Goal: Task Accomplishment & Management: Use online tool/utility

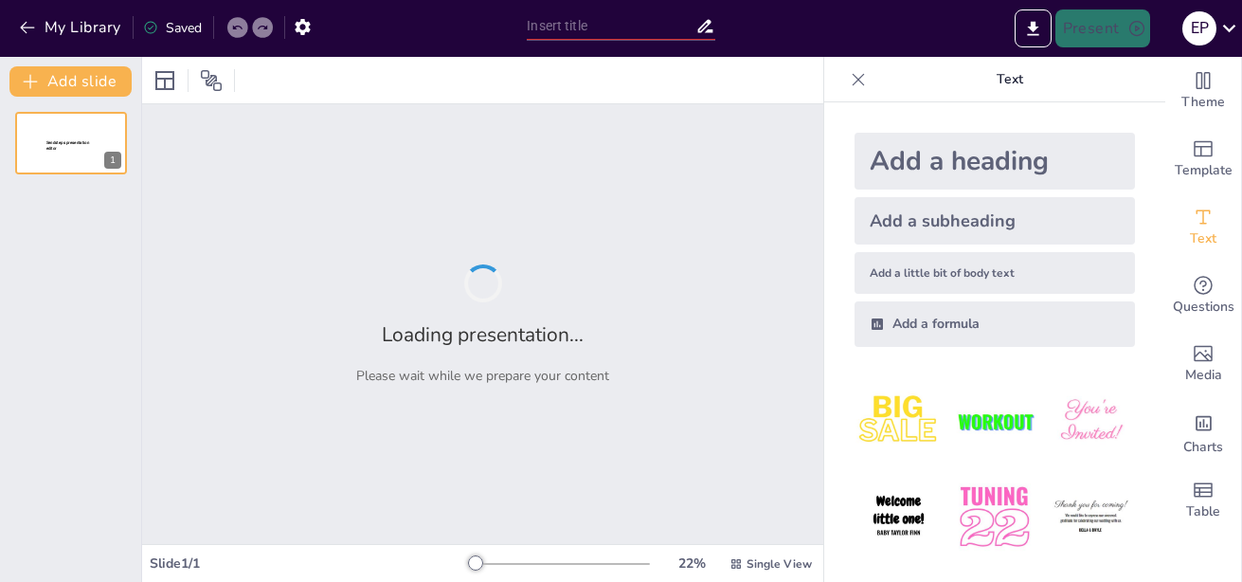
type input "Determinantes Sociales en Salud: Un Enfoque Integral"
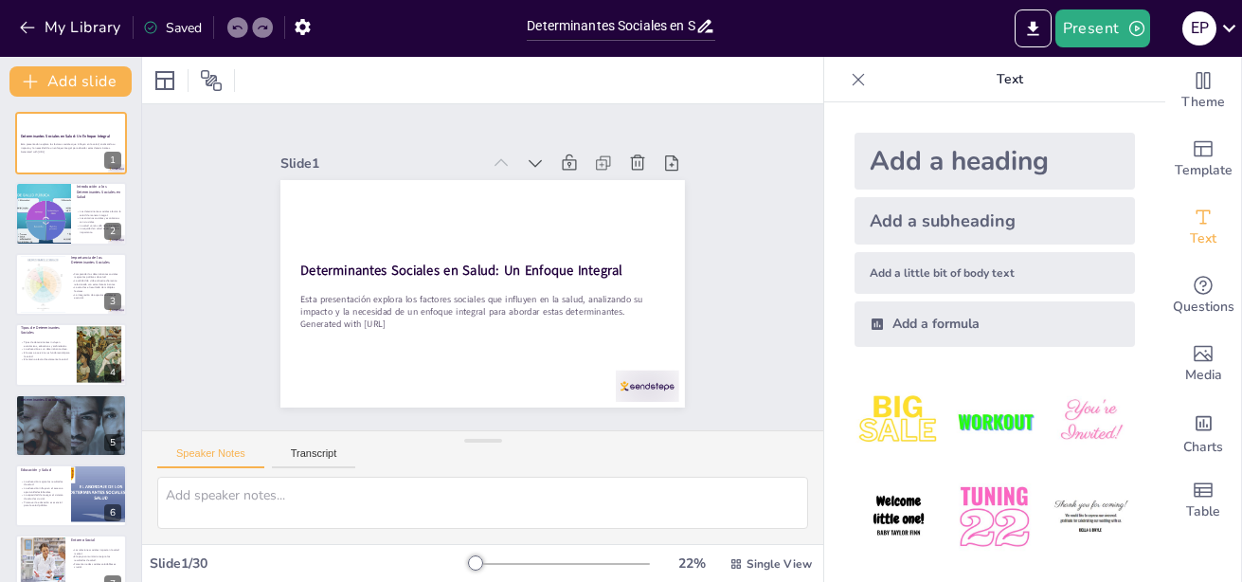
checkbox input "true"
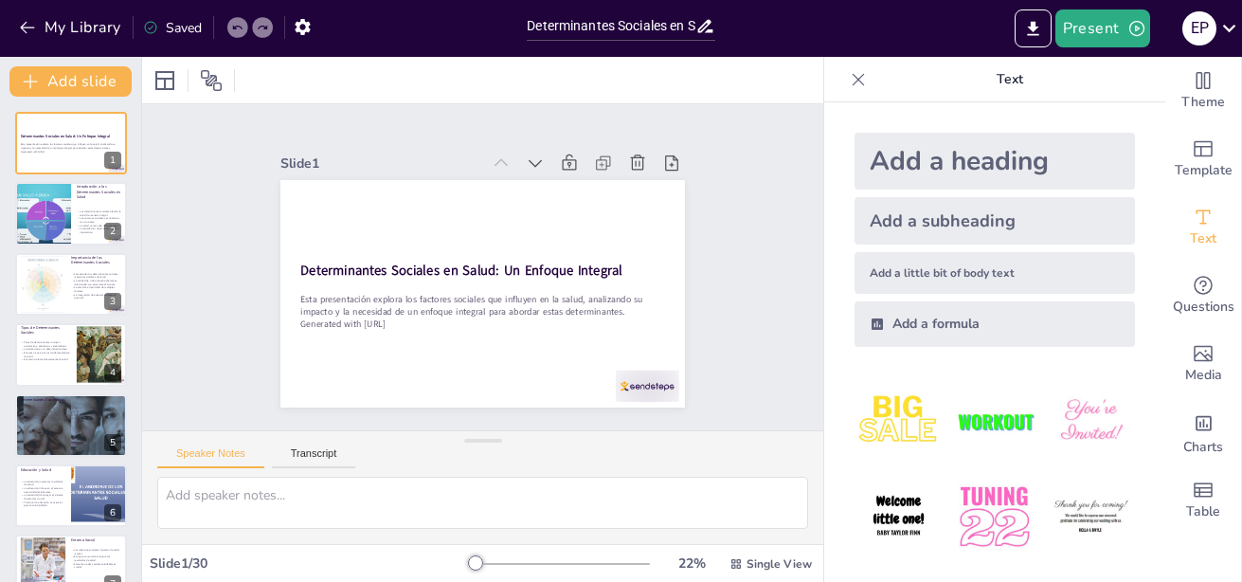
checkbox input "true"
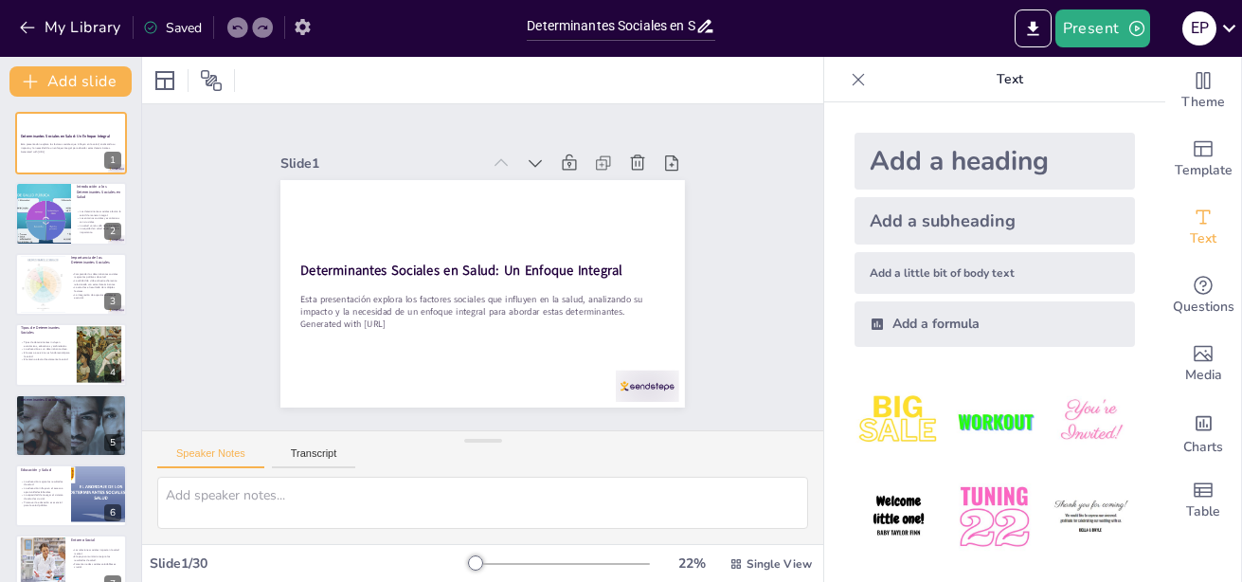
click at [305, 29] on icon "button" at bounding box center [302, 27] width 15 height 16
click at [73, 31] on button "My Library" at bounding box center [71, 27] width 115 height 30
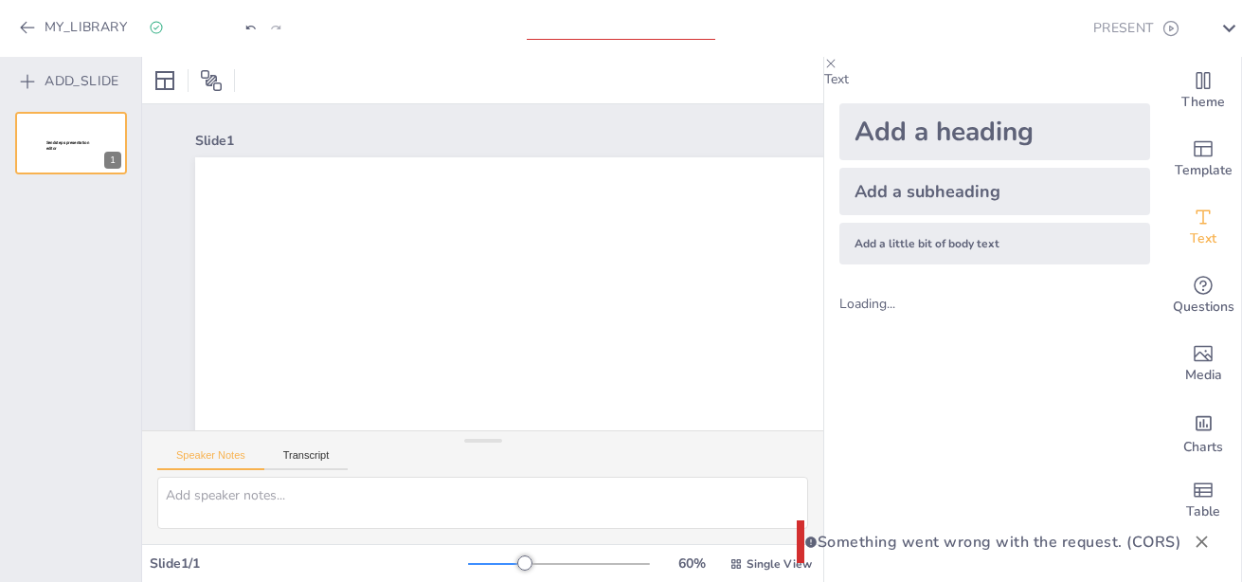
type input "Evolución de la Política de Salud en México: Desde los Años 80 hasta la Actuali…"
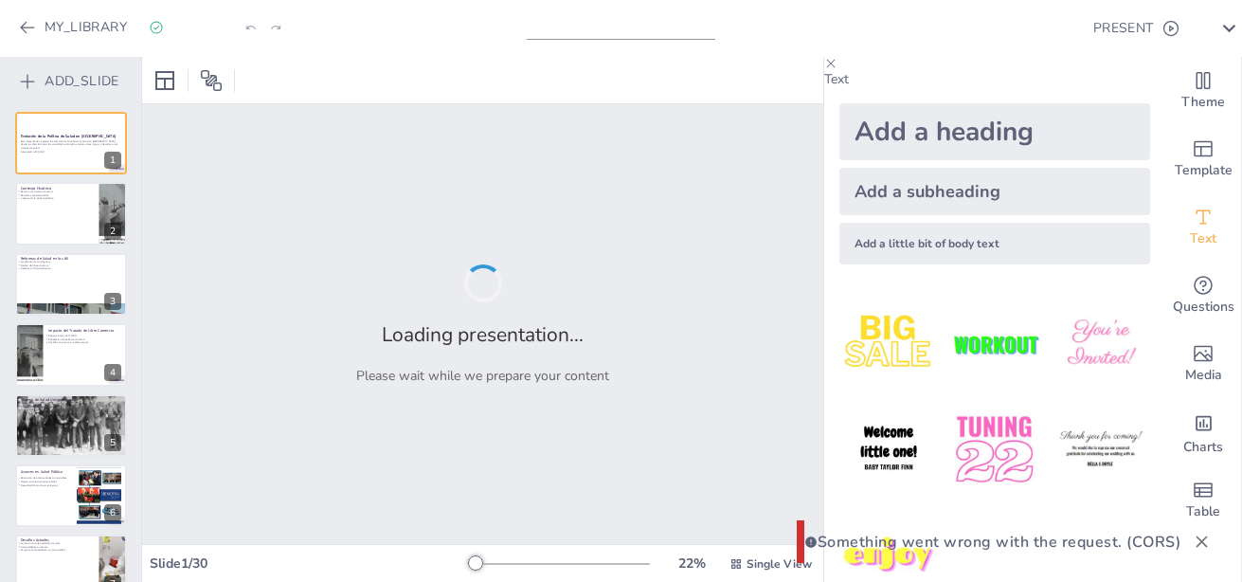
checkbox input "true"
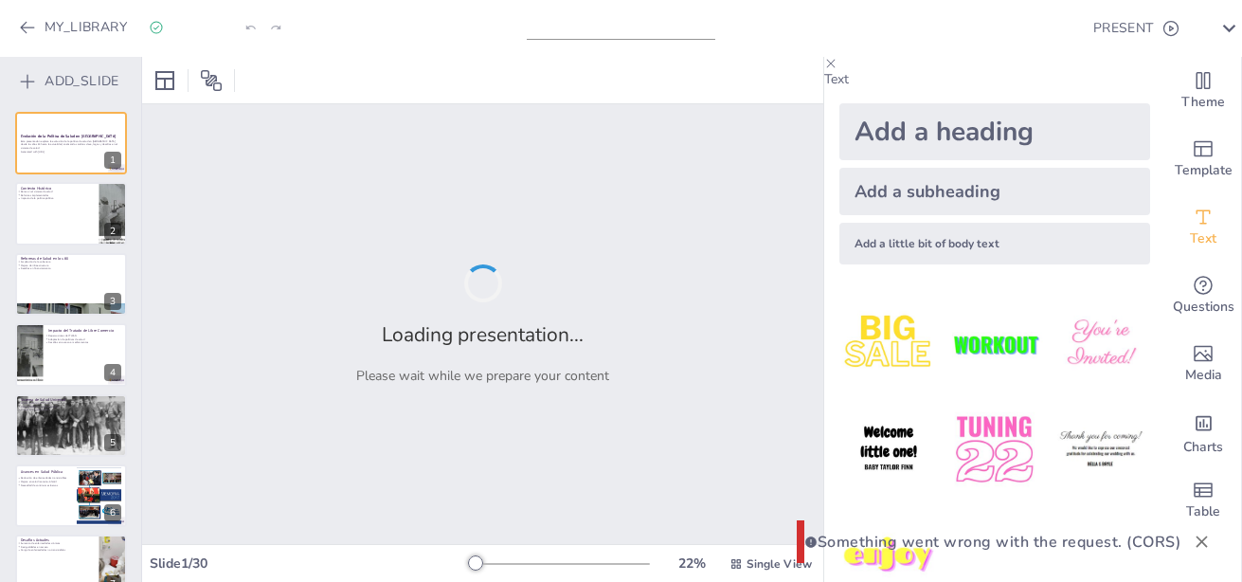
checkbox input "true"
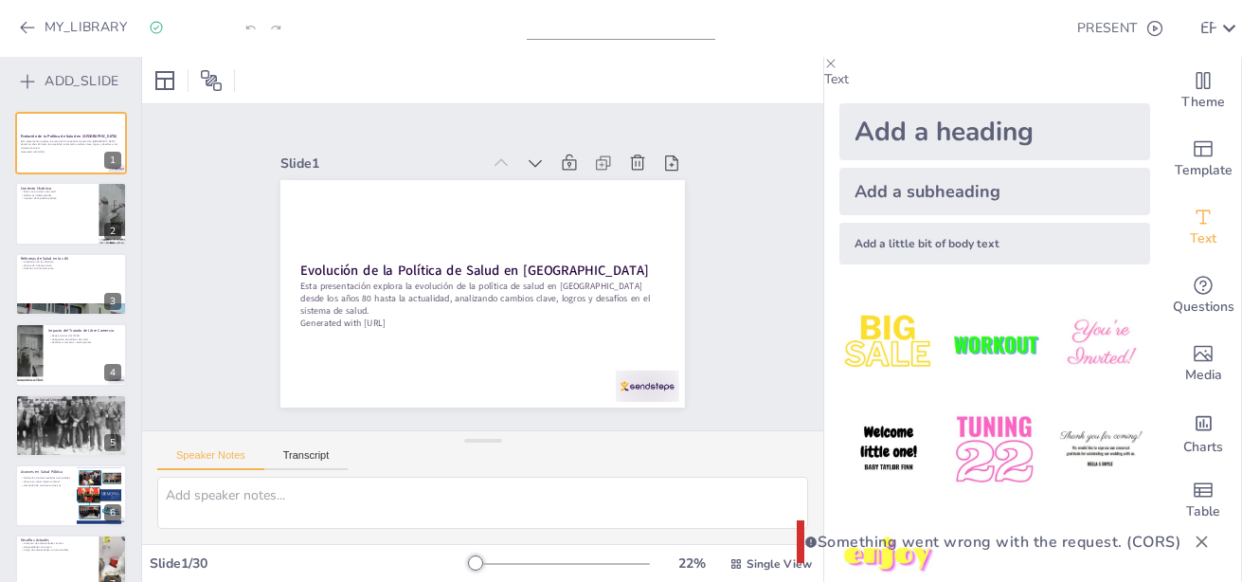
checkbox input "true"
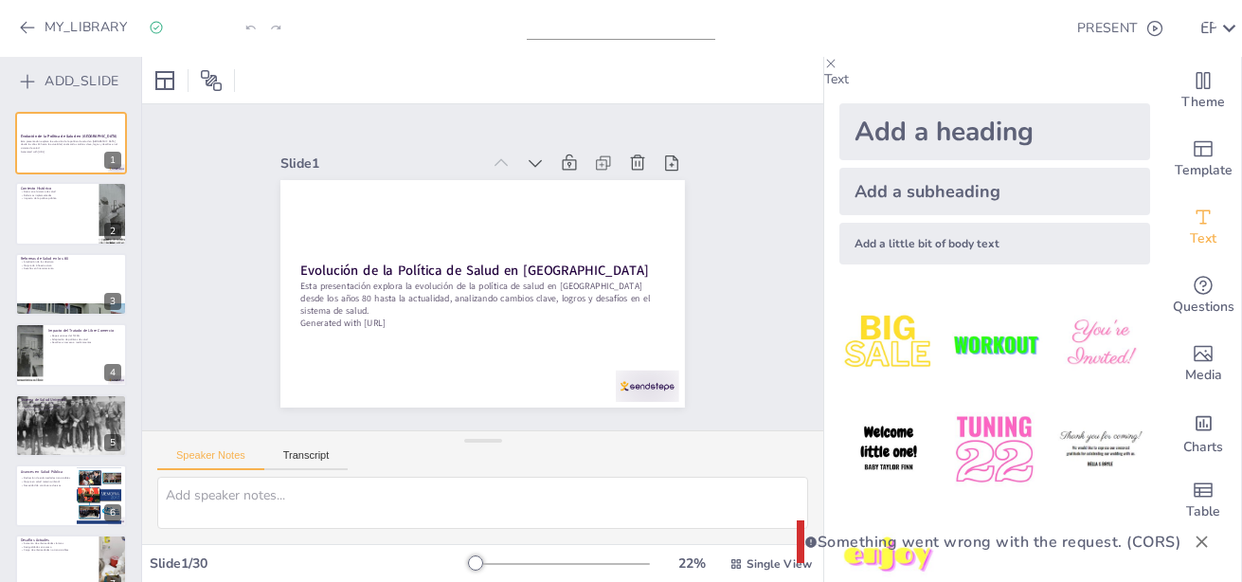
checkbox input "true"
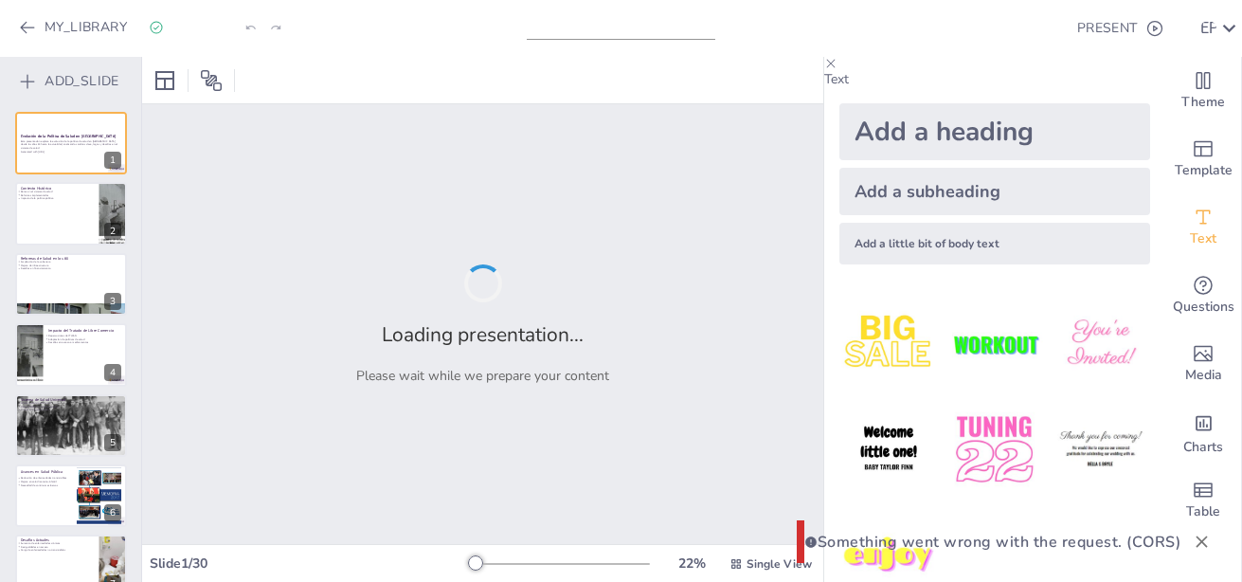
checkbox input "true"
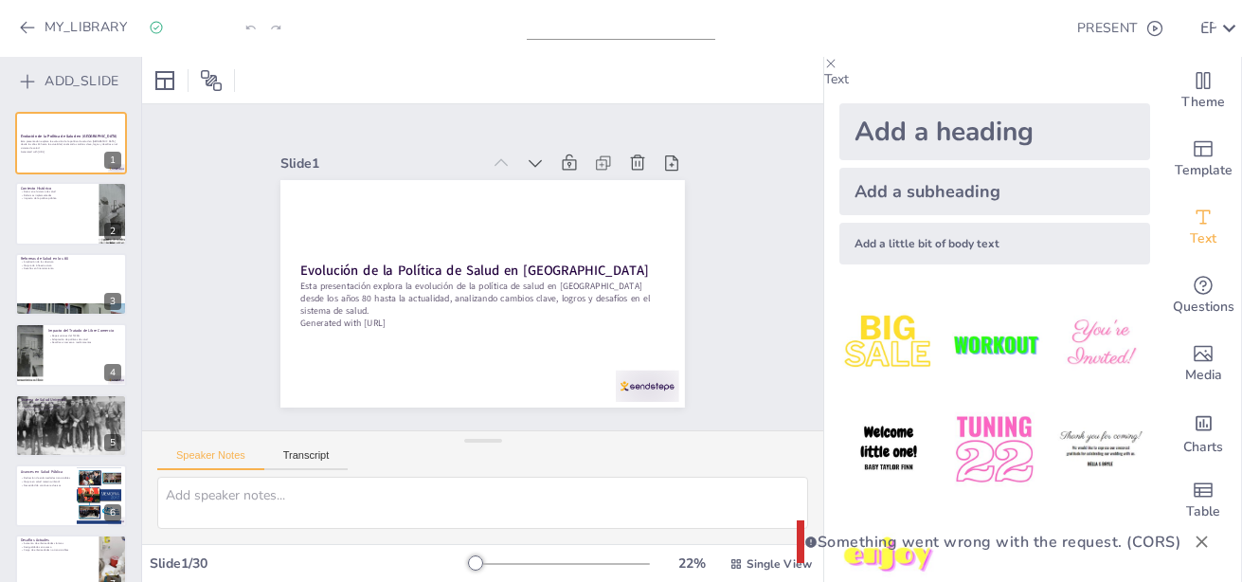
checkbox input "true"
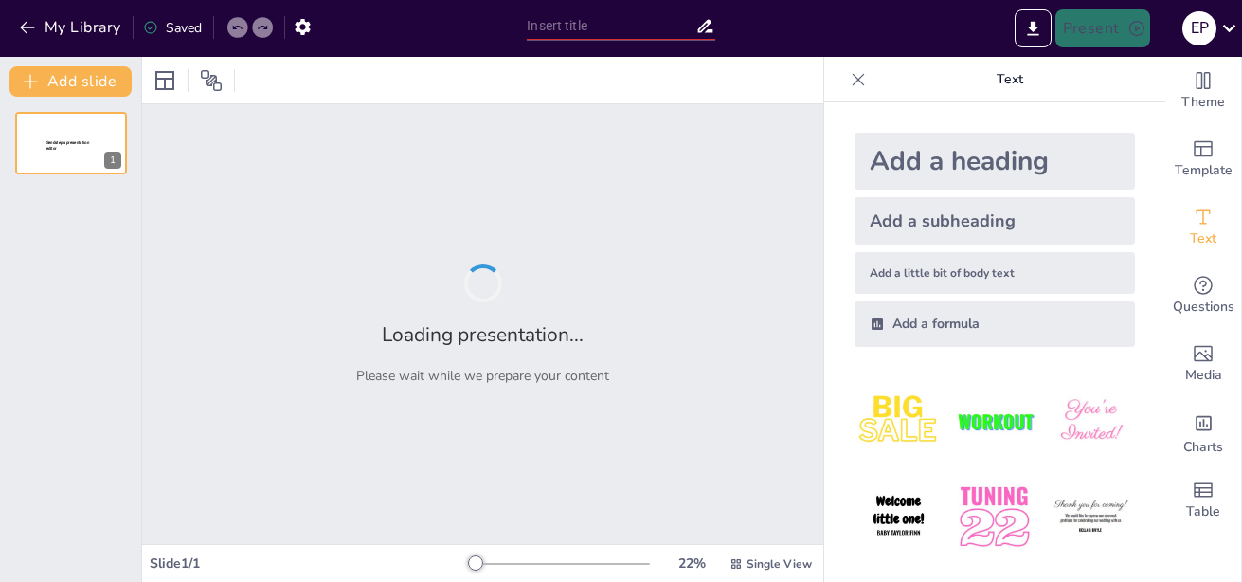
type input "Análisis de Datos Demográficos en el Diagnóstico de Salud Comunitario"
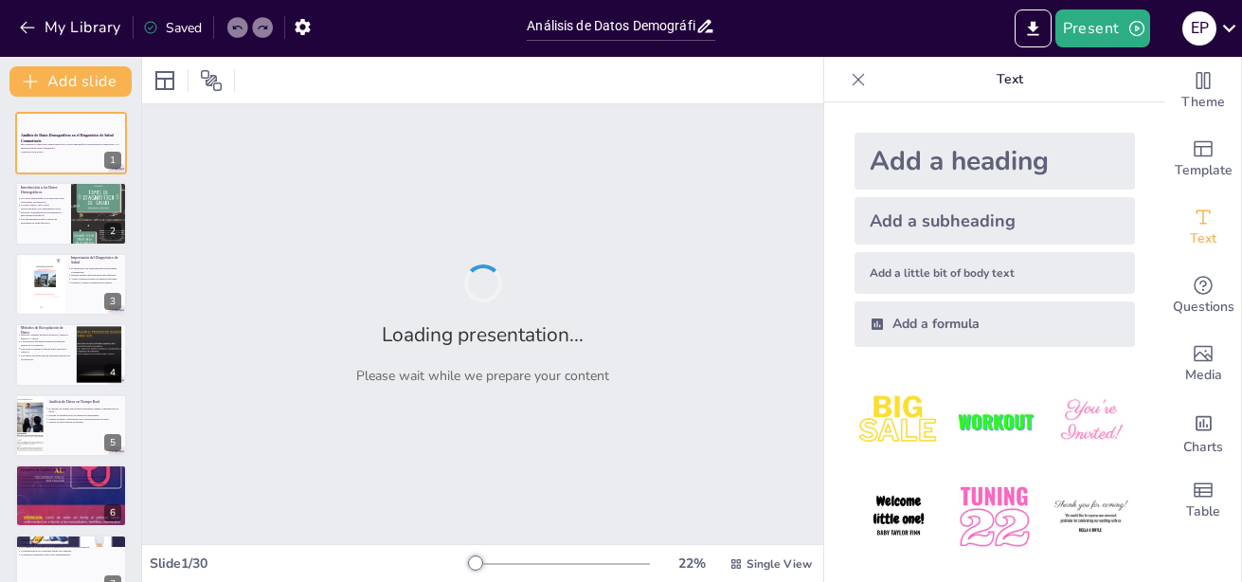
checkbox input "true"
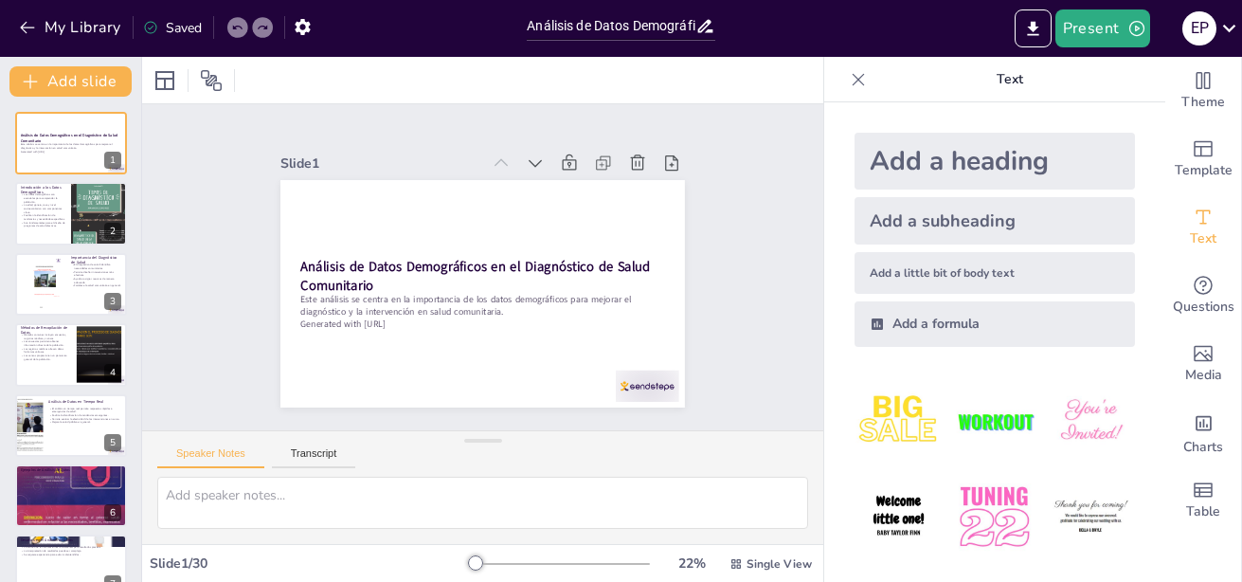
checkbox input "true"
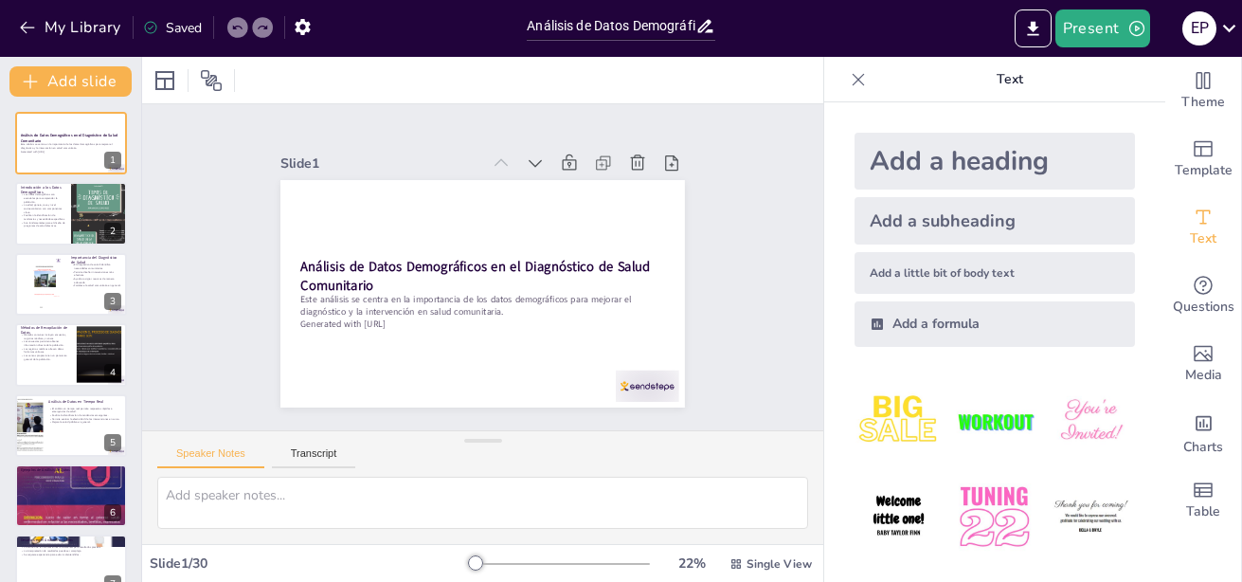
checkbox input "true"
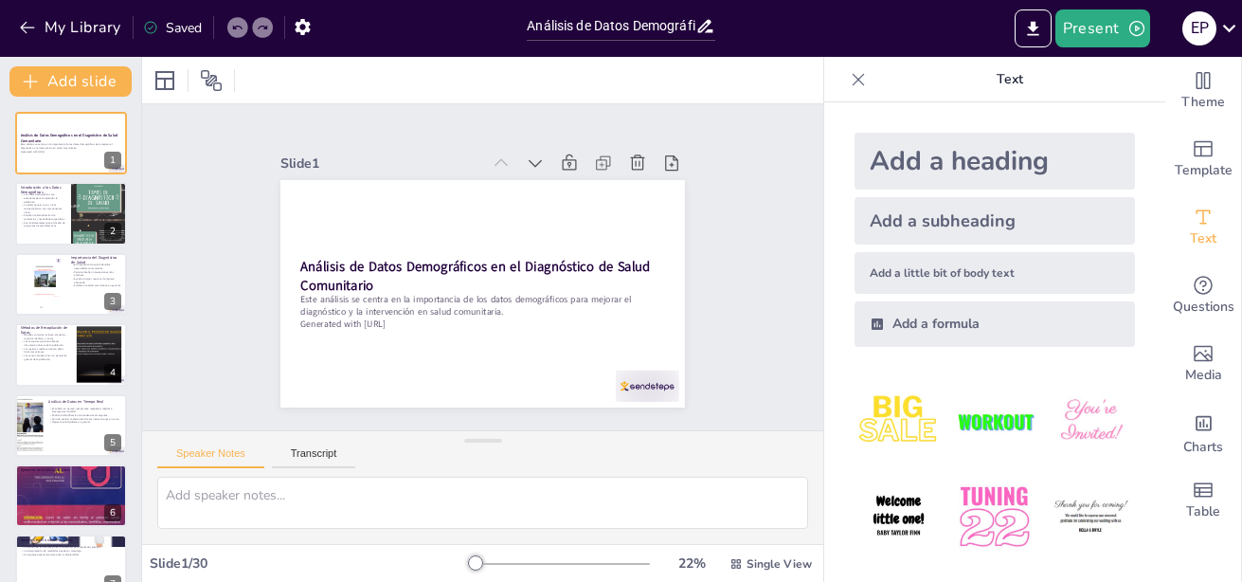
checkbox input "true"
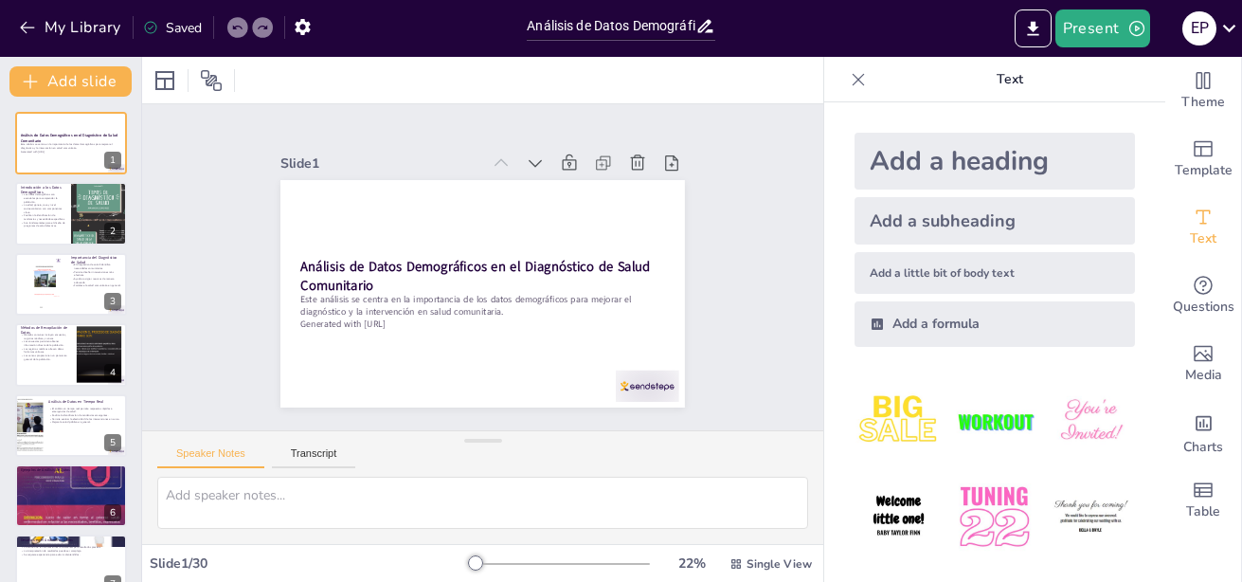
checkbox input "true"
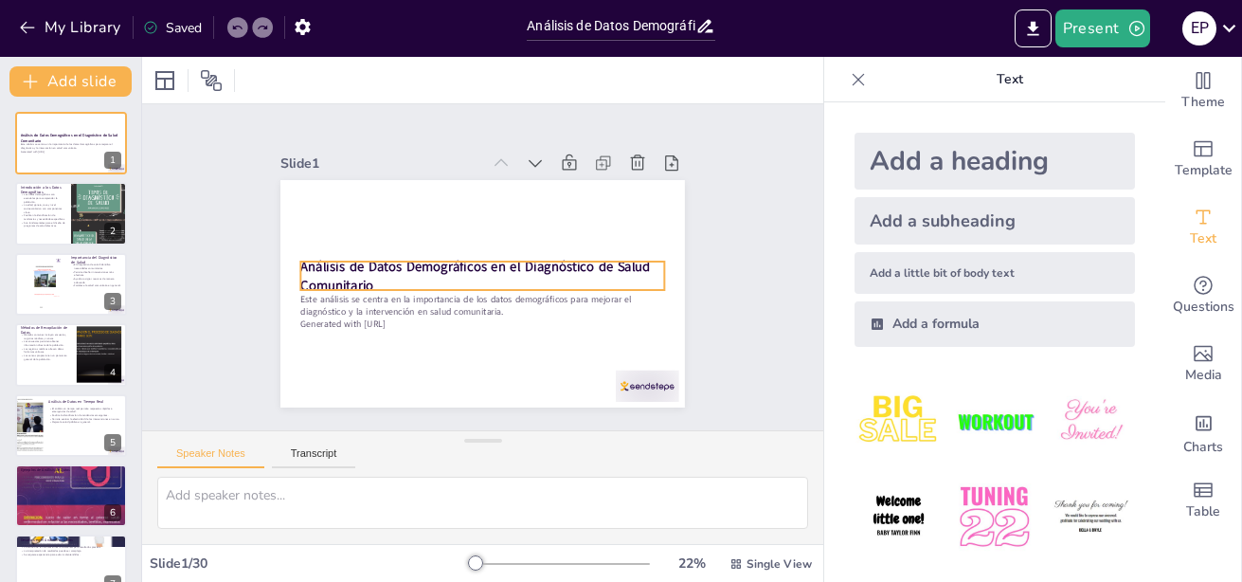
checkbox input "true"
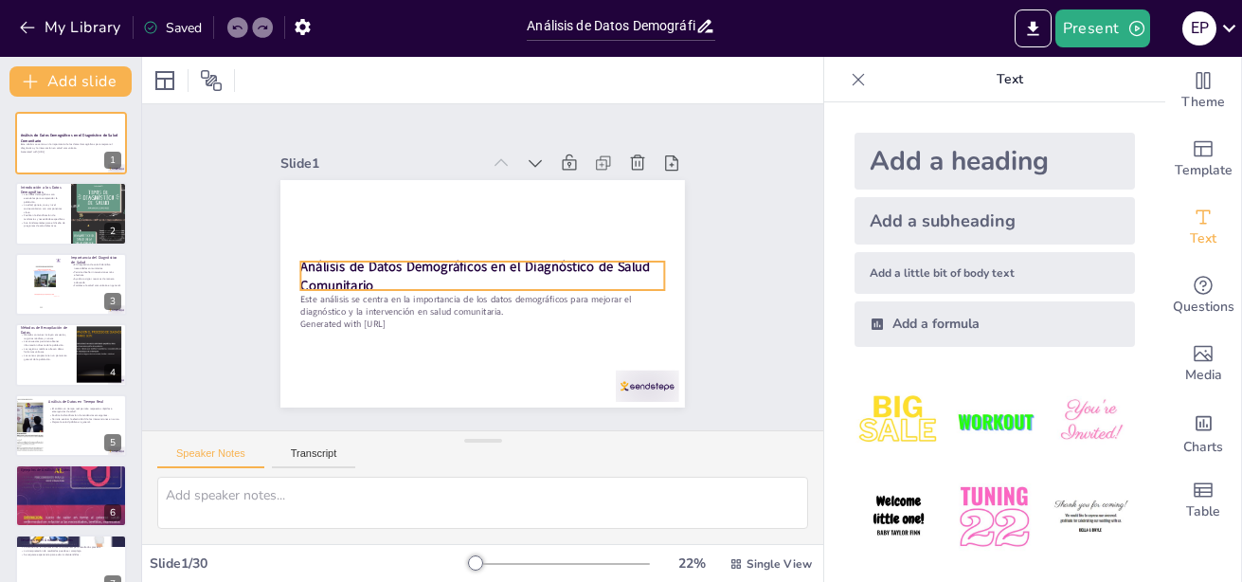
checkbox input "true"
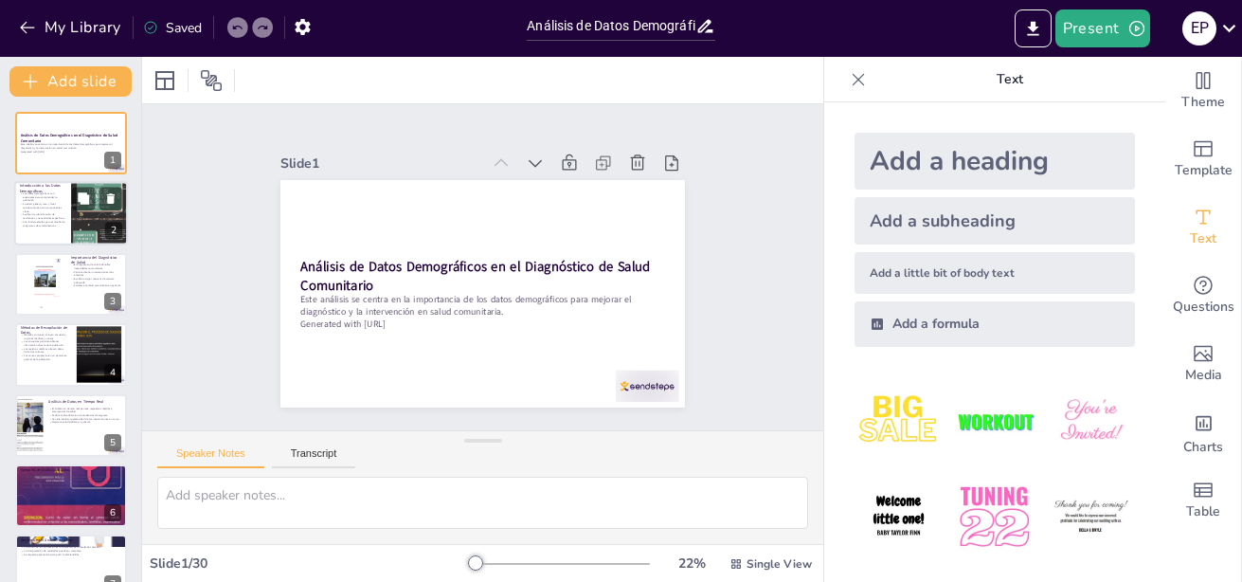
checkbox input "true"
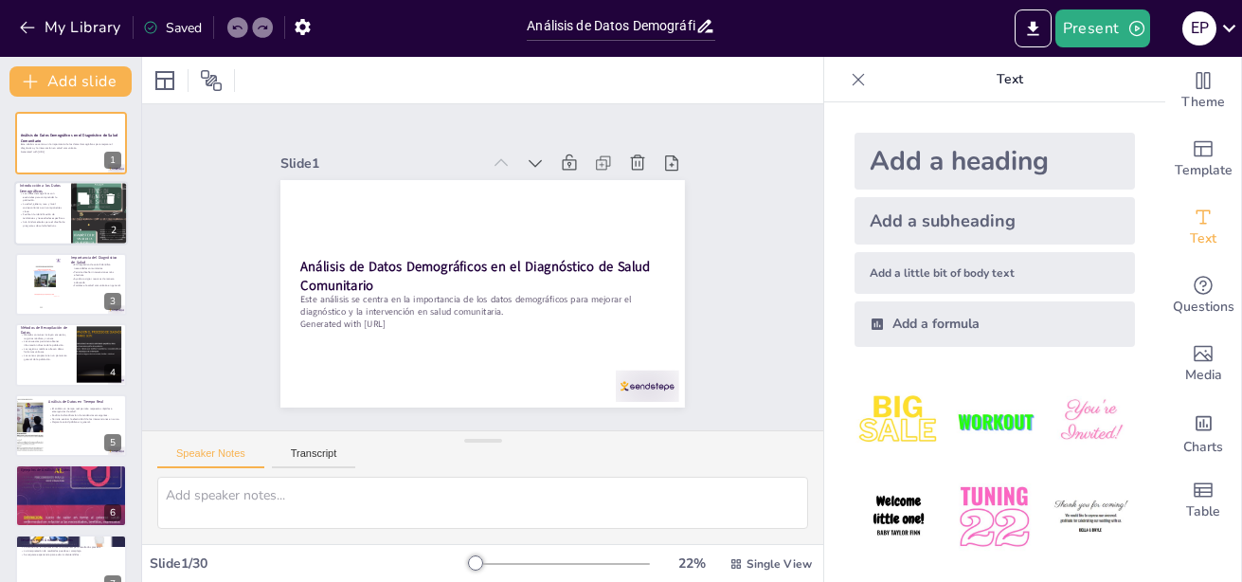
checkbox input "true"
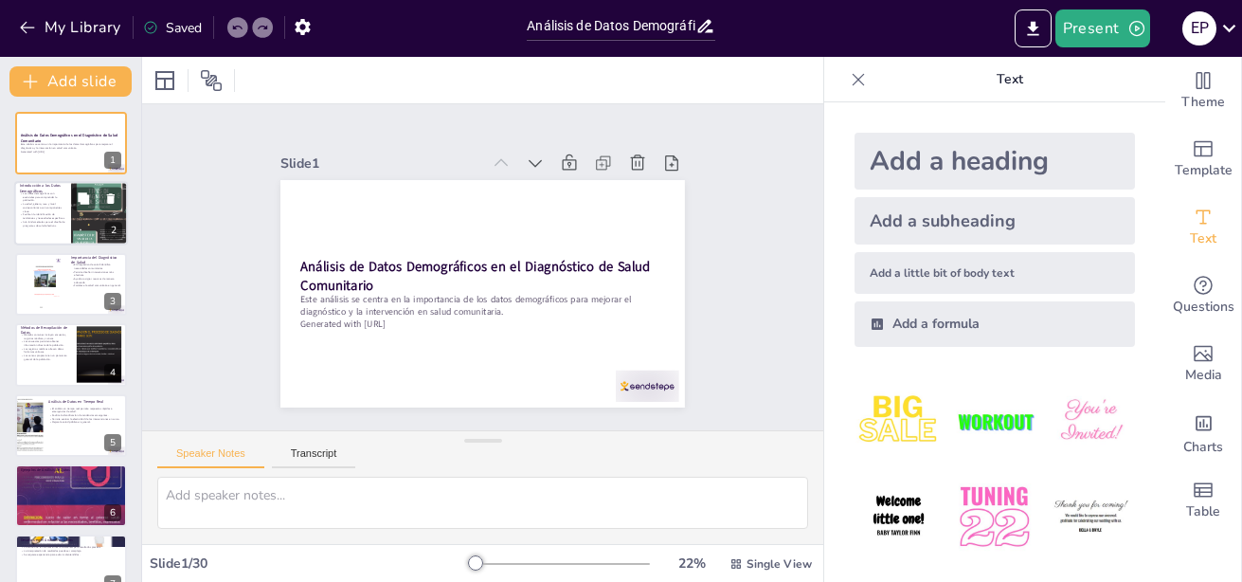
checkbox input "true"
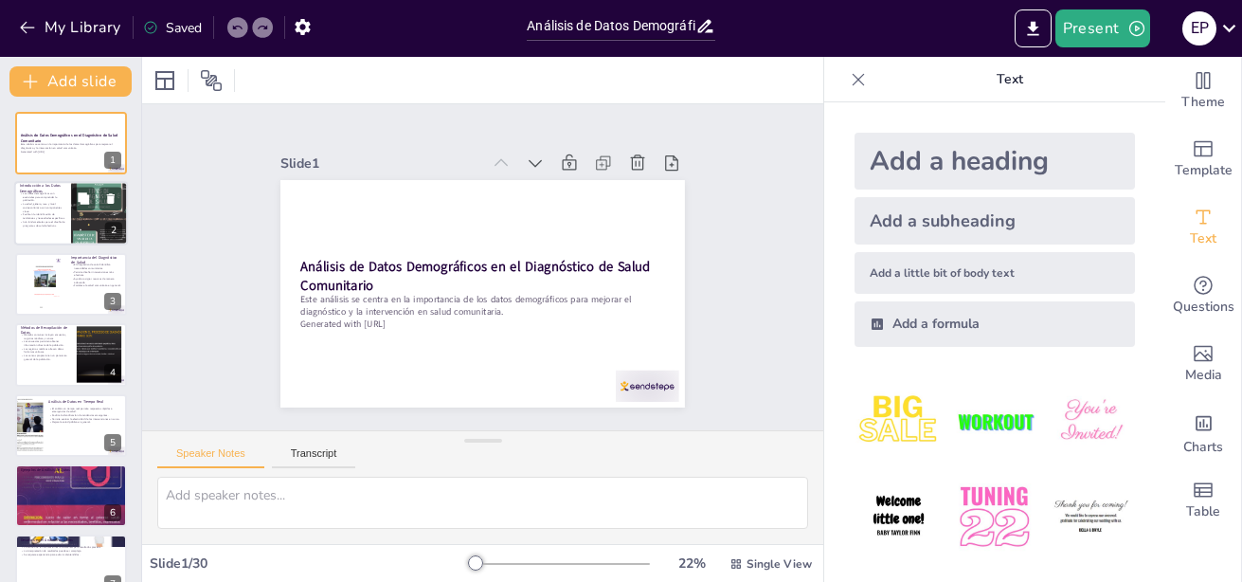
checkbox input "true"
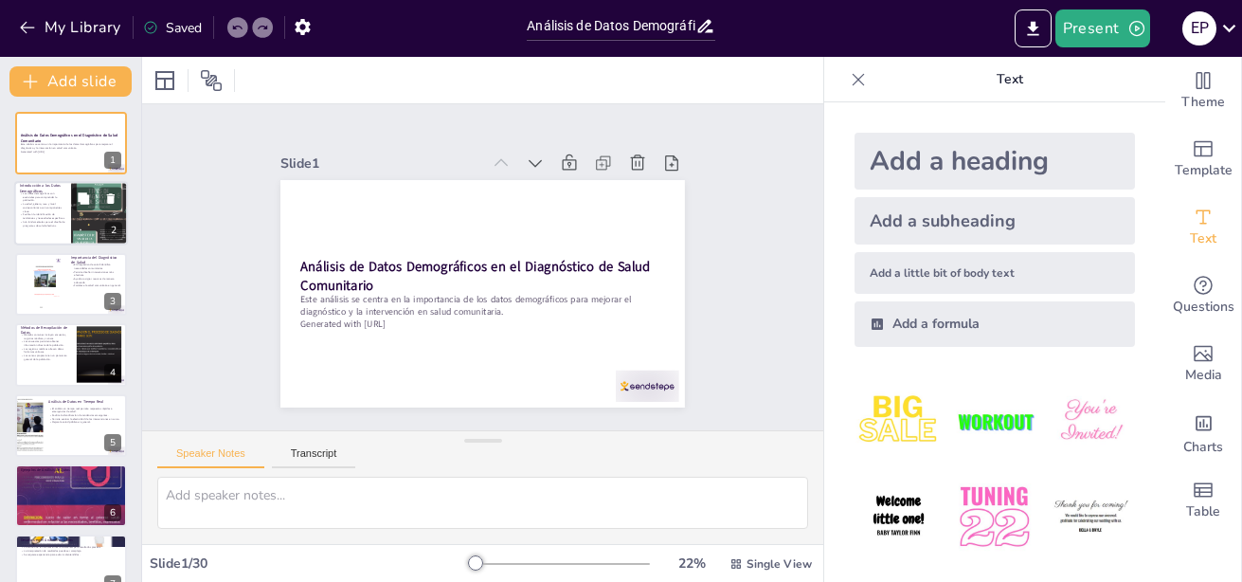
click at [62, 219] on p "Facilitan la identificación de tendencias y necesidades específicas." at bounding box center [42, 216] width 45 height 7
type textarea "Los datos demográficos ayudan a crear un perfil de la comunidad, lo que es vita…"
checkbox input "true"
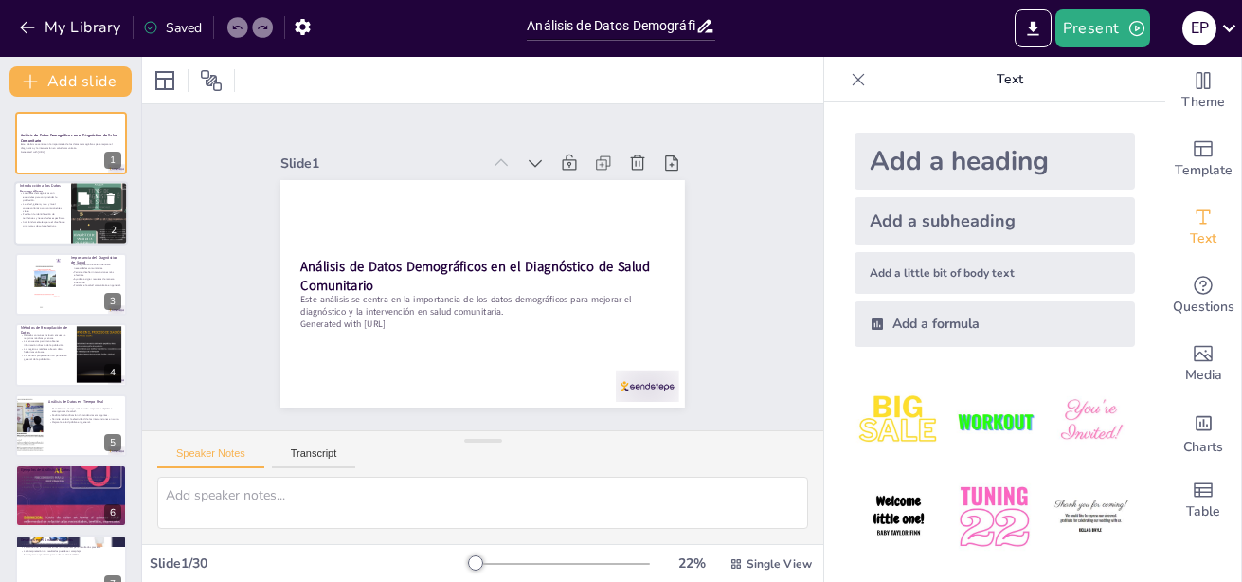
checkbox input "true"
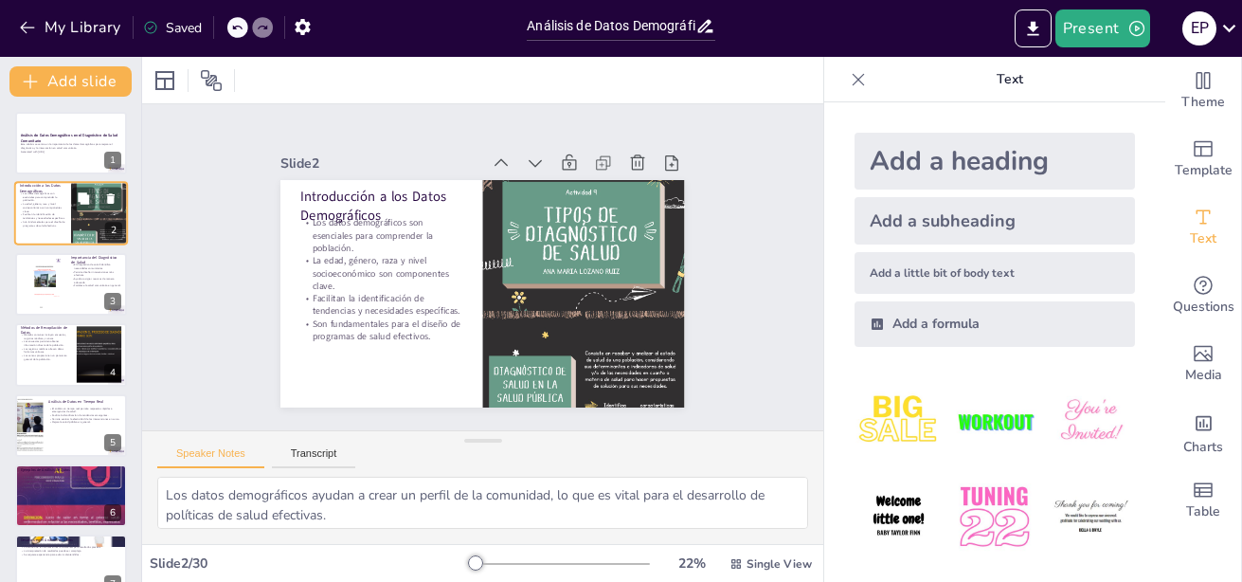
checkbox input "true"
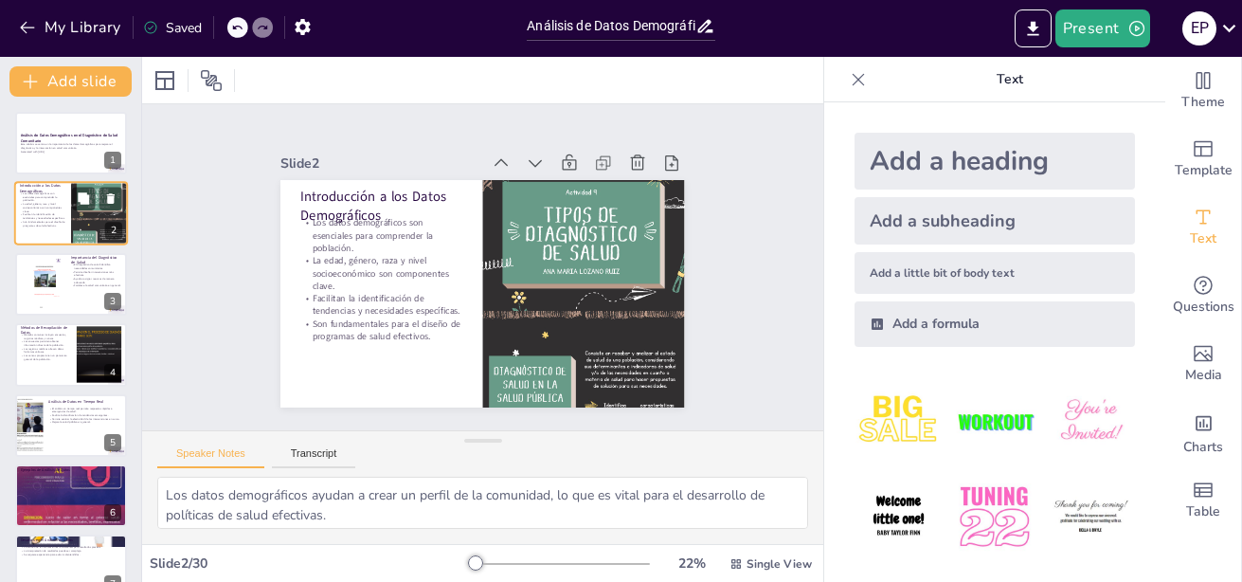
checkbox input "true"
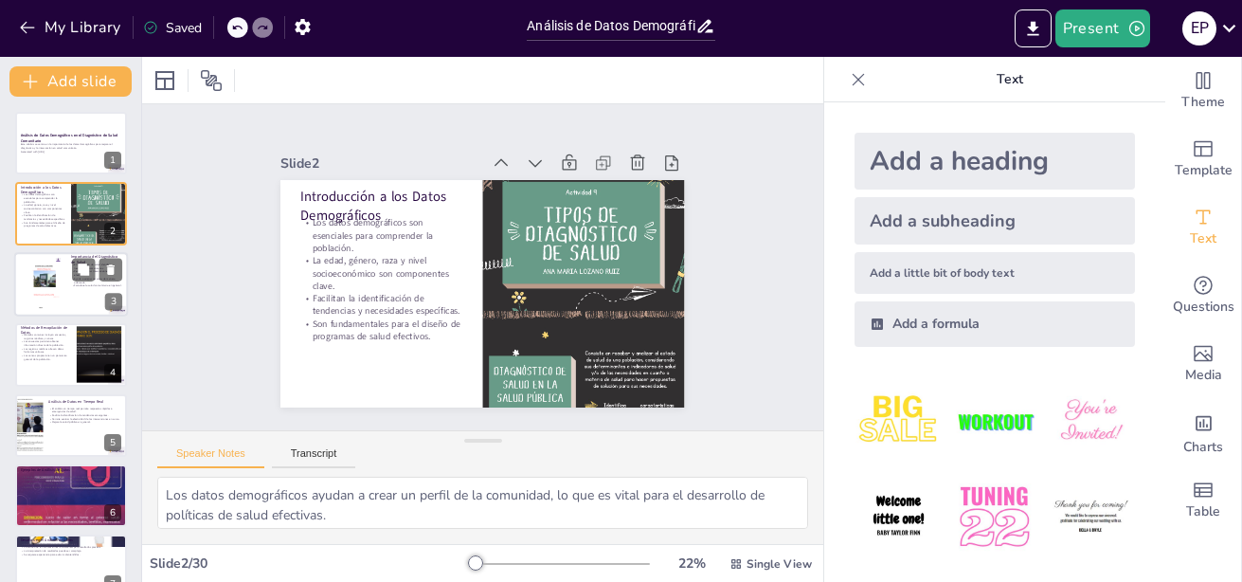
checkbox input "true"
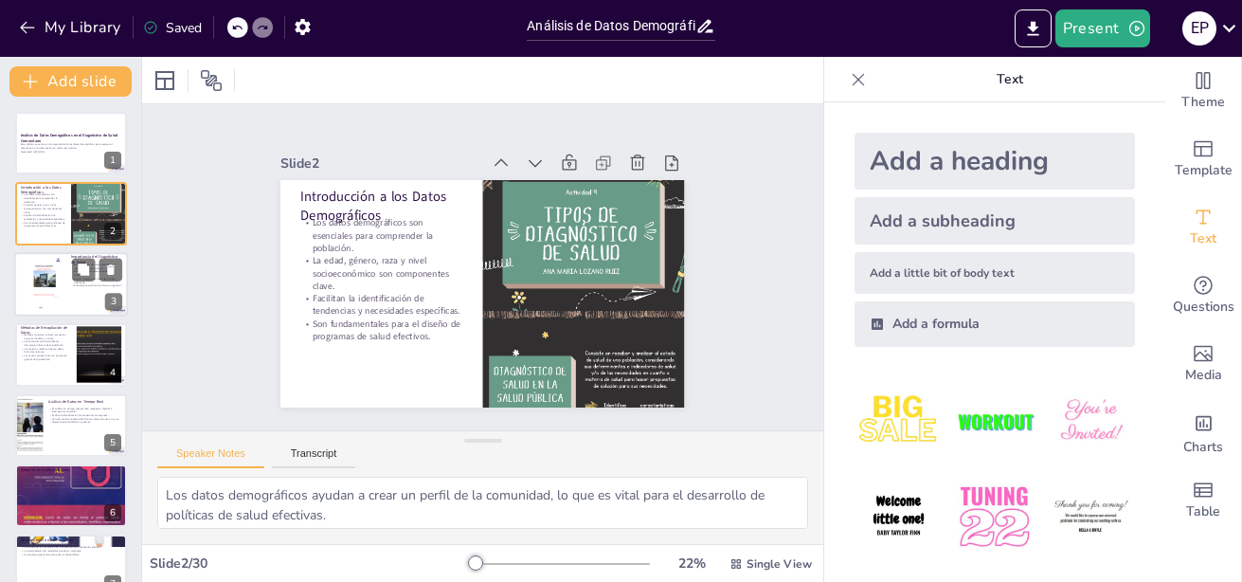
checkbox input "true"
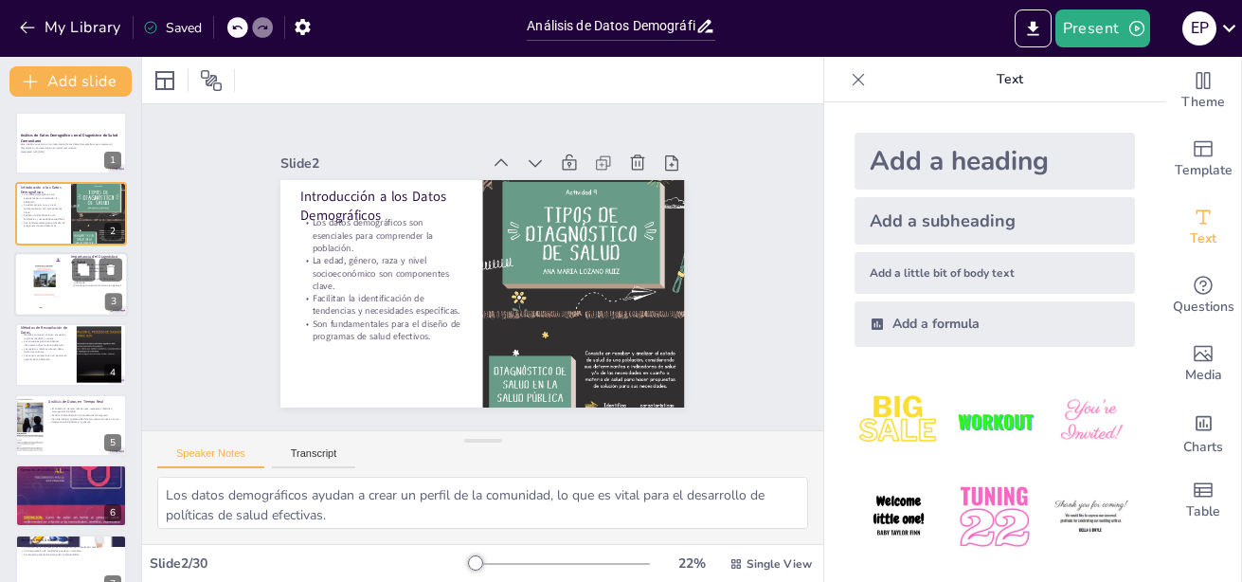
checkbox input "true"
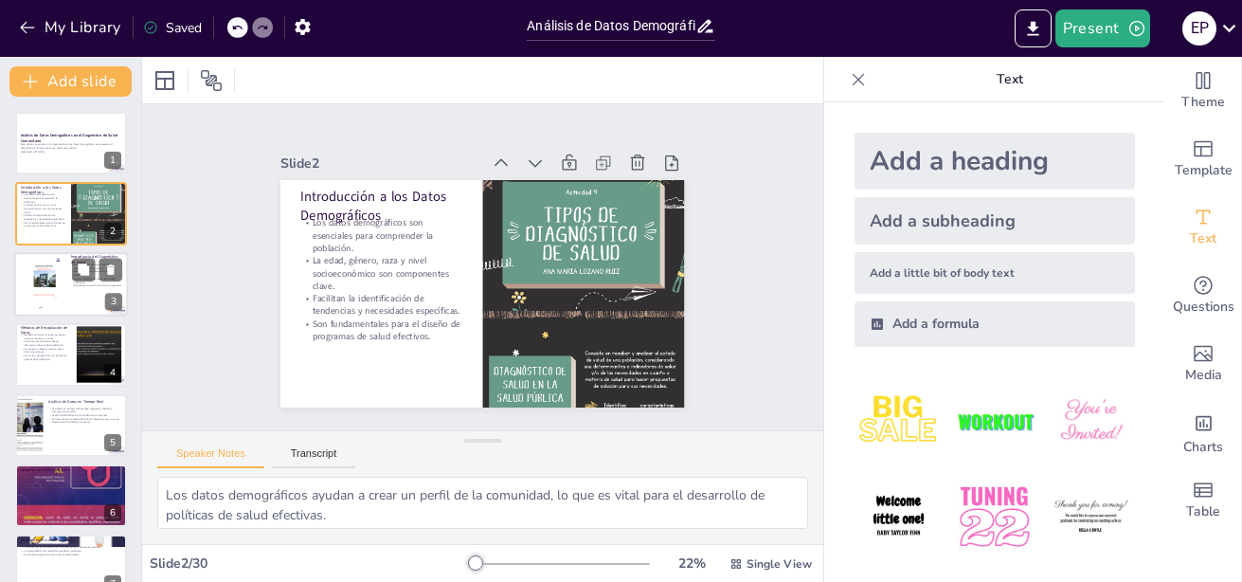
checkbox input "true"
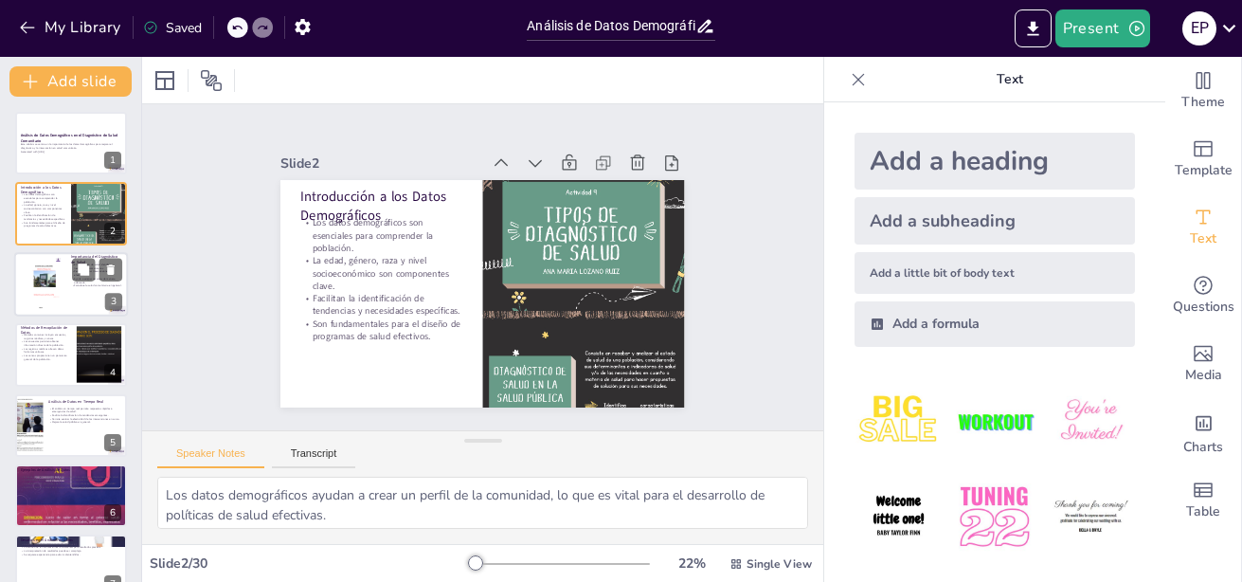
click at [65, 278] on div at bounding box center [71, 284] width 114 height 64
type textarea "Comprender las necesidades de salud es el primer paso para abordarlas de manera…"
checkbox input "true"
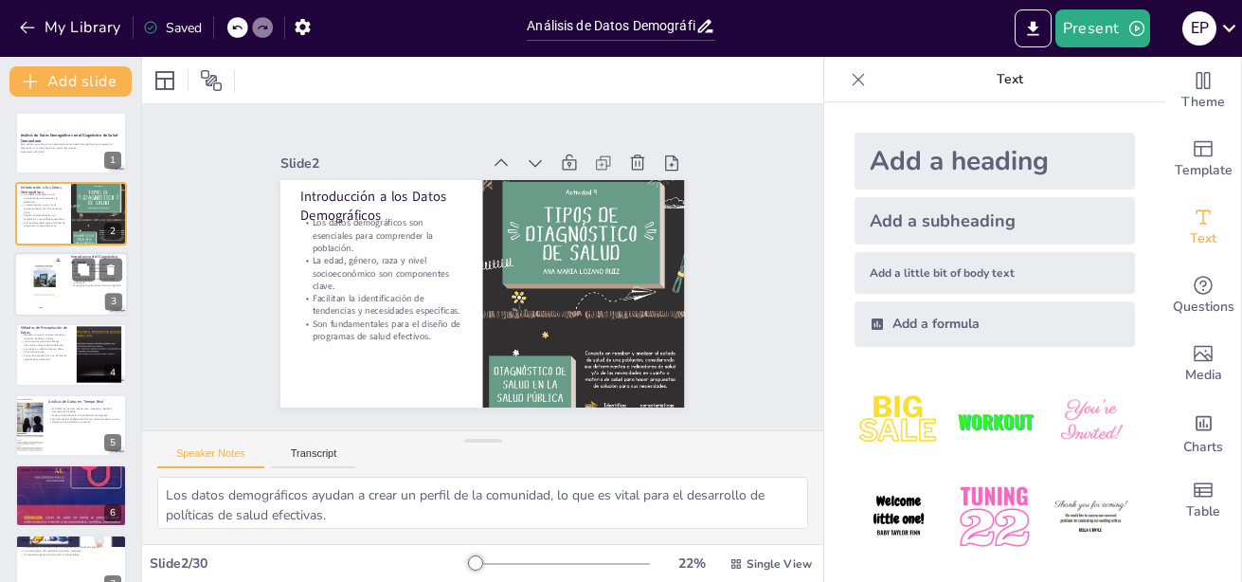
checkbox input "true"
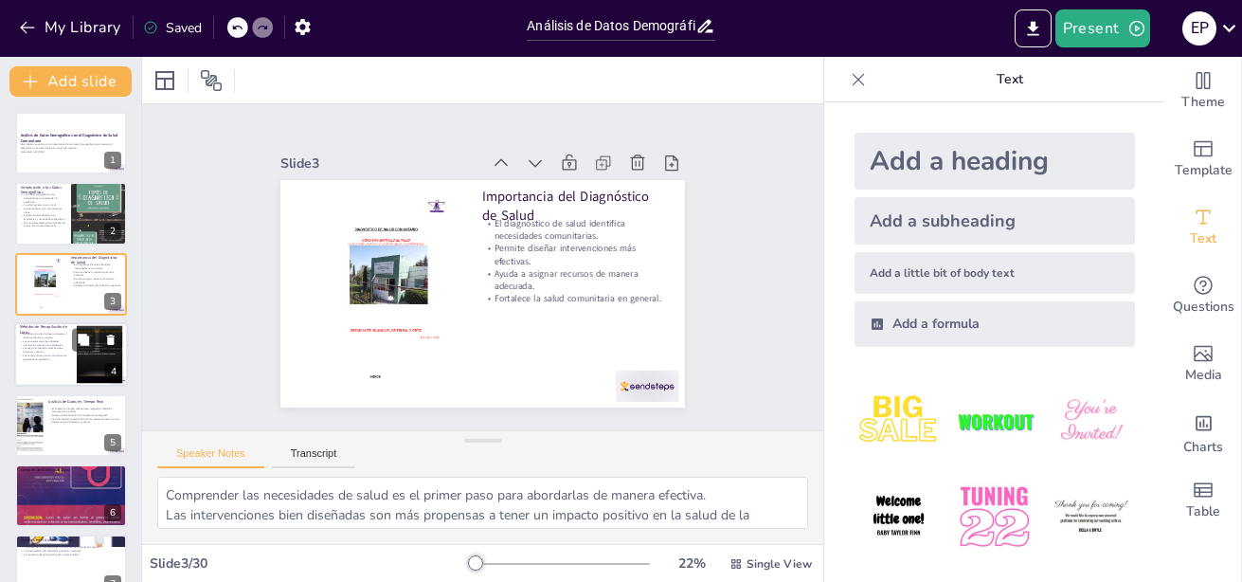
checkbox input "true"
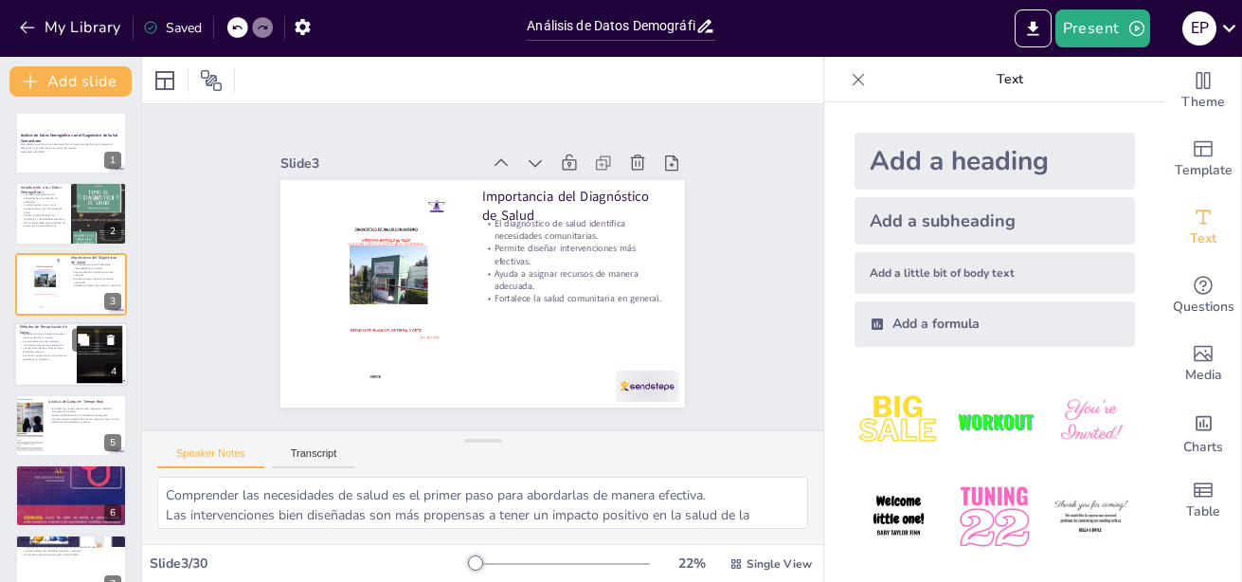
checkbox input "true"
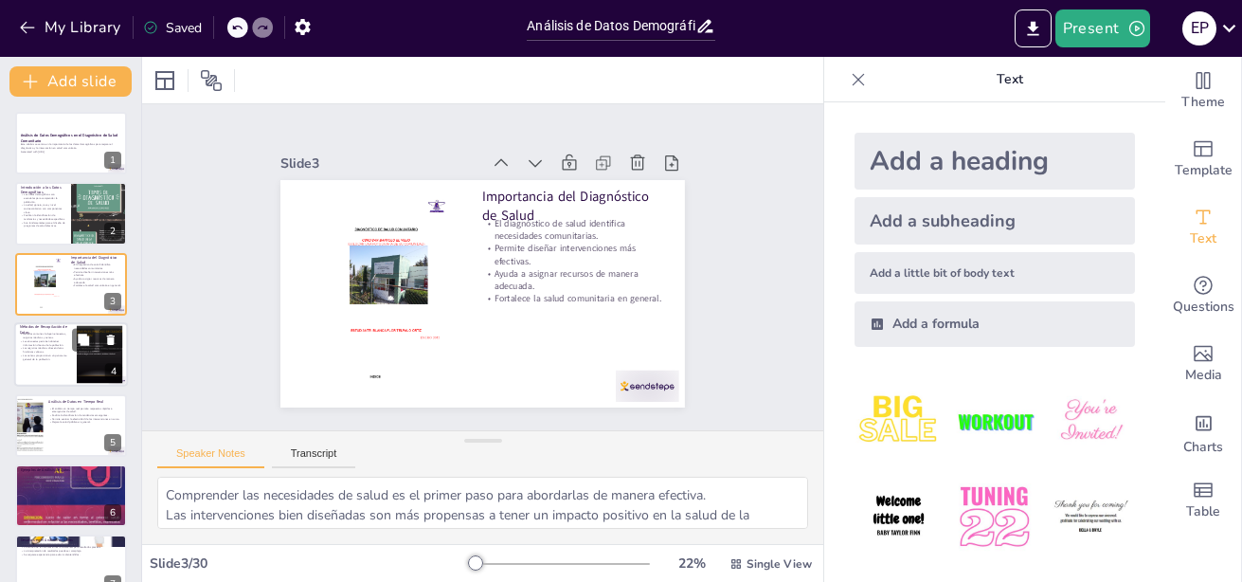
checkbox input "true"
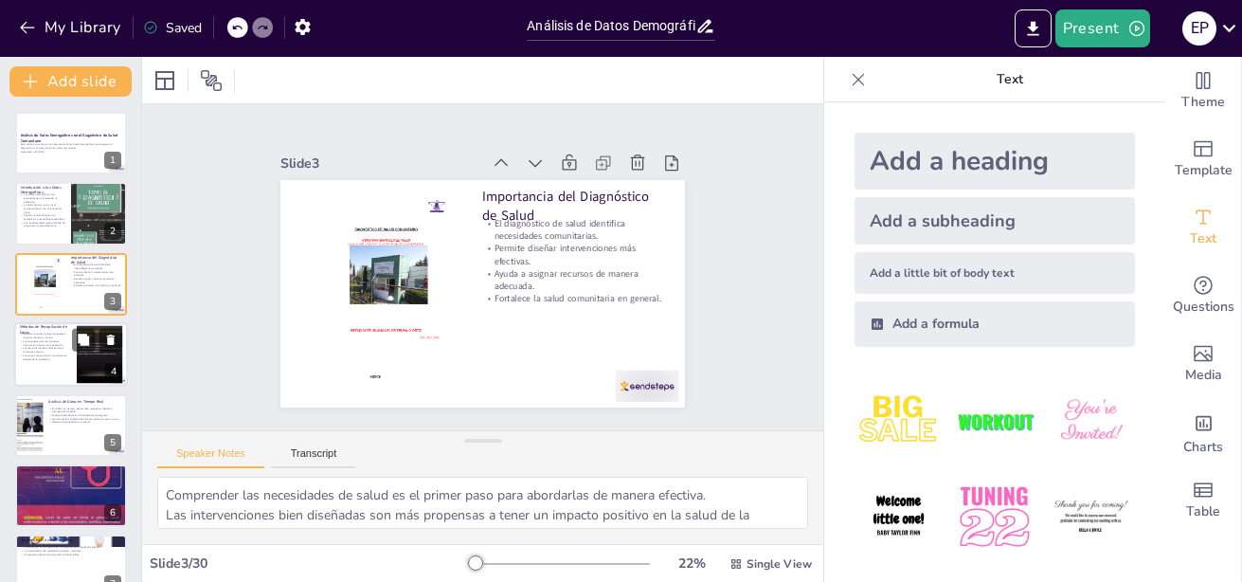
checkbox input "true"
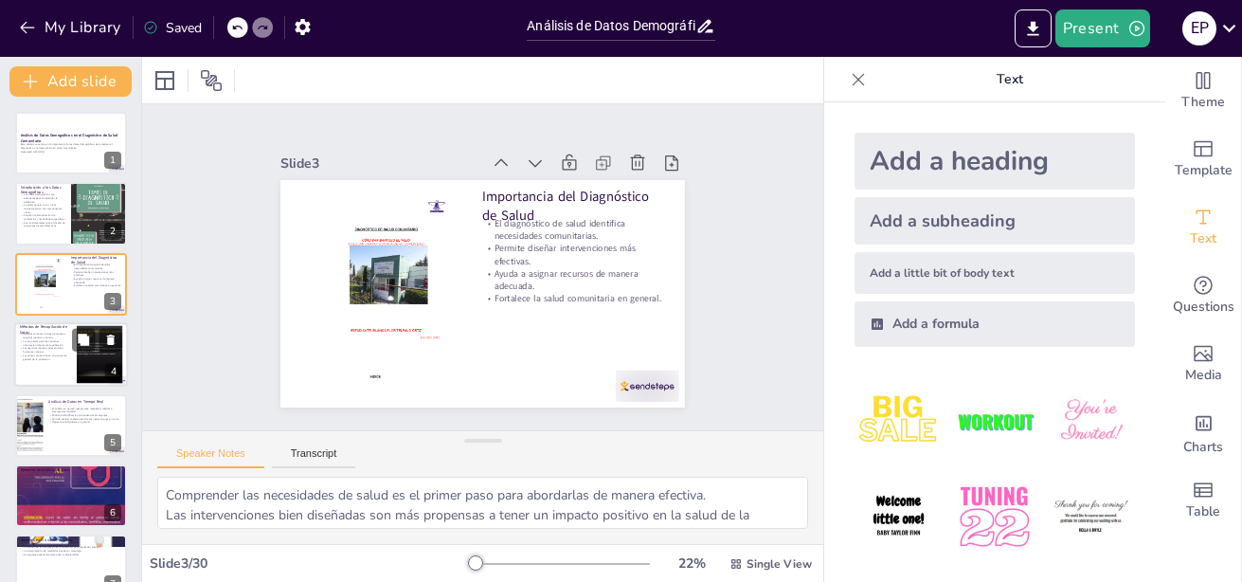
checkbox input "true"
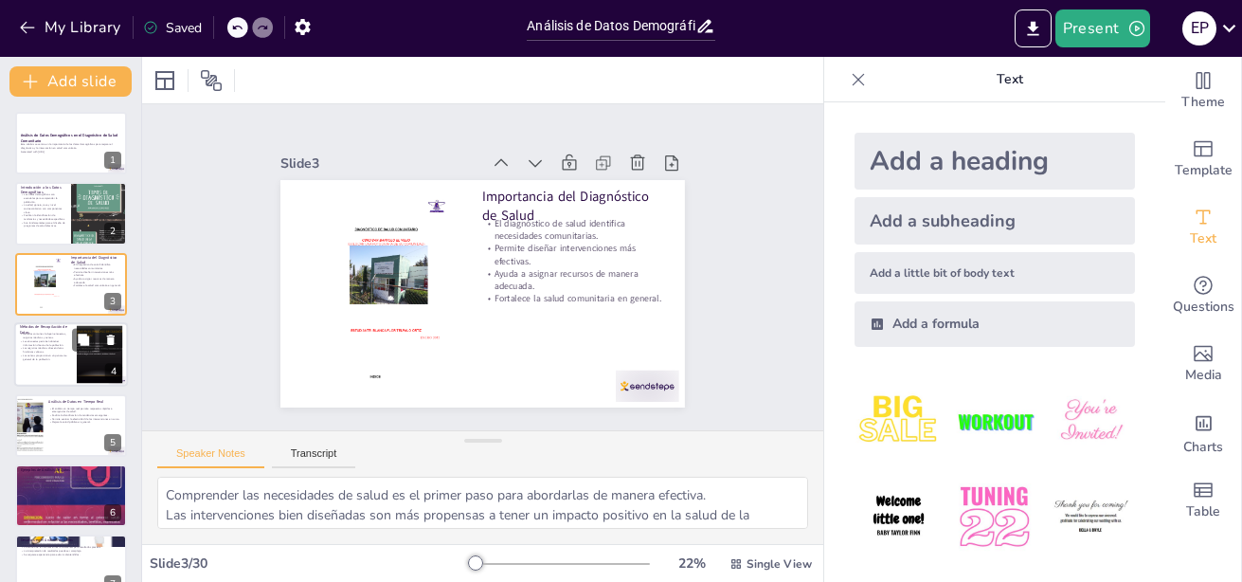
click at [45, 358] on p "Los censos proporcionan un panorama general de la población." at bounding box center [45, 356] width 51 height 7
type textarea "Cada método tiene su propio conjunto de beneficios que pueden ser aprovechados …"
checkbox input "true"
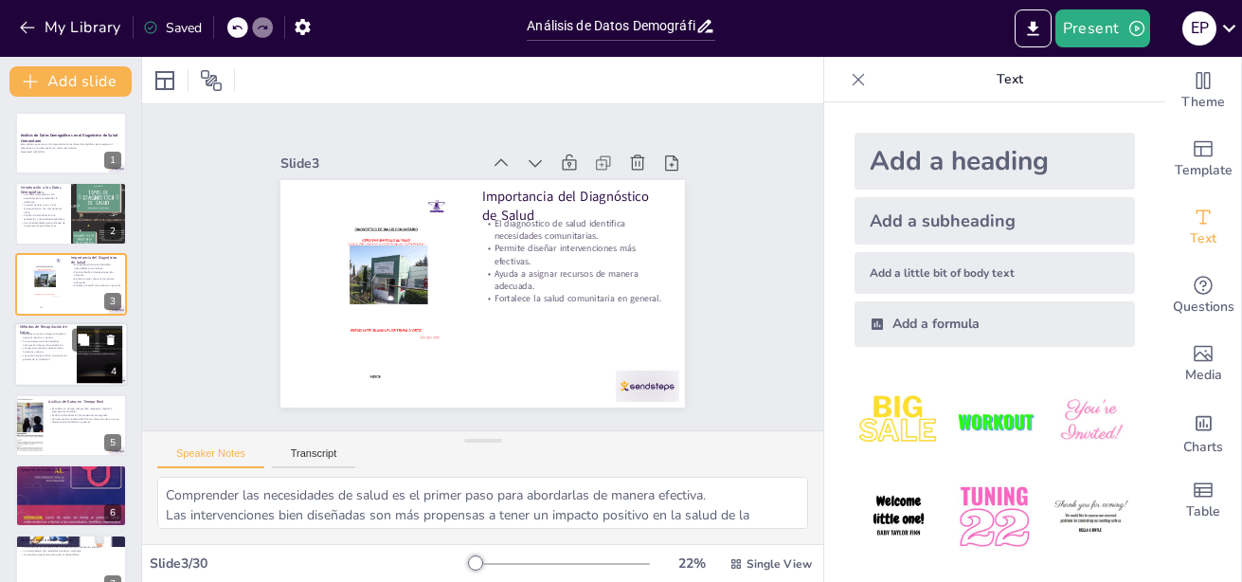
checkbox input "true"
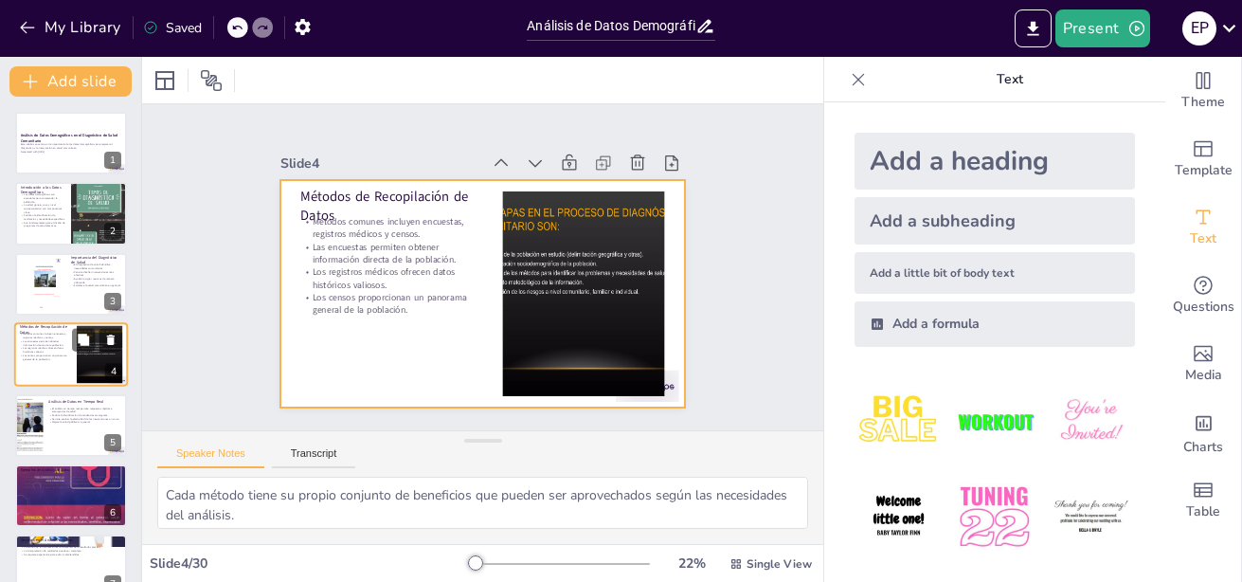
scroll to position [15, 0]
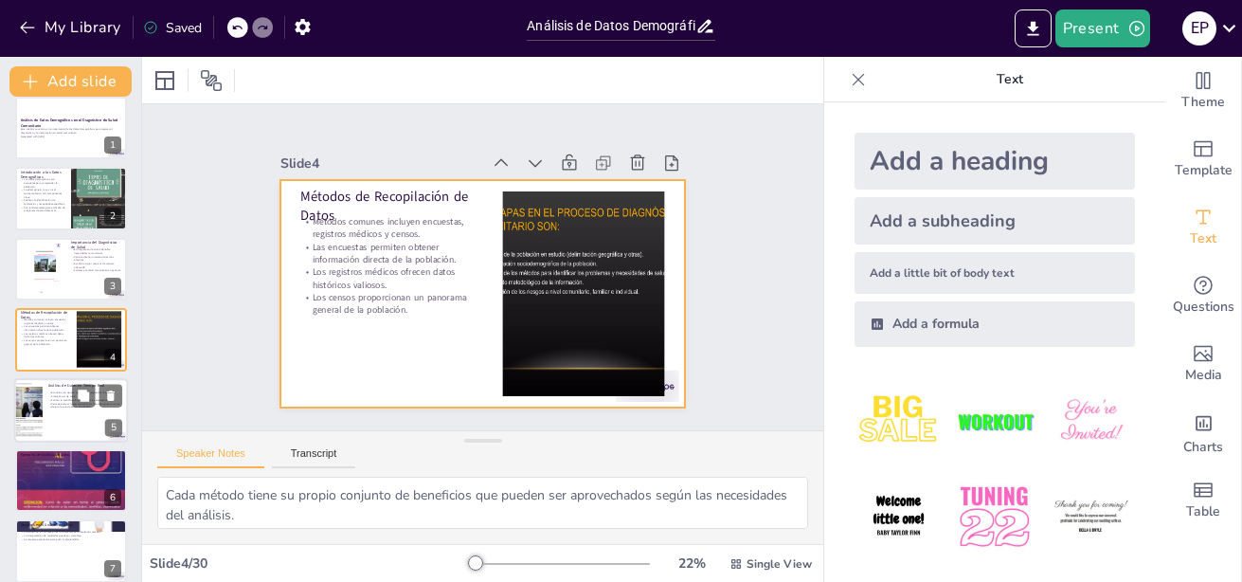
checkbox input "true"
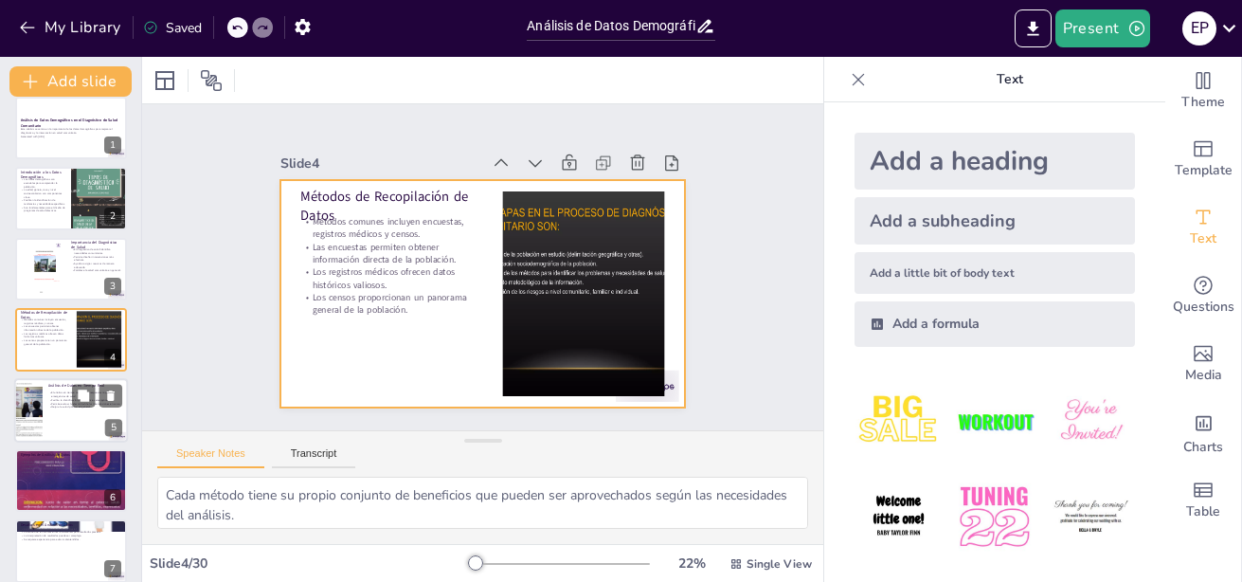
checkbox input "true"
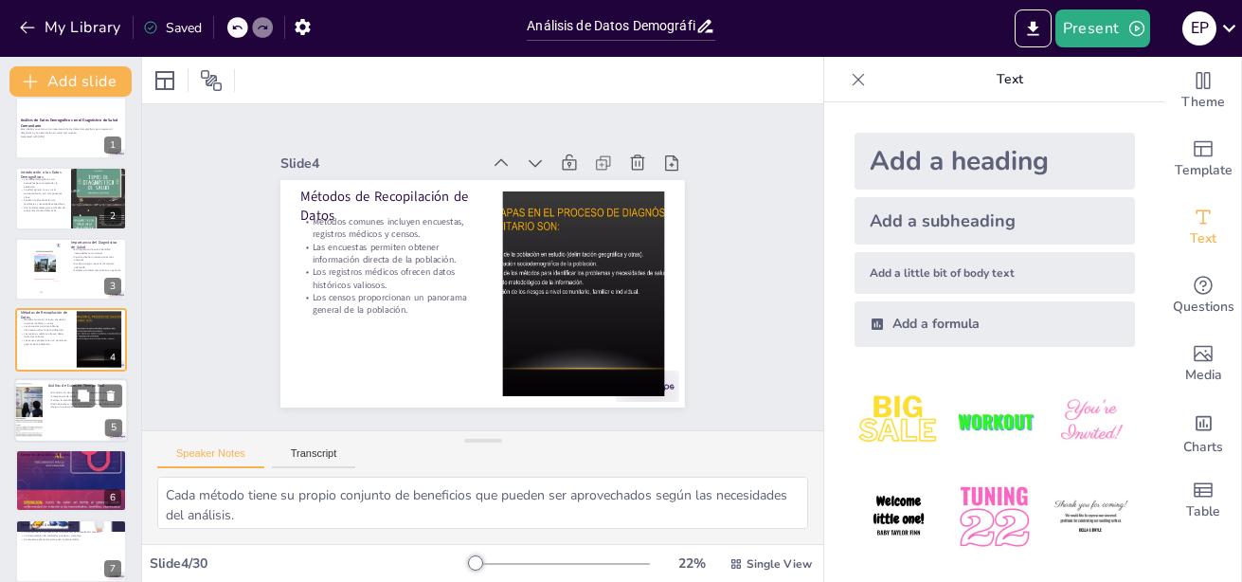
checkbox input "true"
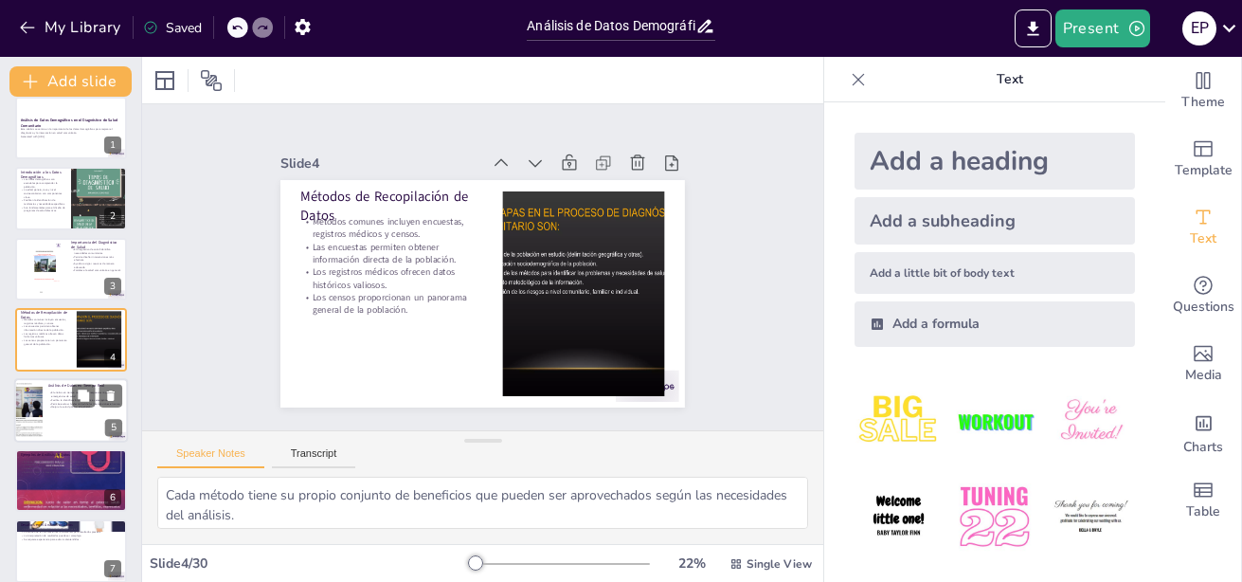
checkbox input "true"
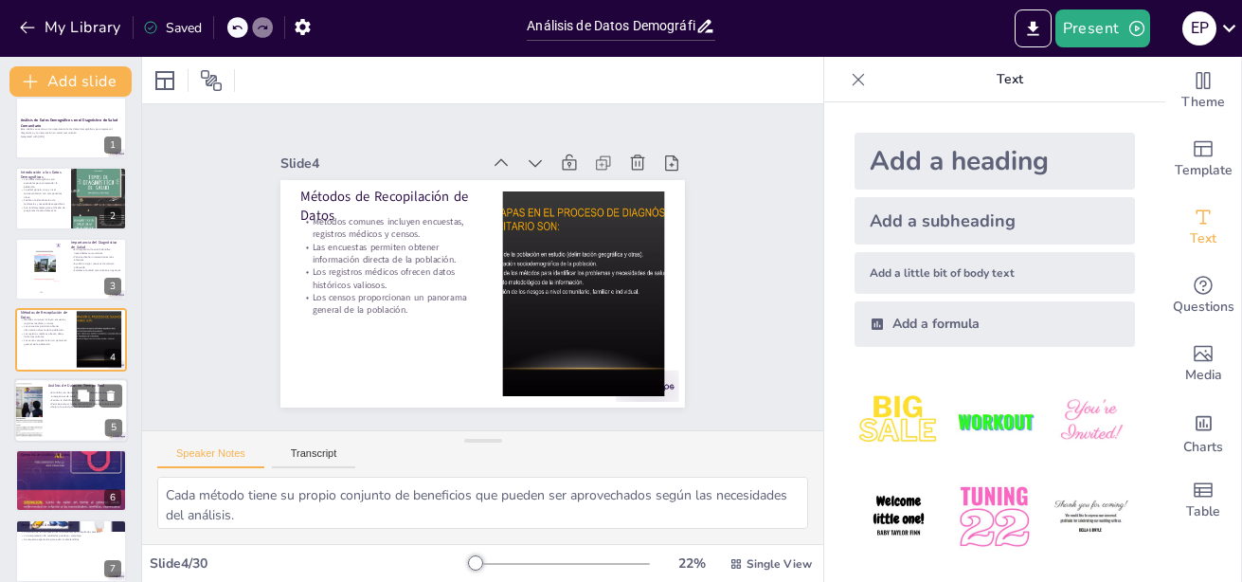
checkbox input "true"
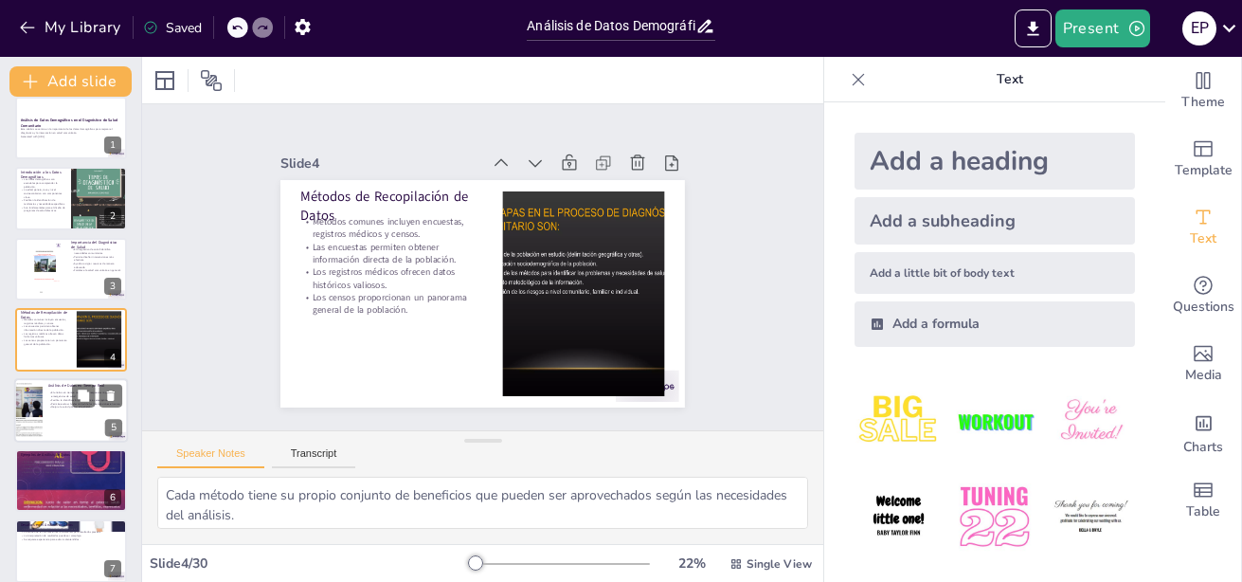
click at [50, 409] on div at bounding box center [71, 410] width 114 height 64
type textarea "La capacidad de respuesta rápida puede salvar vidas y mitigar el impacto de pro…"
checkbox input "true"
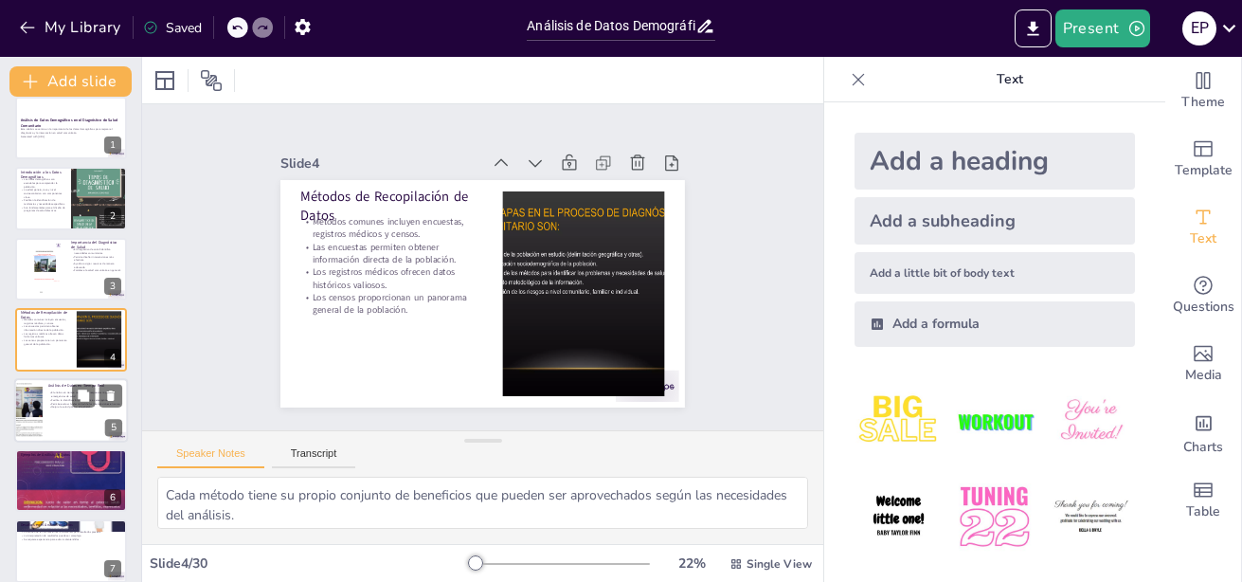
checkbox input "true"
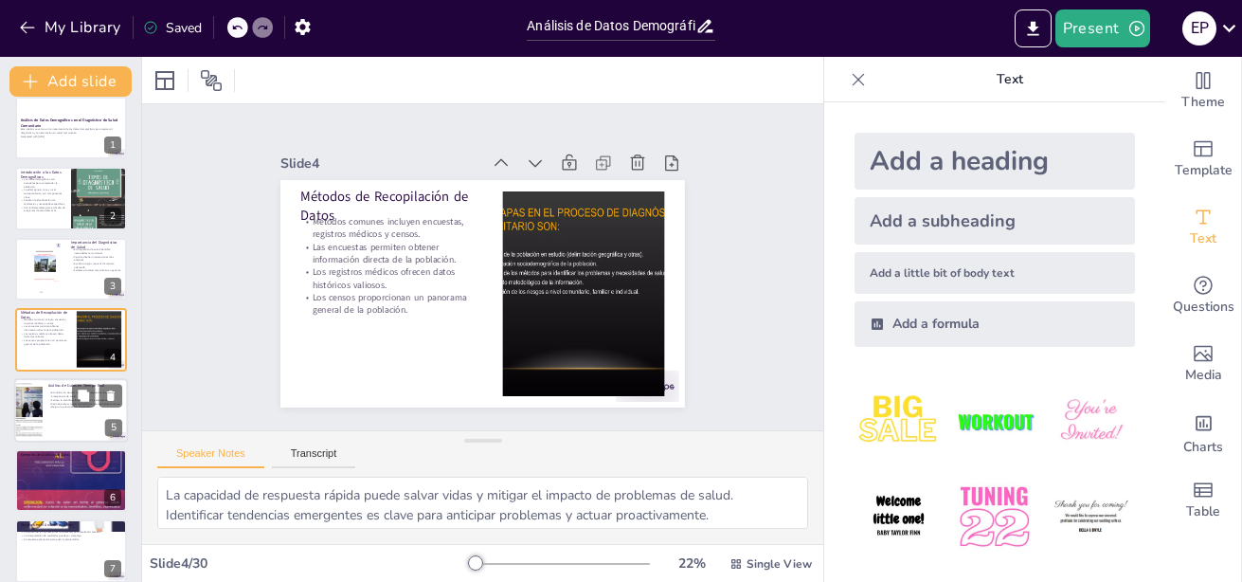
scroll to position [86, 0]
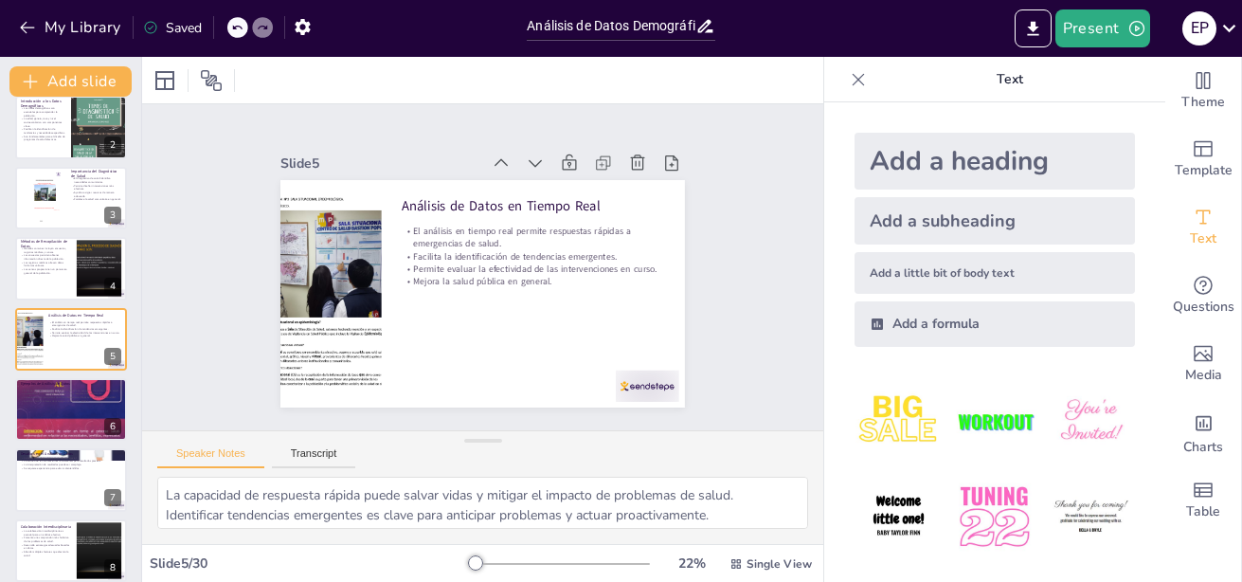
checkbox input "true"
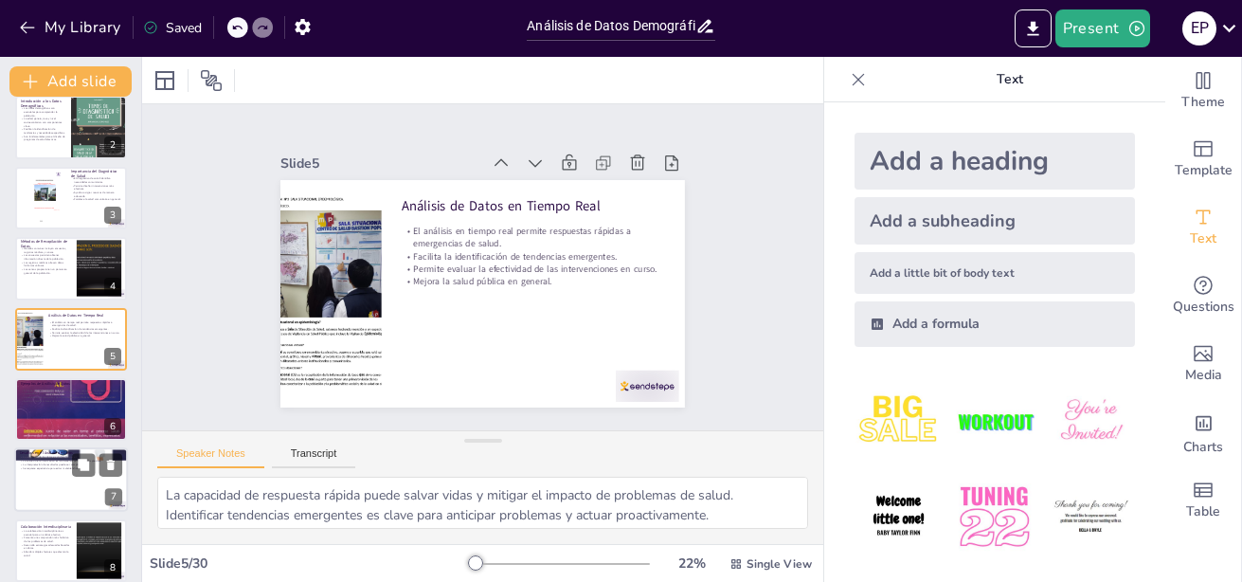
checkbox input "true"
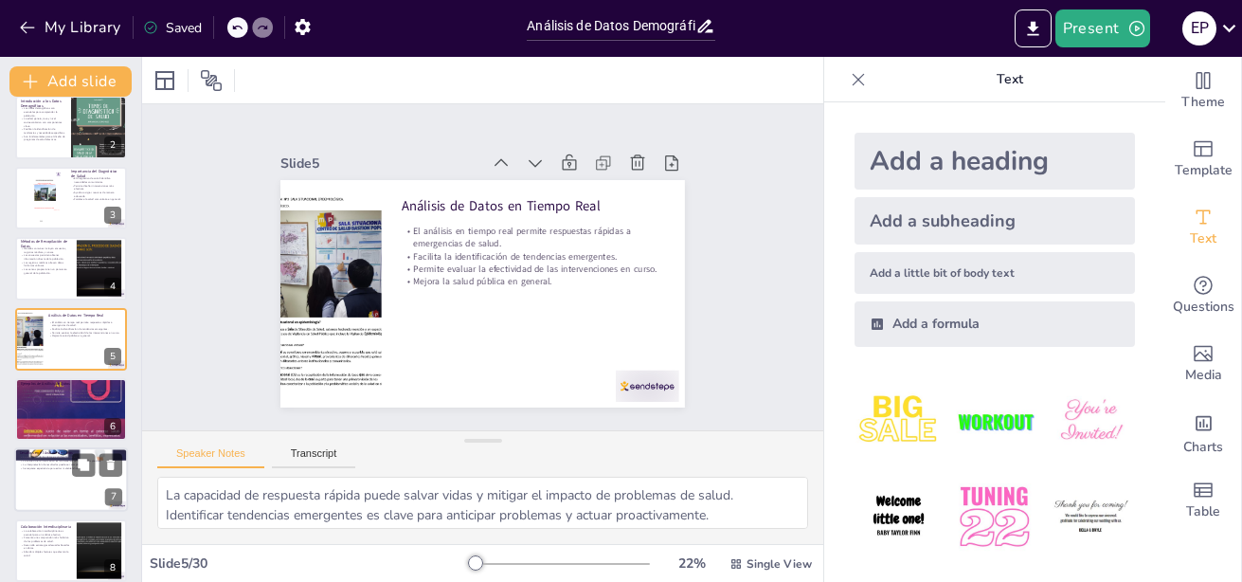
checkbox input "true"
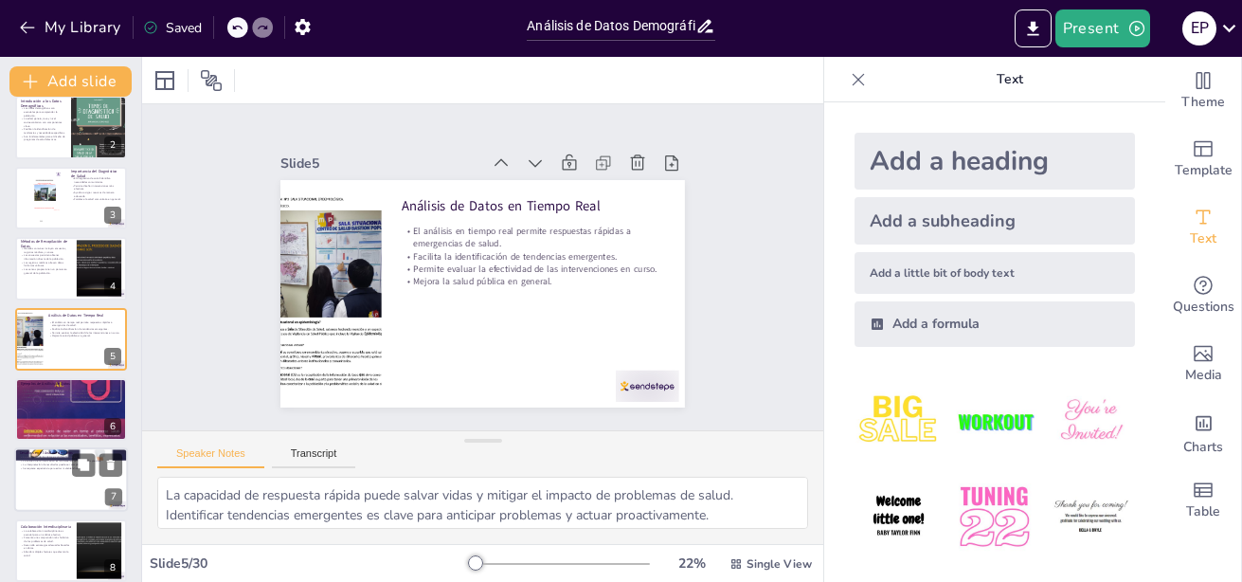
checkbox input "true"
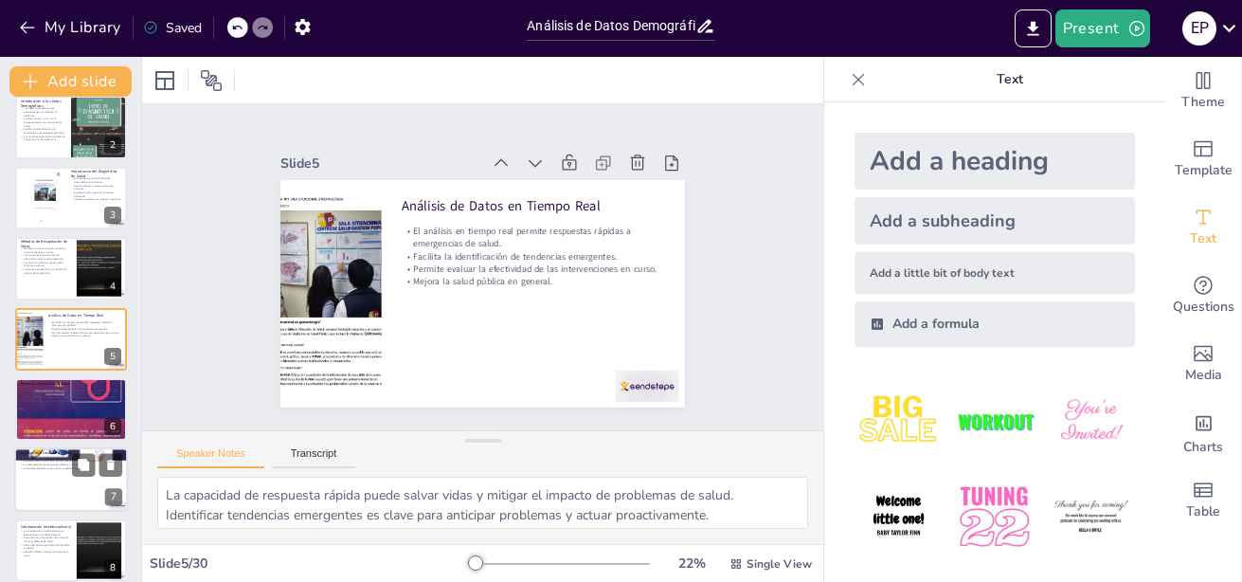
checkbox input "true"
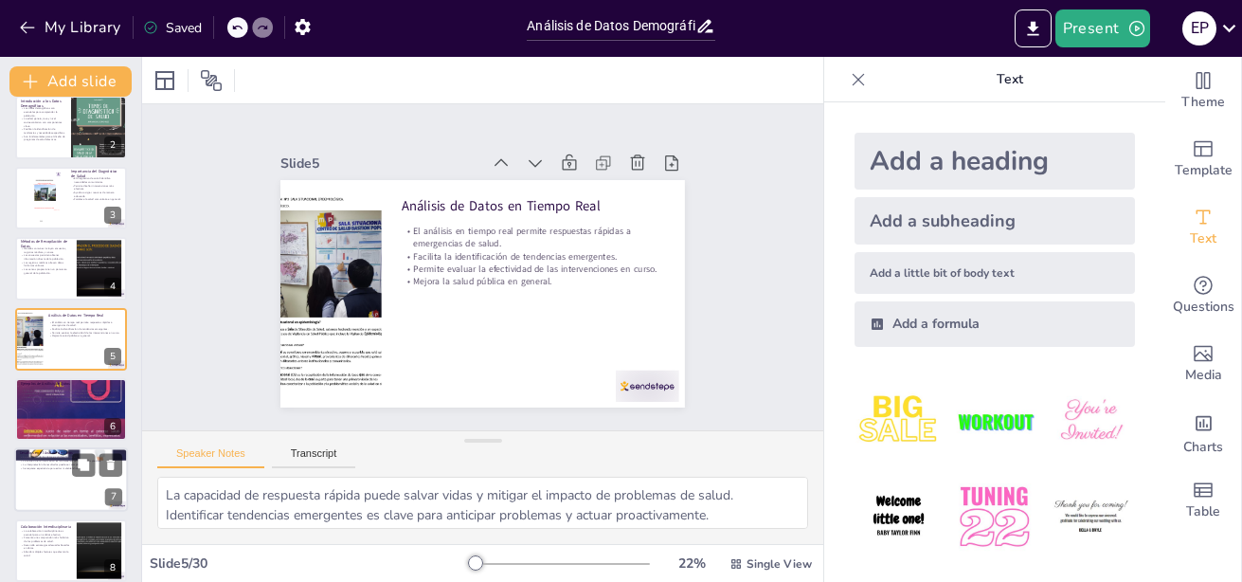
checkbox input "true"
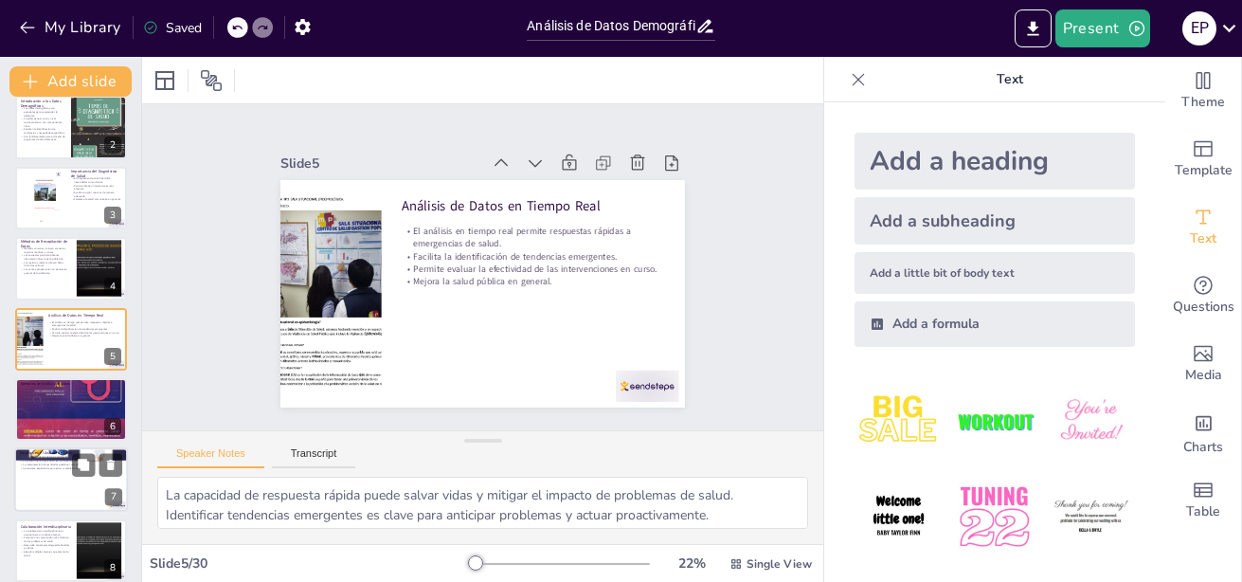
checkbox input "true"
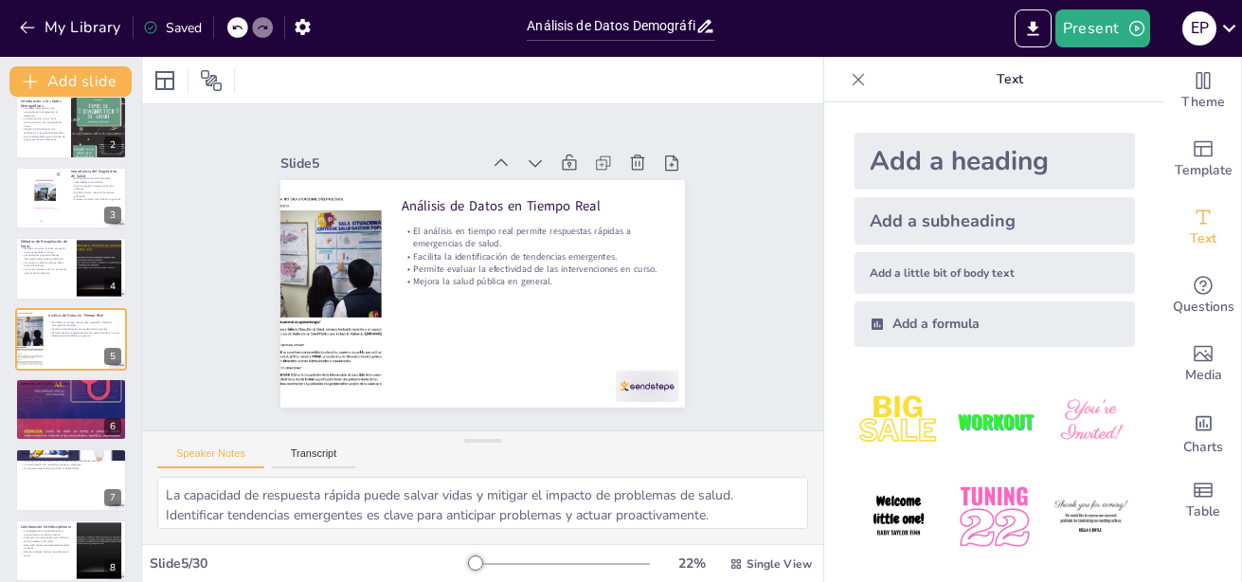
checkbox input "true"
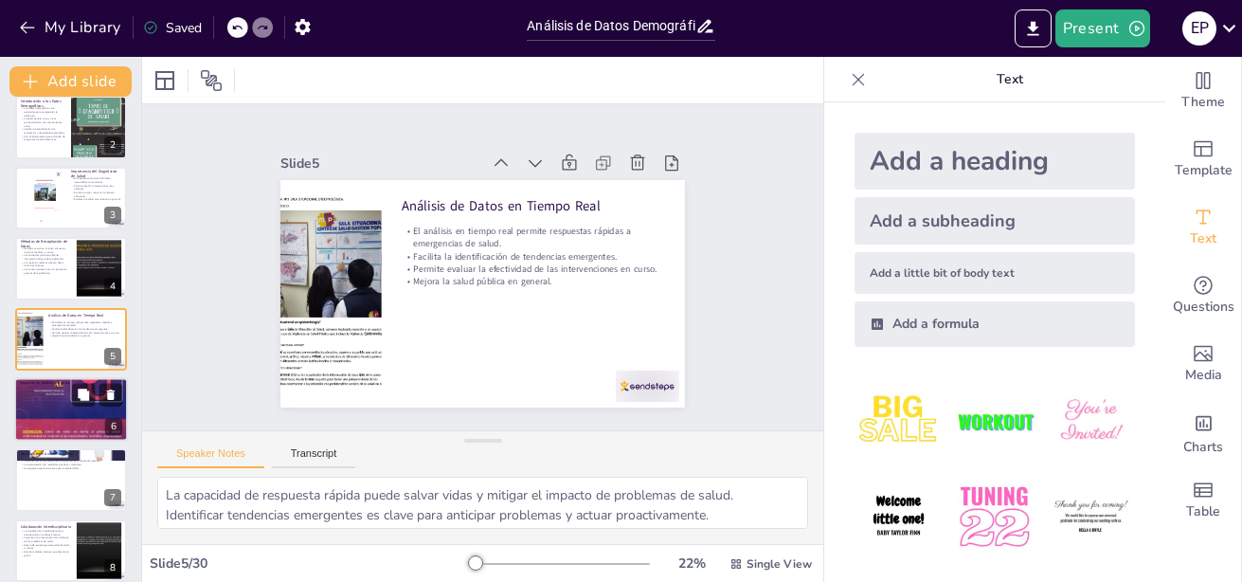
click at [54, 399] on p "Ayuda a identificar áreas de mejora en la atención médica." at bounding box center [71, 401] width 102 height 4
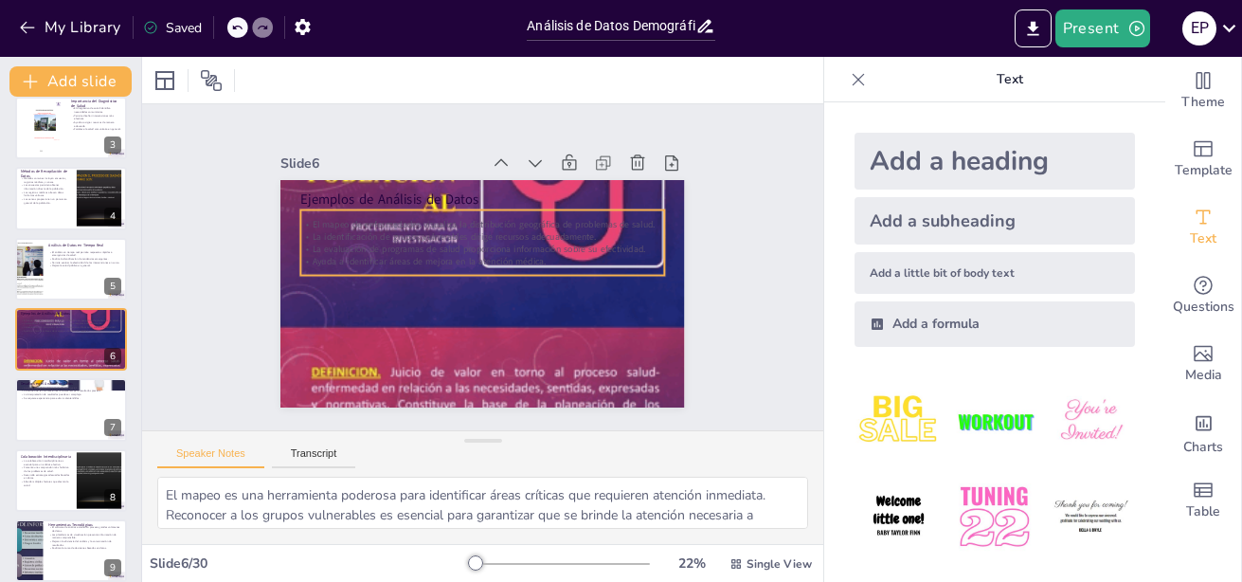
click at [340, 231] on p "La identificación de grupos vulnerables dirige recursos adecuadamente." at bounding box center [495, 238] width 337 height 159
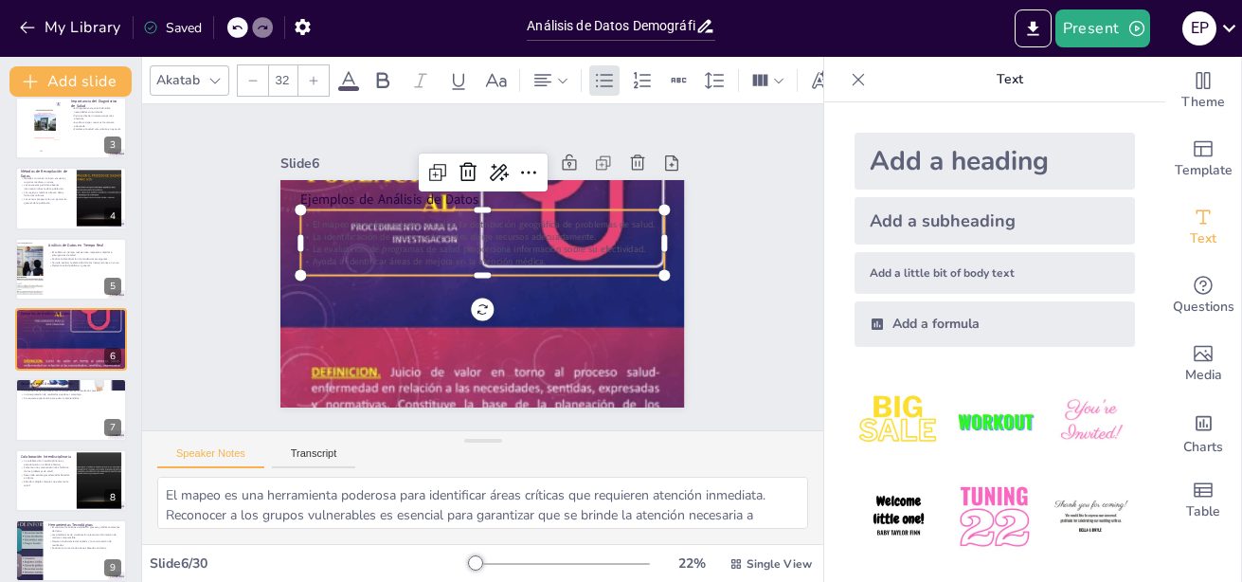
click at [348, 86] on span at bounding box center [348, 88] width 21 height 5
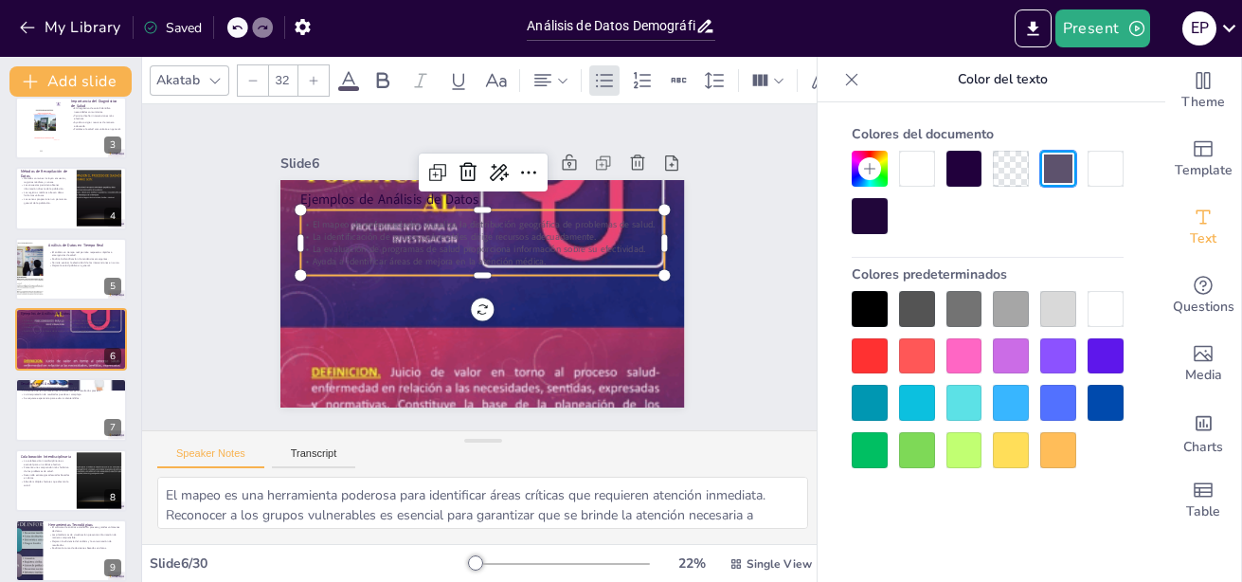
click at [868, 214] on div at bounding box center [870, 216] width 36 height 36
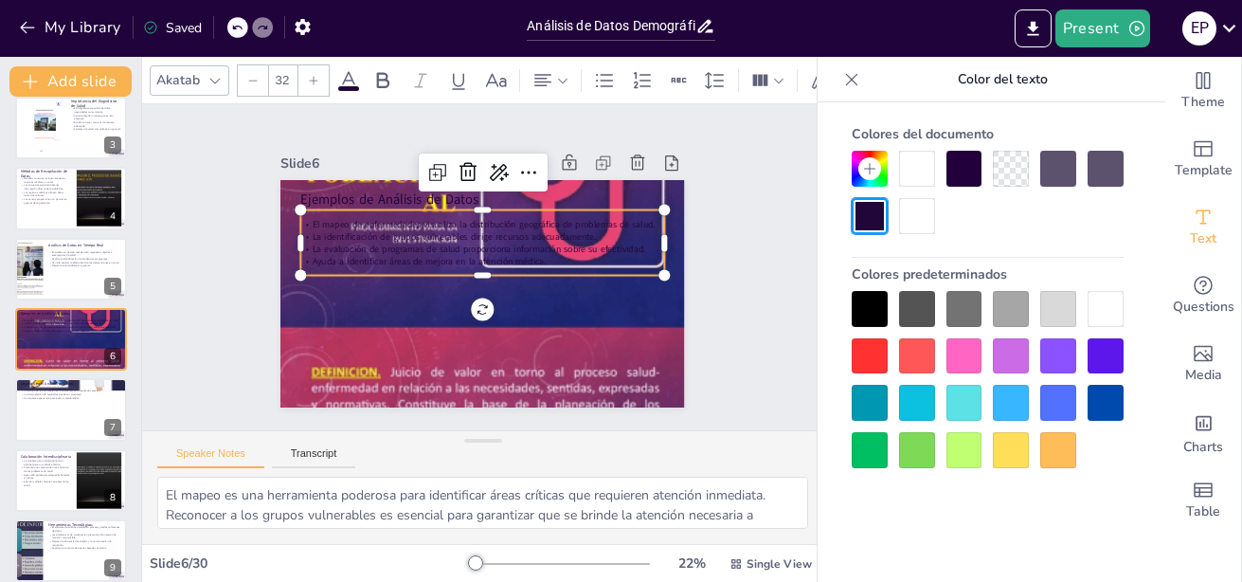
click at [317, 75] on icon at bounding box center [313, 80] width 11 height 11
click at [317, 77] on icon at bounding box center [313, 80] width 11 height 11
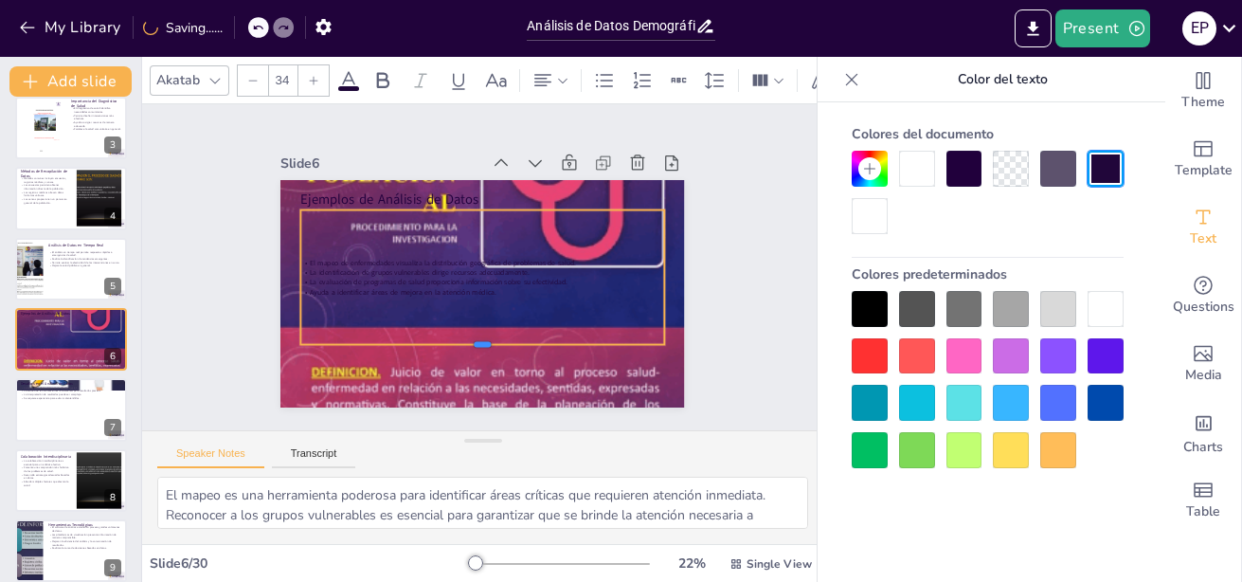
drag, startPoint x: 467, startPoint y: 242, endPoint x: 458, endPoint y: 337, distance: 96.2
click at [444, 337] on div at bounding box center [399, 284] width 90 height 359
click at [484, 281] on p "Ayuda a identificar áreas de mejora en la atención médica." at bounding box center [478, 287] width 358 height 85
click at [483, 277] on p "Ayuda a identificar áreas de mejora en la atención médica." at bounding box center [461, 272] width 85 height 358
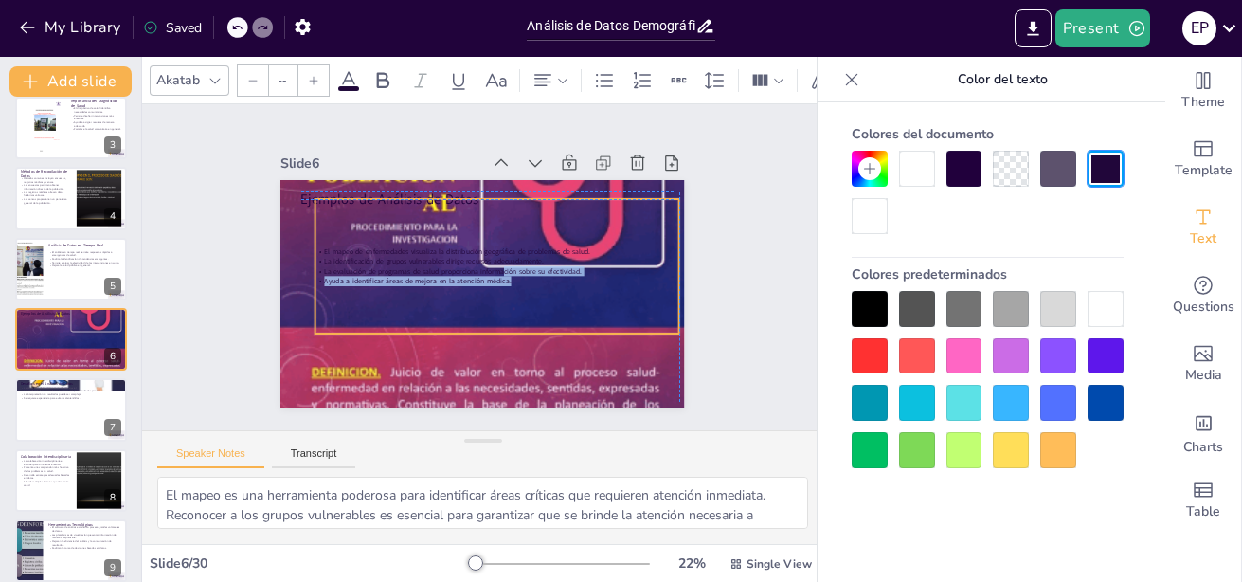
drag, startPoint x: 482, startPoint y: 281, endPoint x: 491, endPoint y: 266, distance: 16.6
click at [491, 266] on div "El mapeo de enfermedades visualiza la distribución geográfica de problemas de s…" at bounding box center [494, 275] width 317 height 245
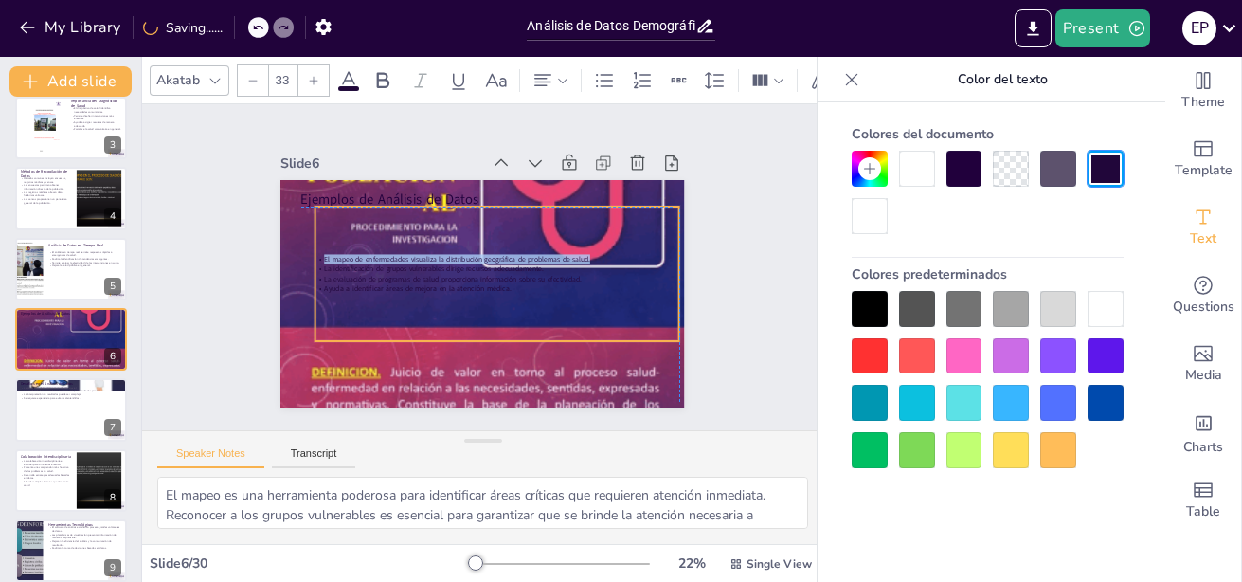
drag, startPoint x: 309, startPoint y: 247, endPoint x: 302, endPoint y: 258, distance: 12.4
click at [363, 258] on div "El mapeo de enfermedades visualiza la distribución geográfica de problemas de s…" at bounding box center [485, 282] width 245 height 317
click at [479, 199] on div at bounding box center [546, 238] width 226 height 303
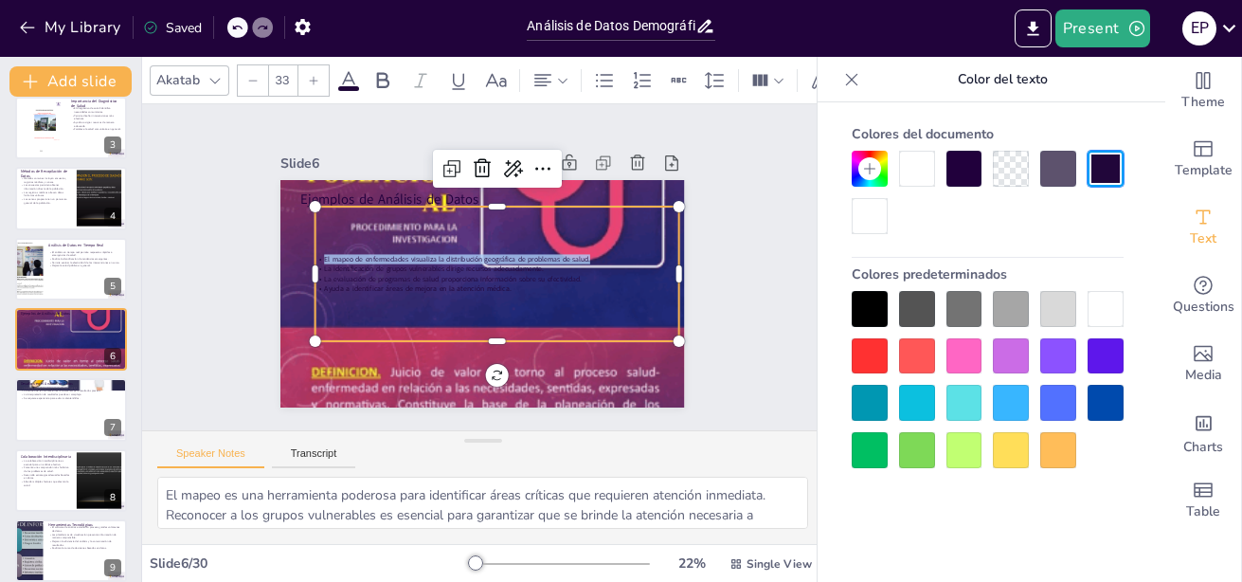
click at [315, 75] on icon at bounding box center [313, 80] width 11 height 11
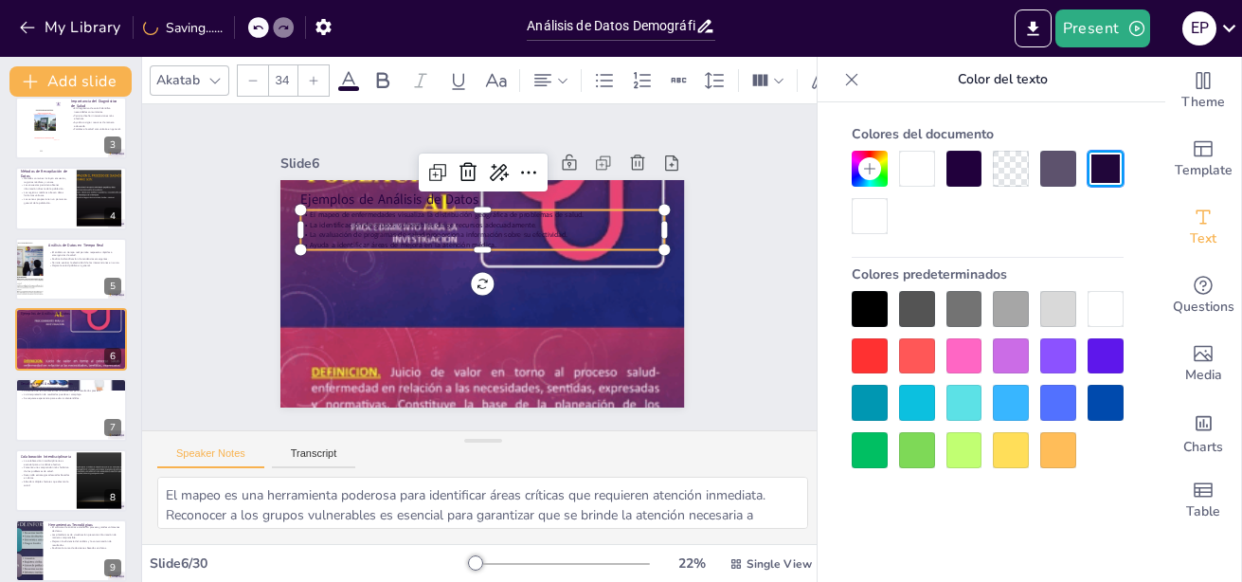
click at [315, 75] on icon at bounding box center [313, 80] width 11 height 11
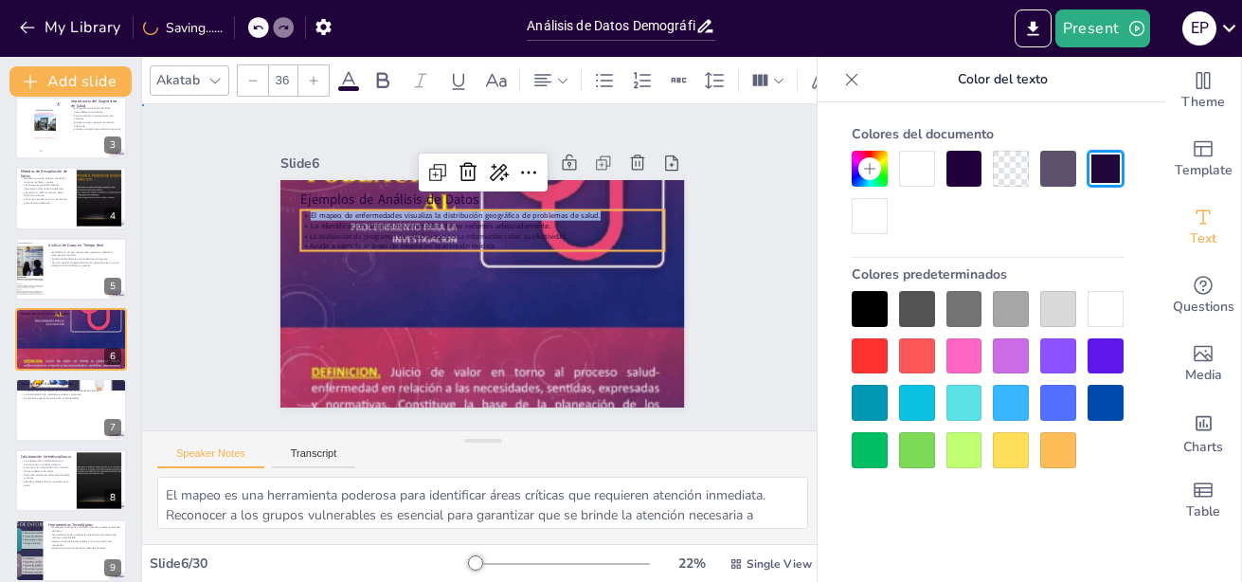
click at [220, 160] on div "Slide 1 Análisis de Datos Demográficos en el Diagnóstico de Salud Comunitario E…" at bounding box center [482, 267] width 567 height 550
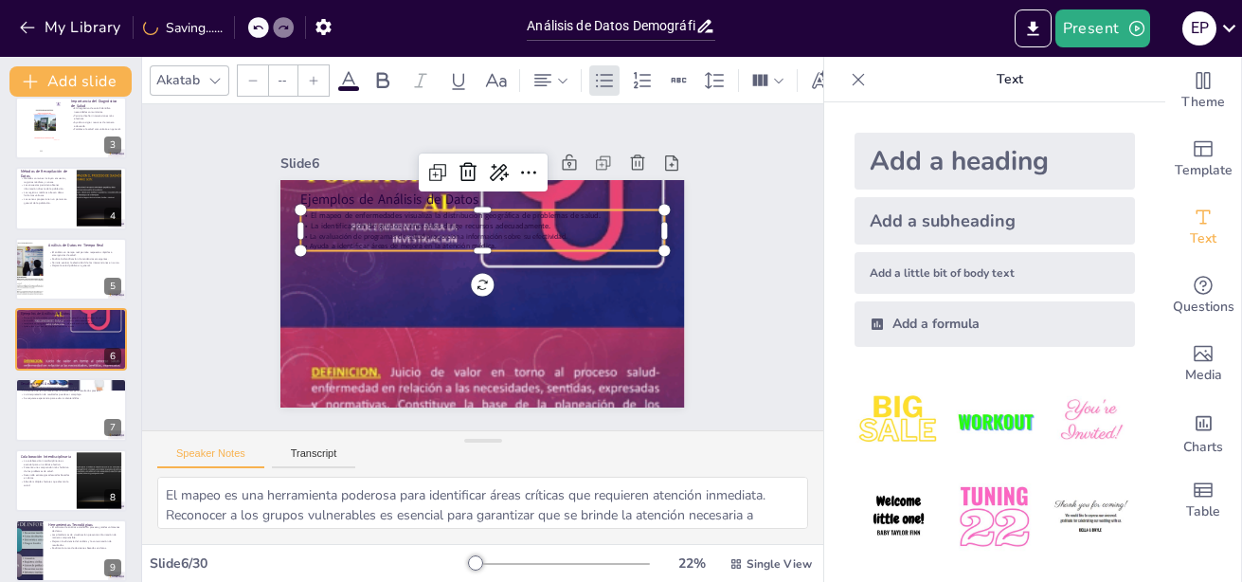
click at [439, 222] on span "La identificación de grupos vulnerables dirige recursos adecuadamente." at bounding box center [465, 203] width 200 height 150
click at [469, 197] on div at bounding box center [543, 241] width 162 height 338
click at [316, 77] on icon at bounding box center [313, 80] width 11 height 11
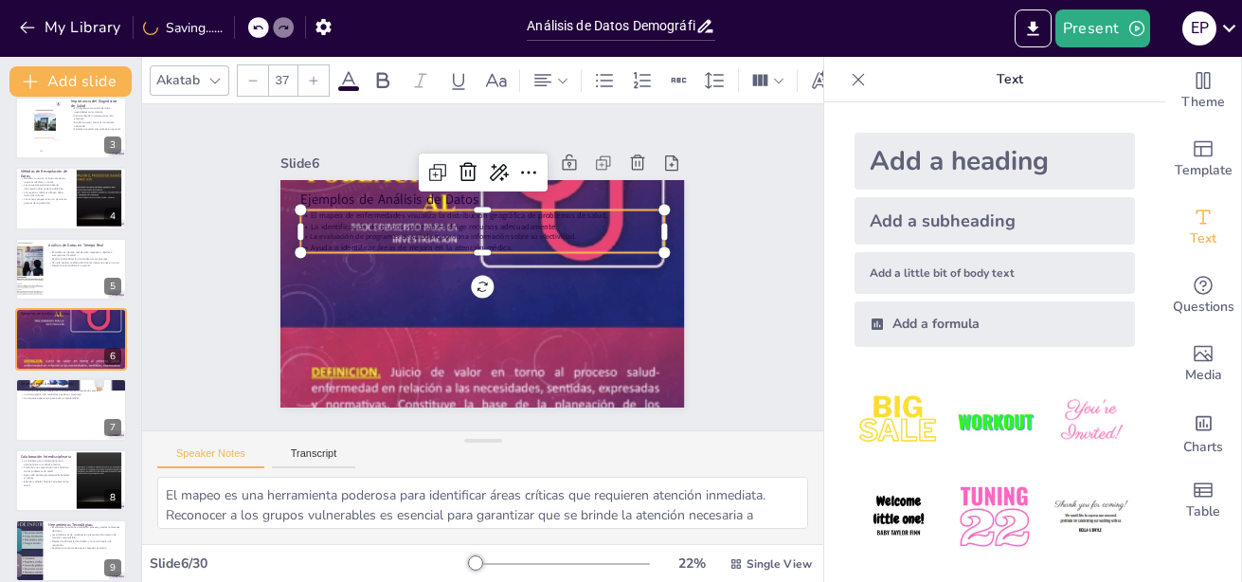
click at [316, 77] on icon at bounding box center [313, 80] width 11 height 11
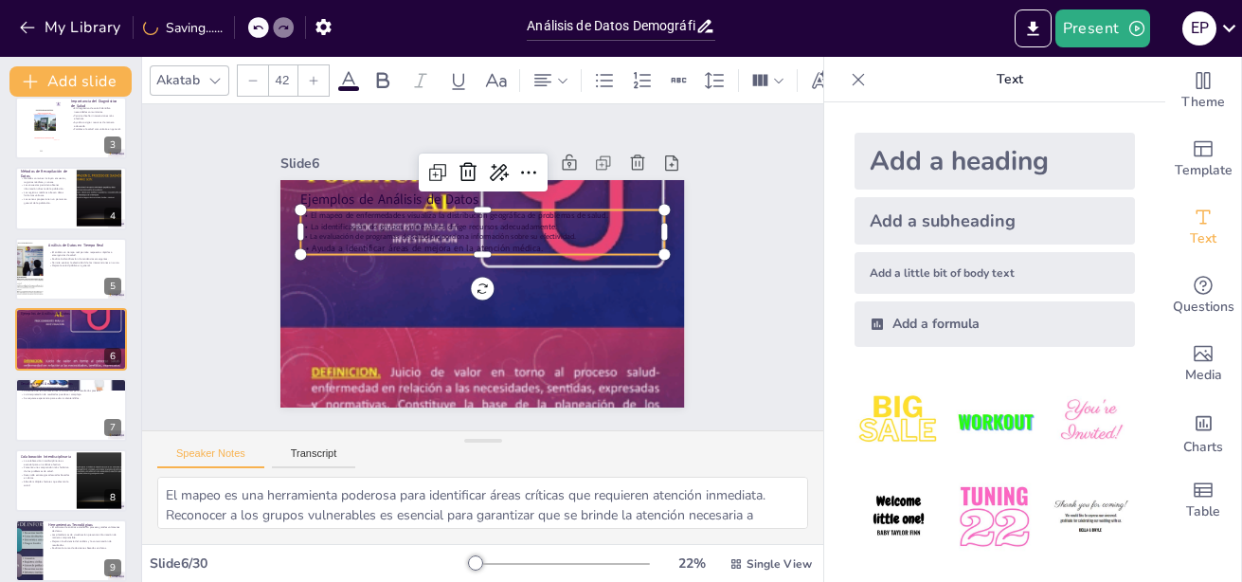
click at [316, 77] on icon at bounding box center [313, 80] width 11 height 11
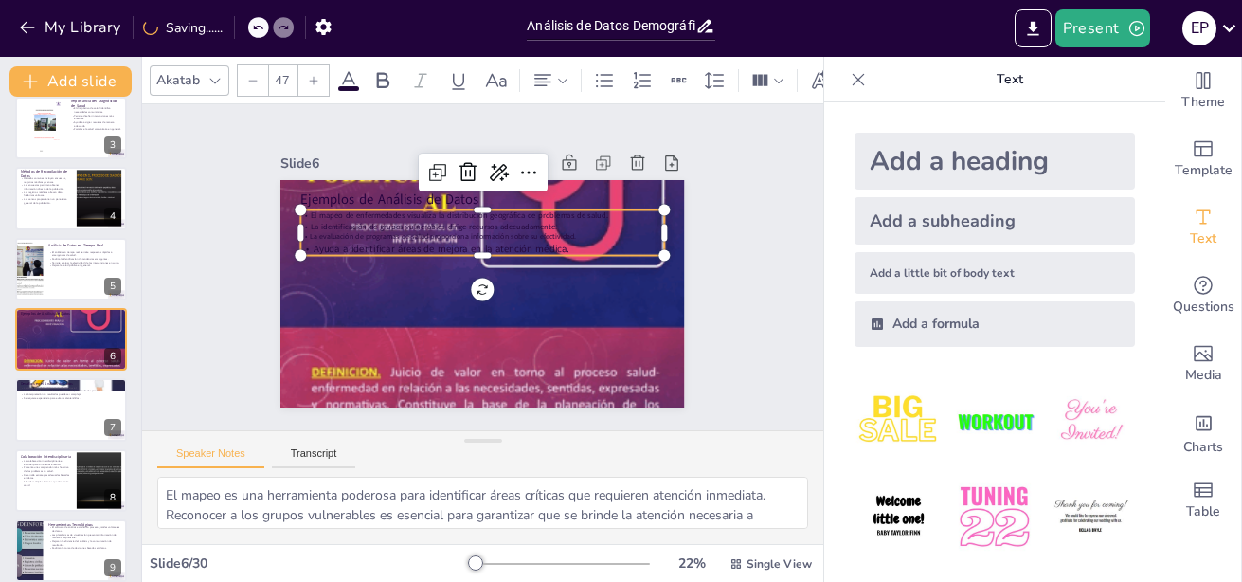
click at [316, 77] on icon at bounding box center [313, 80] width 11 height 11
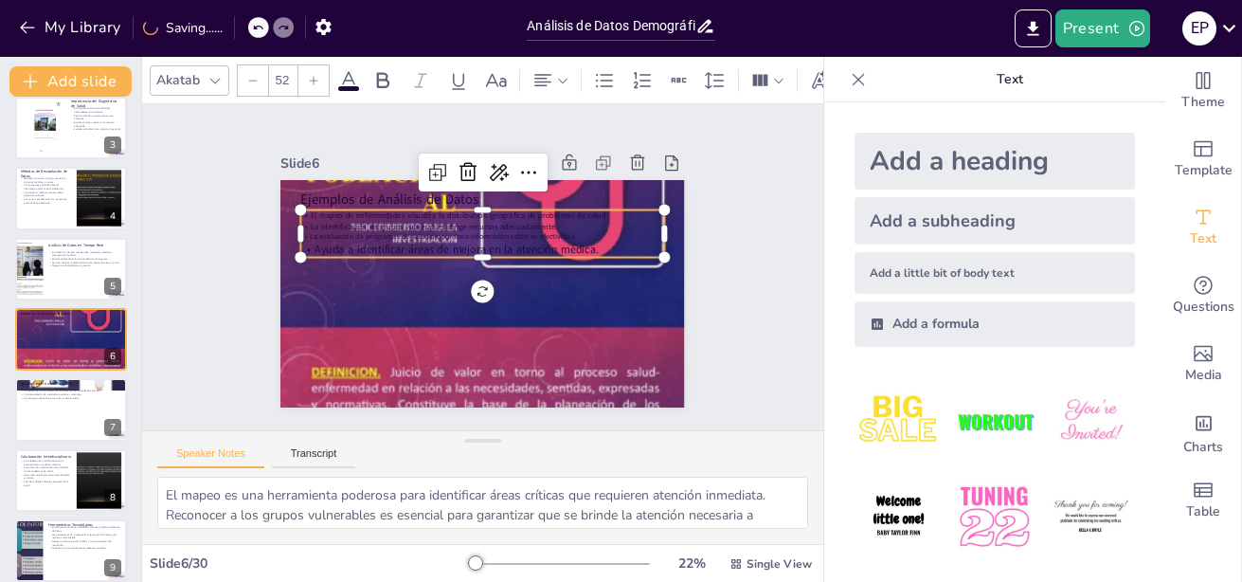
click at [347, 71] on icon at bounding box center [348, 80] width 17 height 18
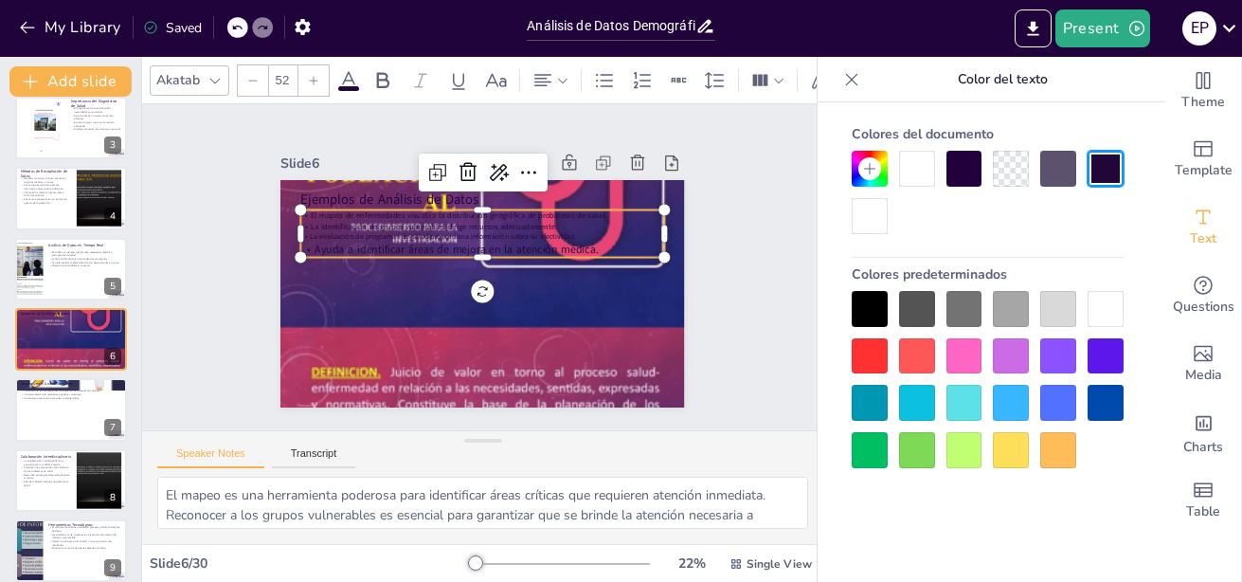
click at [864, 347] on div at bounding box center [870, 356] width 36 height 36
click at [39, 418] on div at bounding box center [71, 410] width 114 height 64
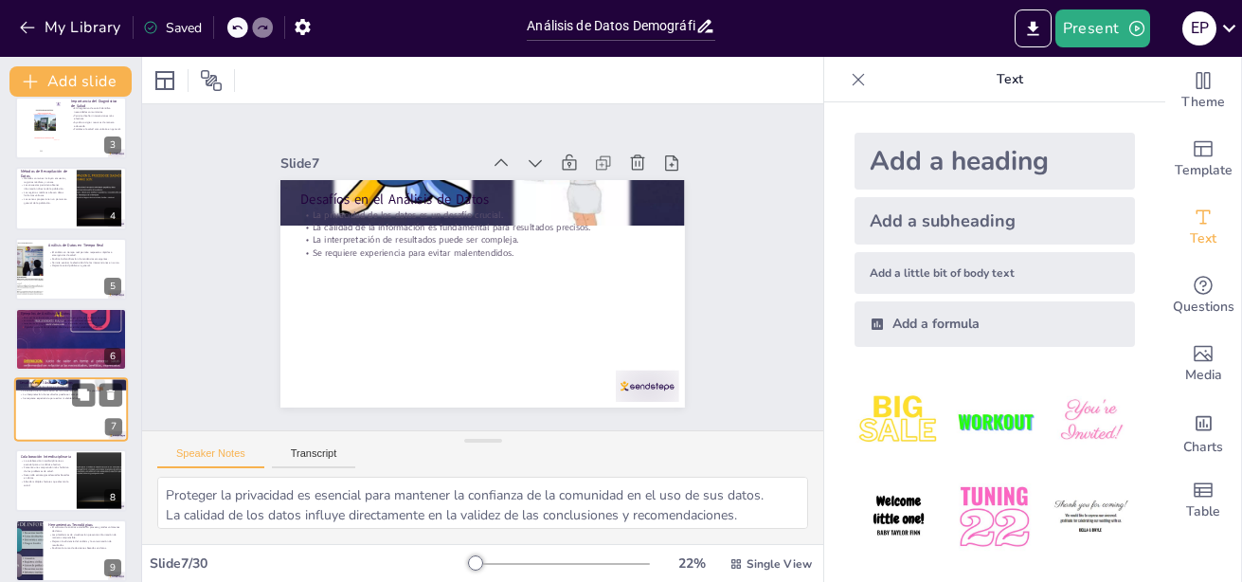
scroll to position [226, 0]
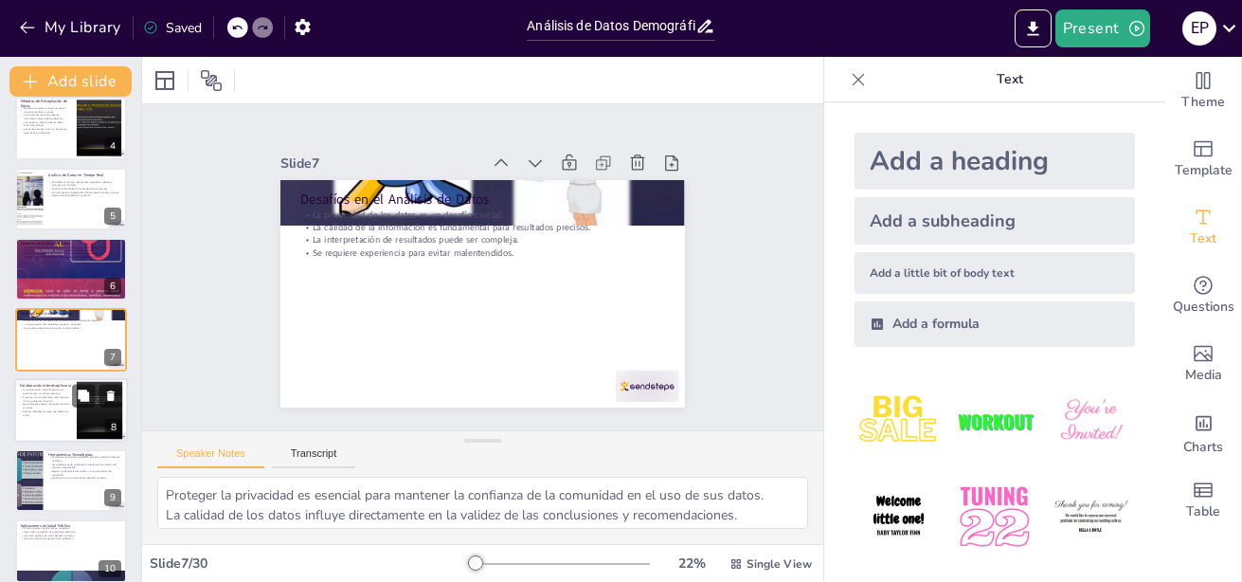
click at [40, 411] on p "Aborda múltiples factores que afectan la salud." at bounding box center [45, 412] width 51 height 7
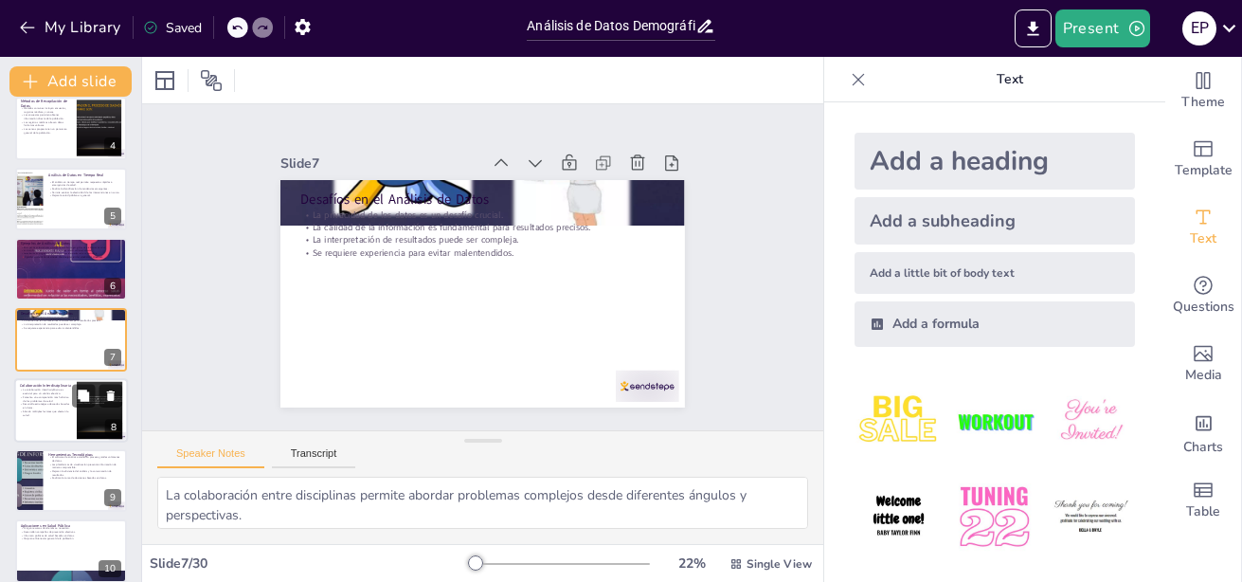
scroll to position [298, 0]
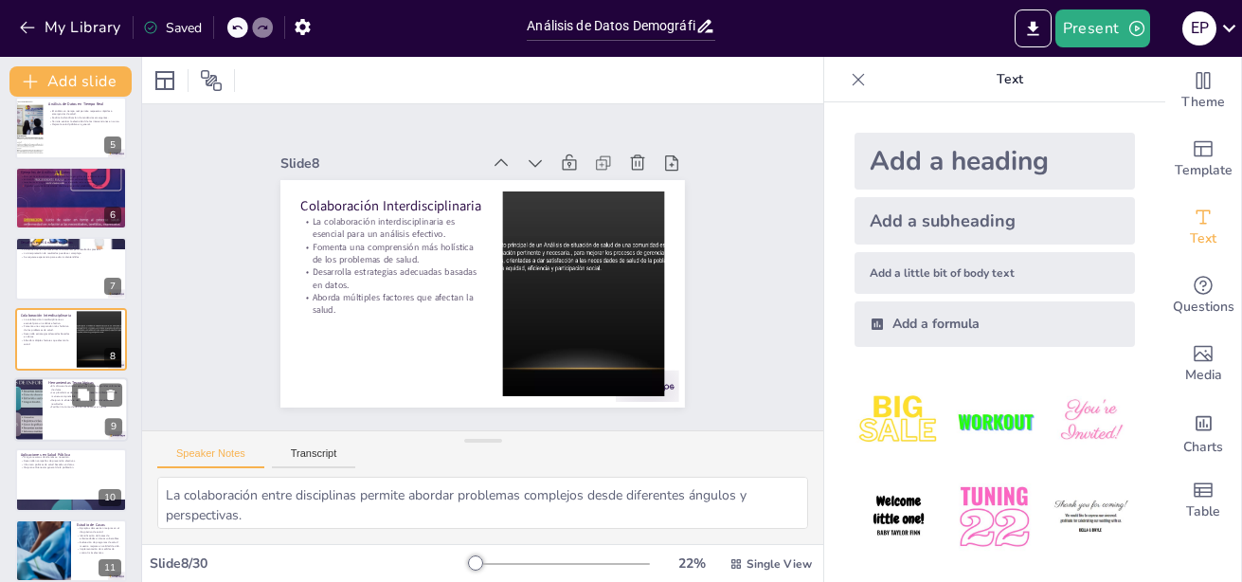
click at [54, 404] on p "Mejoran la eficiencia del análisis y la comunicación de resultados." at bounding box center [85, 401] width 74 height 7
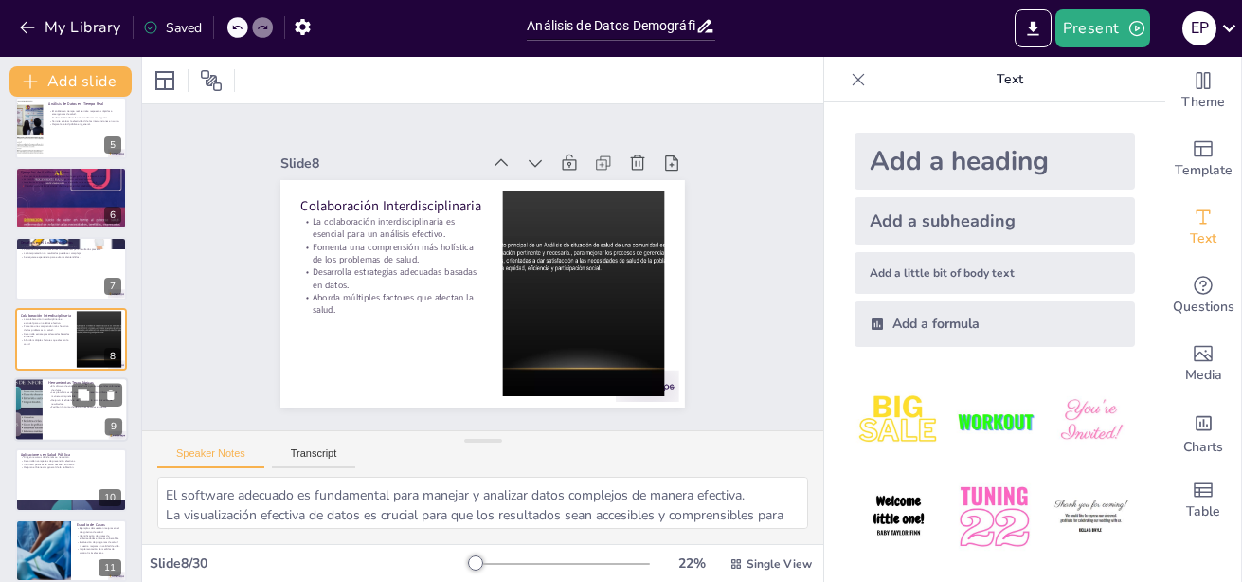
scroll to position [368, 0]
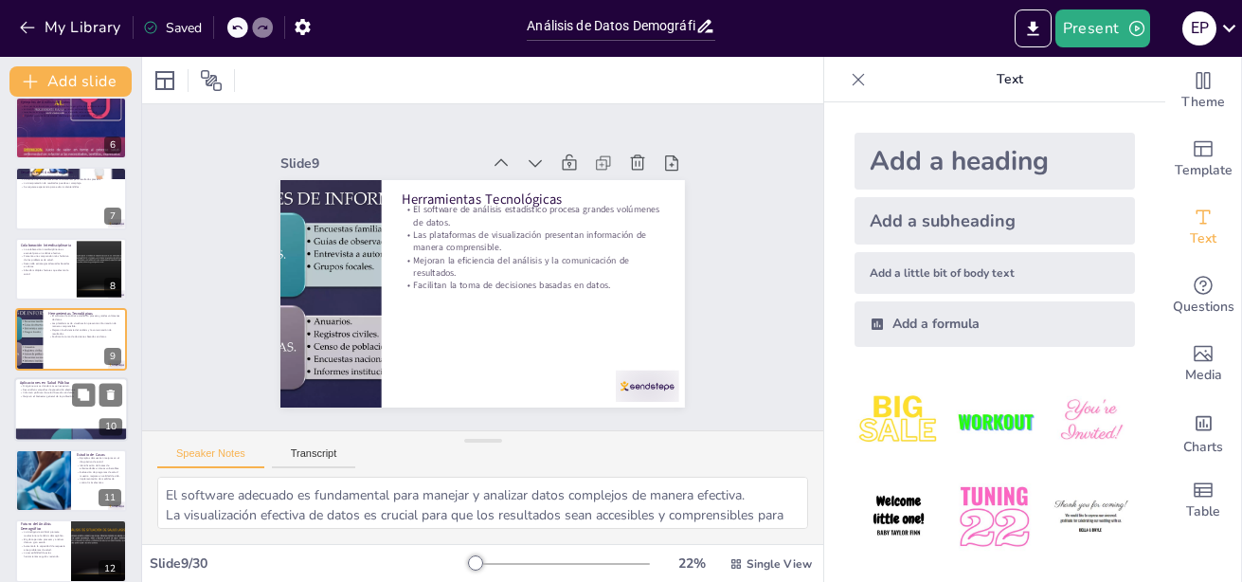
click at [51, 408] on div at bounding box center [71, 410] width 114 height 64
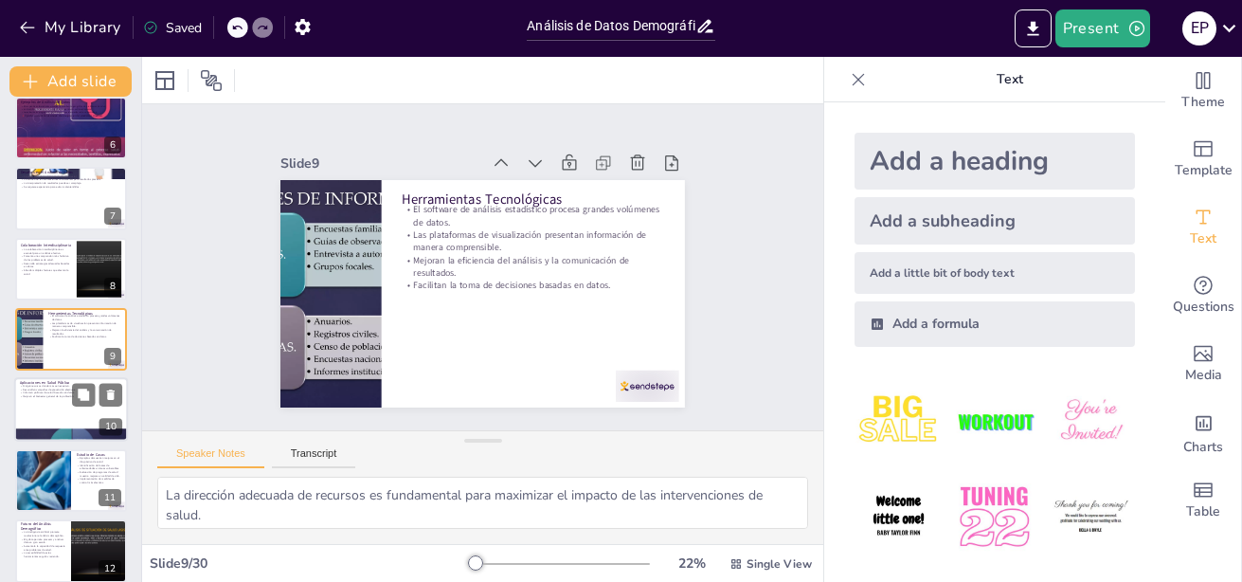
scroll to position [439, 0]
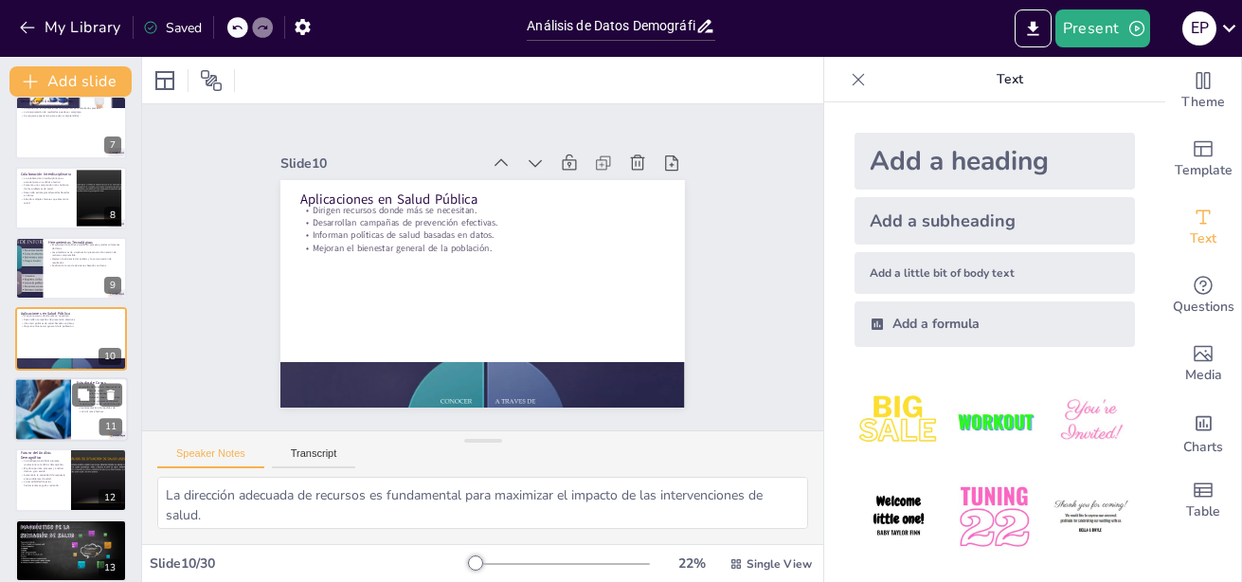
click at [49, 413] on div at bounding box center [43, 409] width 114 height 64
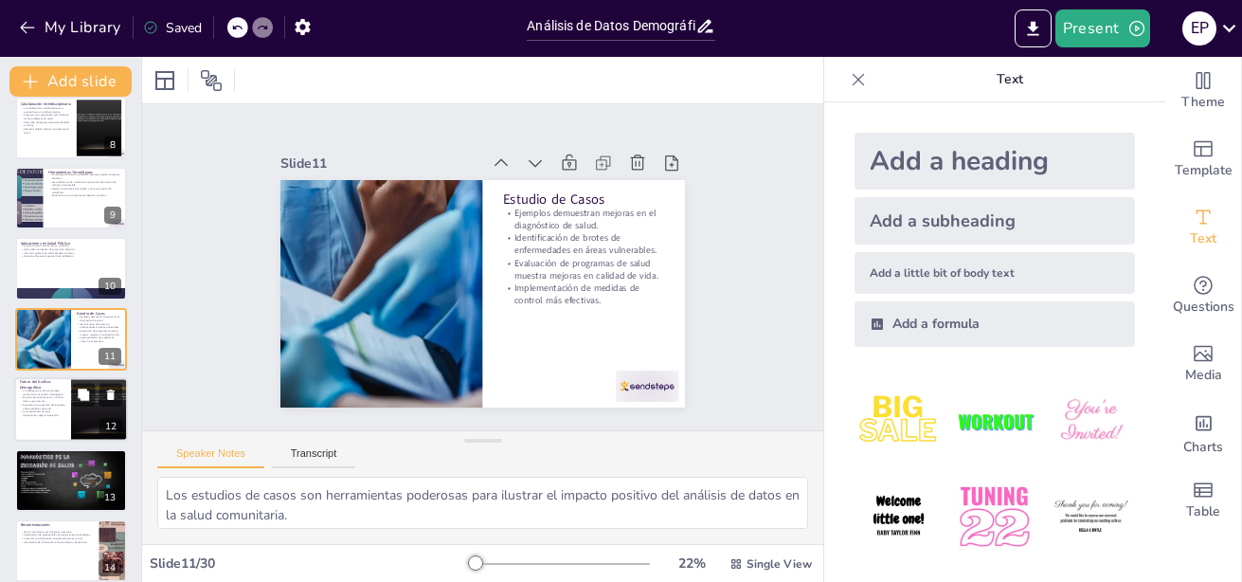
click at [48, 410] on p "La accesibilidad de estas herramientas seguirá creciendo." at bounding box center [42, 413] width 45 height 7
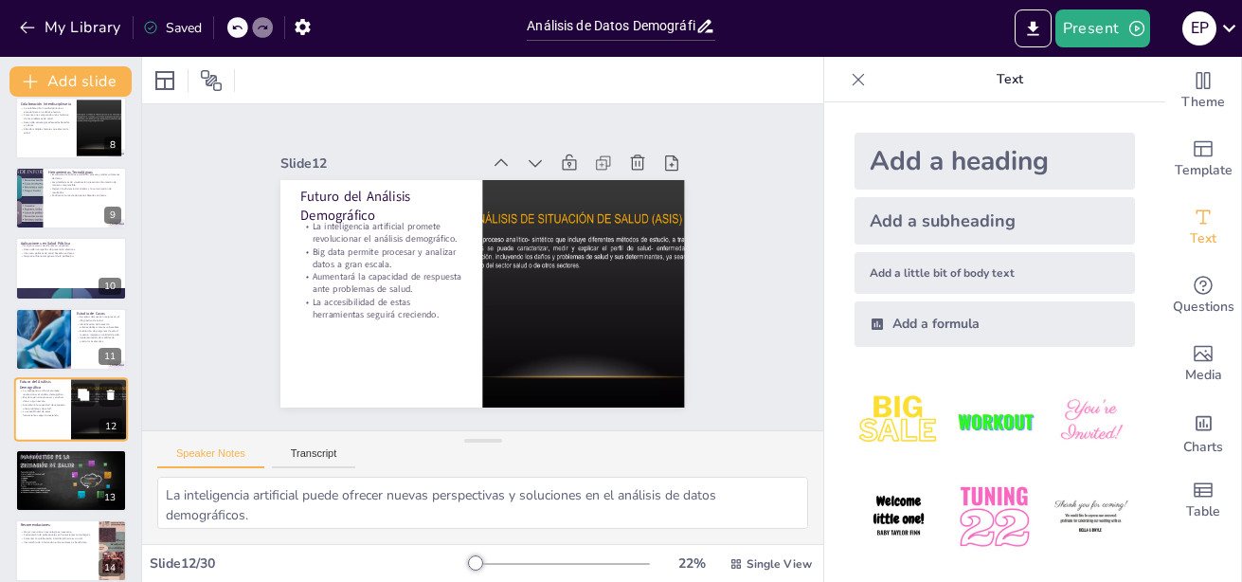
scroll to position [579, 0]
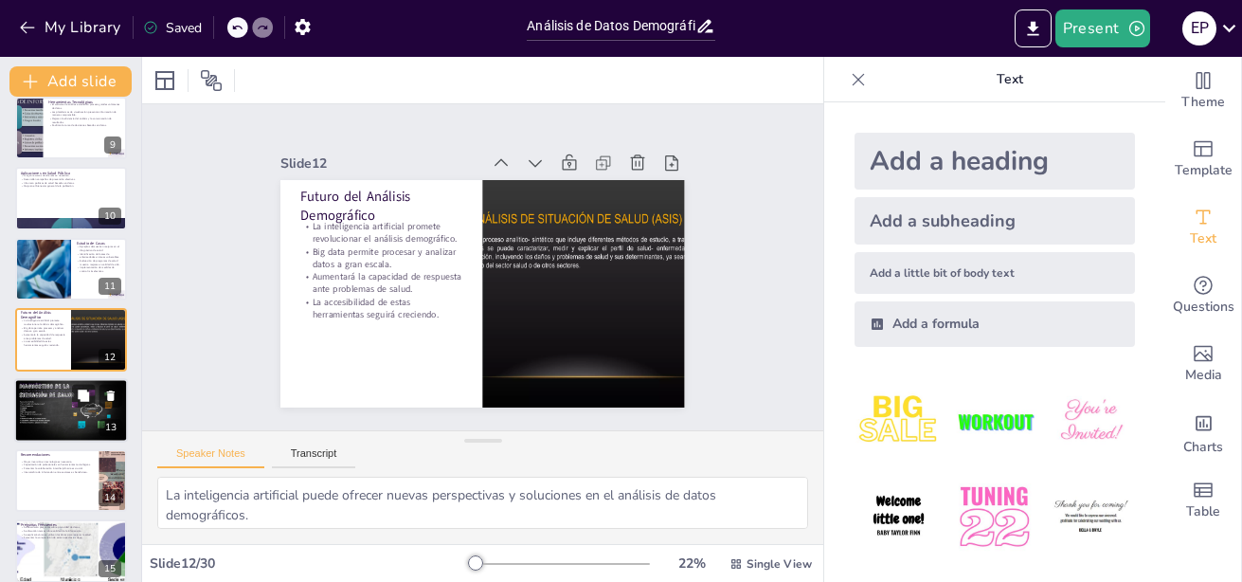
click at [48, 397] on p "Es esencial mejorar habilidades en el análisis de datos." at bounding box center [71, 397] width 102 height 4
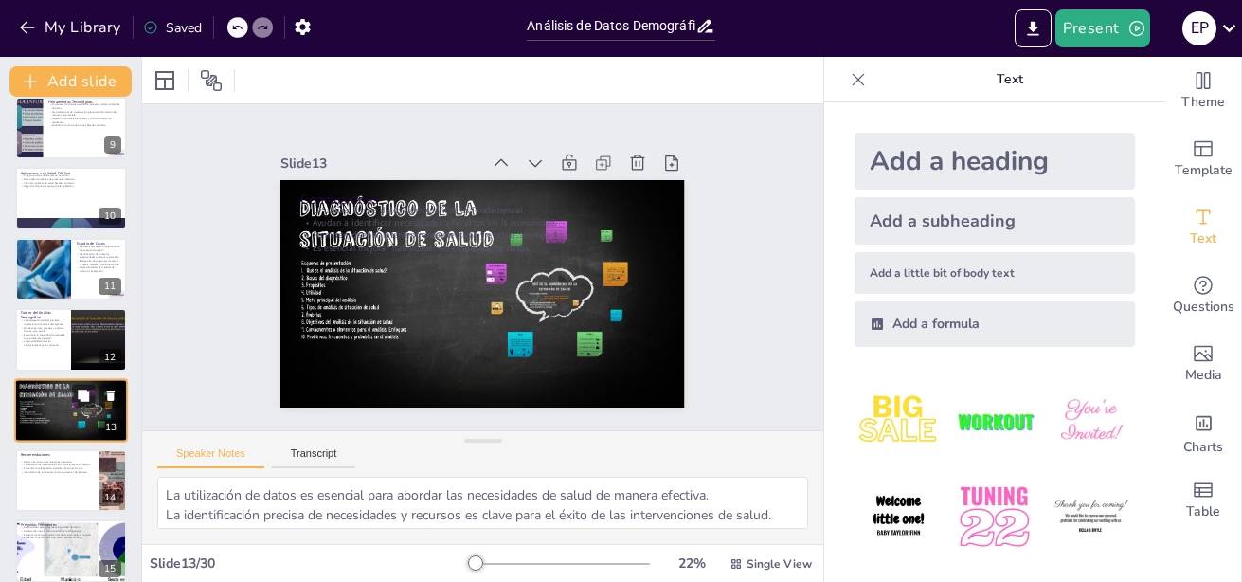
scroll to position [650, 0]
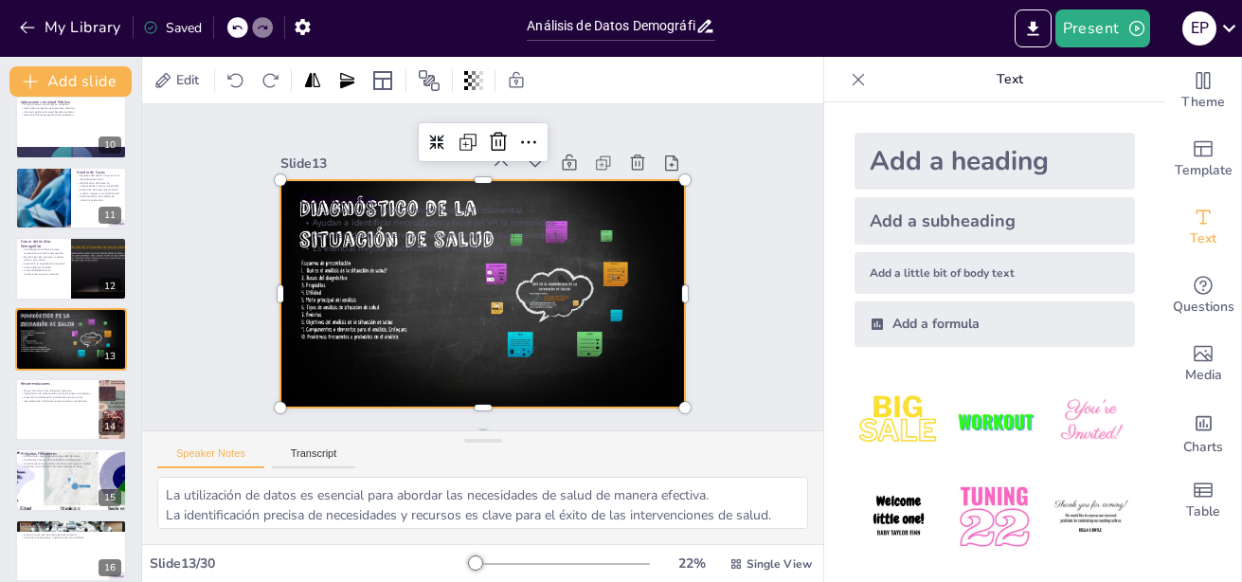
click at [318, 314] on div at bounding box center [470, 290] width 464 height 399
click at [318, 314] on div at bounding box center [467, 289] width 461 height 422
click at [54, 387] on div "Mayor inversión en tecnología es necesaria. Capacitación de profesionales en he…" at bounding box center [57, 395] width 74 height 19
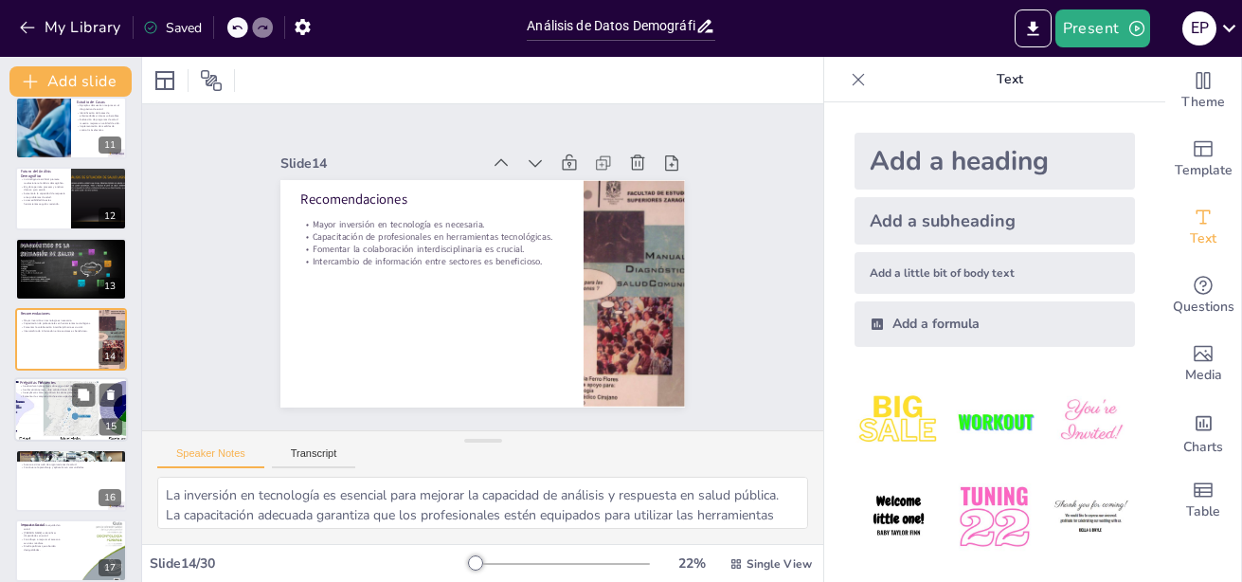
click at [45, 415] on div at bounding box center [71, 410] width 171 height 64
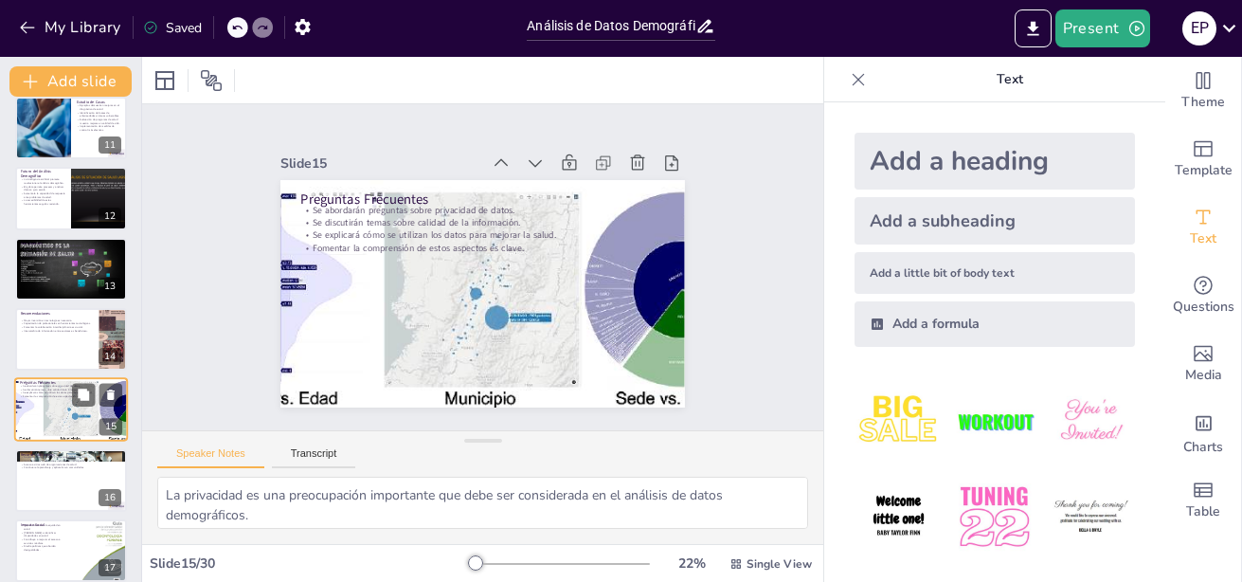
scroll to position [790, 0]
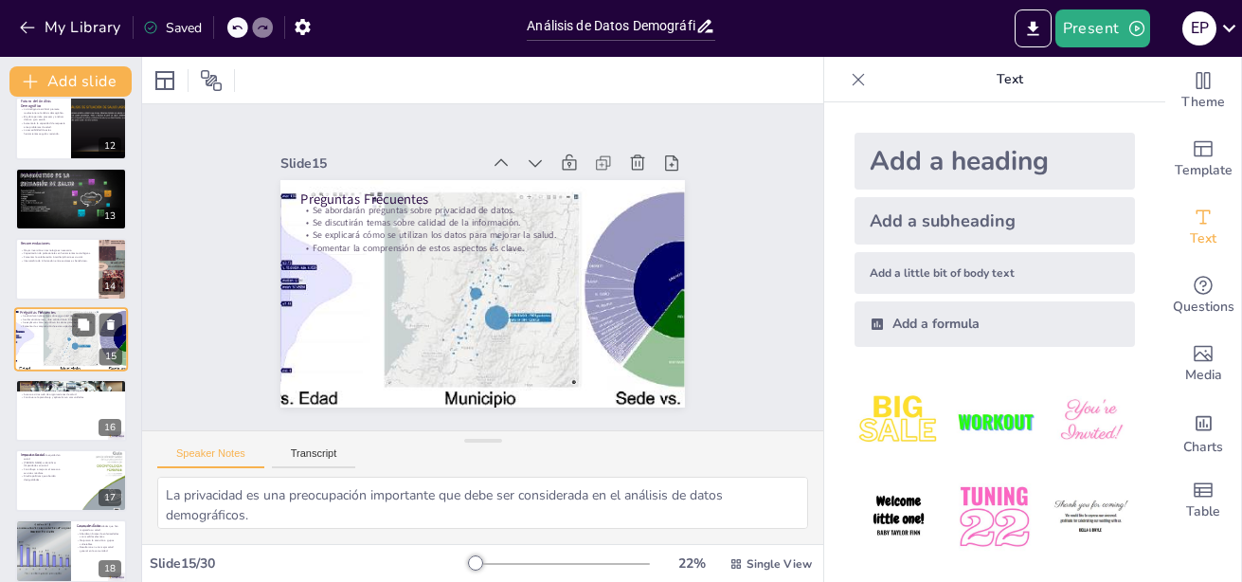
click at [45, 415] on div at bounding box center [71, 410] width 112 height 63
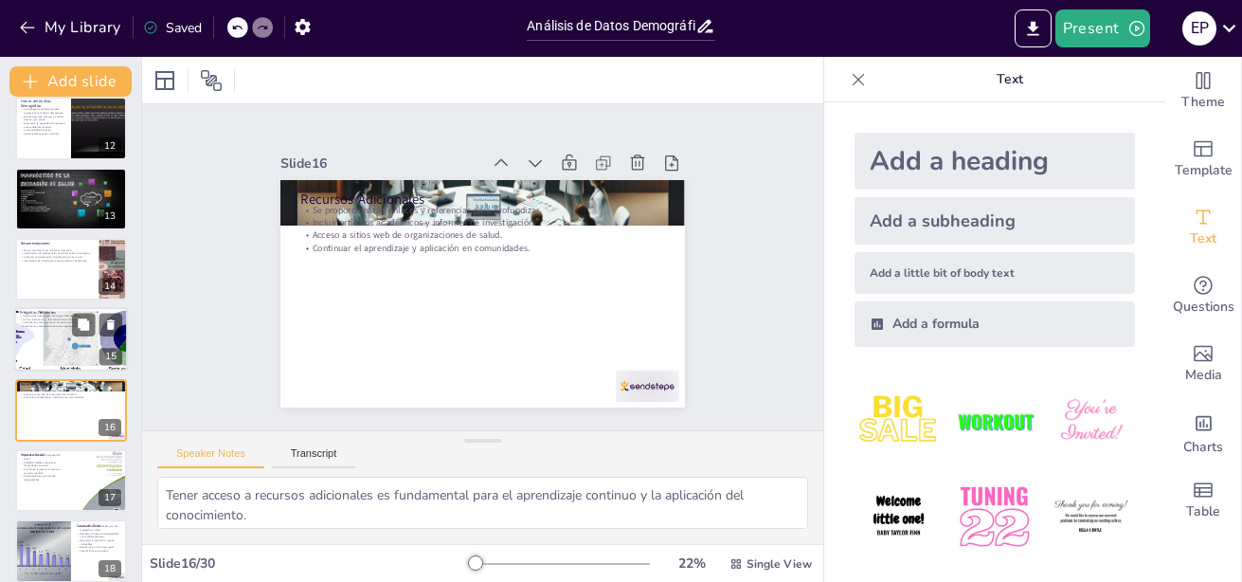
scroll to position [861, 0]
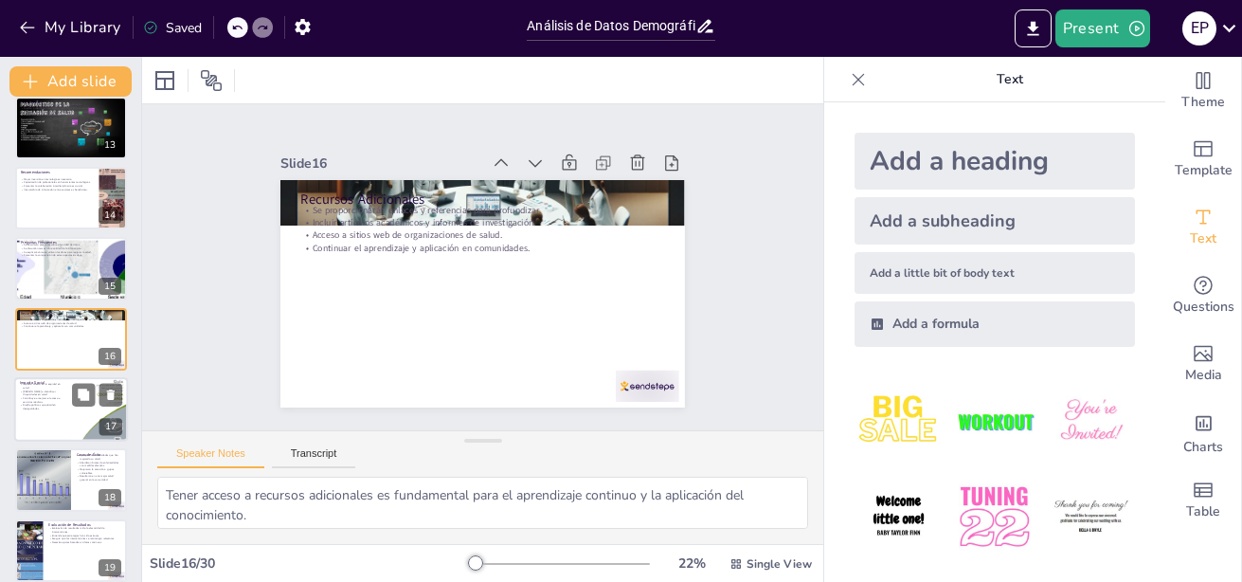
click at [44, 410] on p "Diseña políticas que aborden desigualdades." at bounding box center [42, 407] width 45 height 7
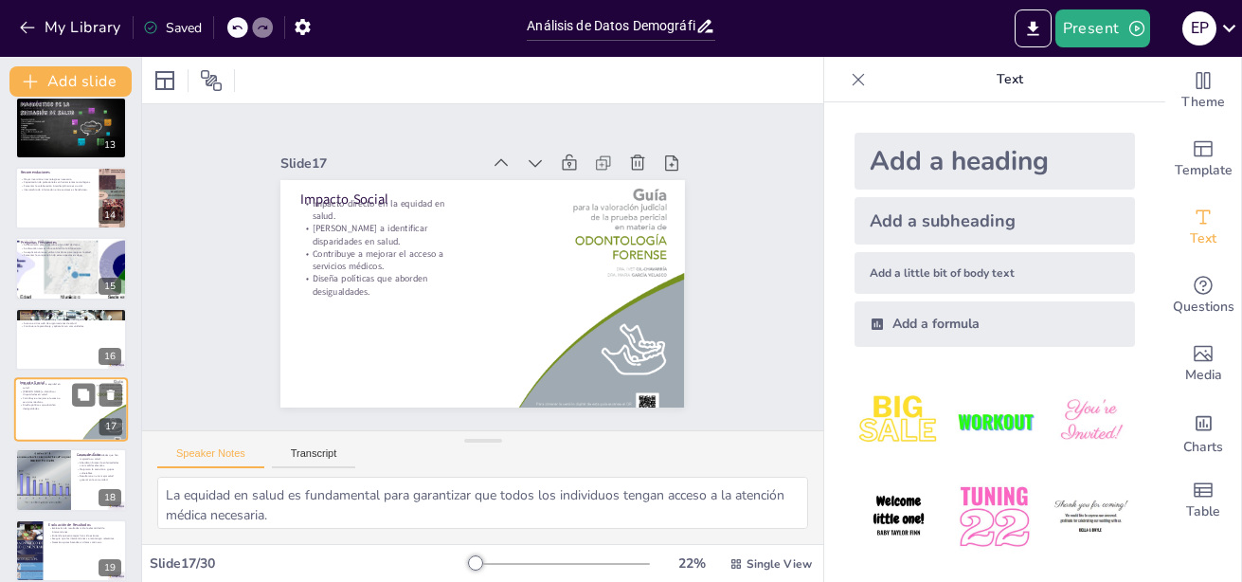
scroll to position [932, 0]
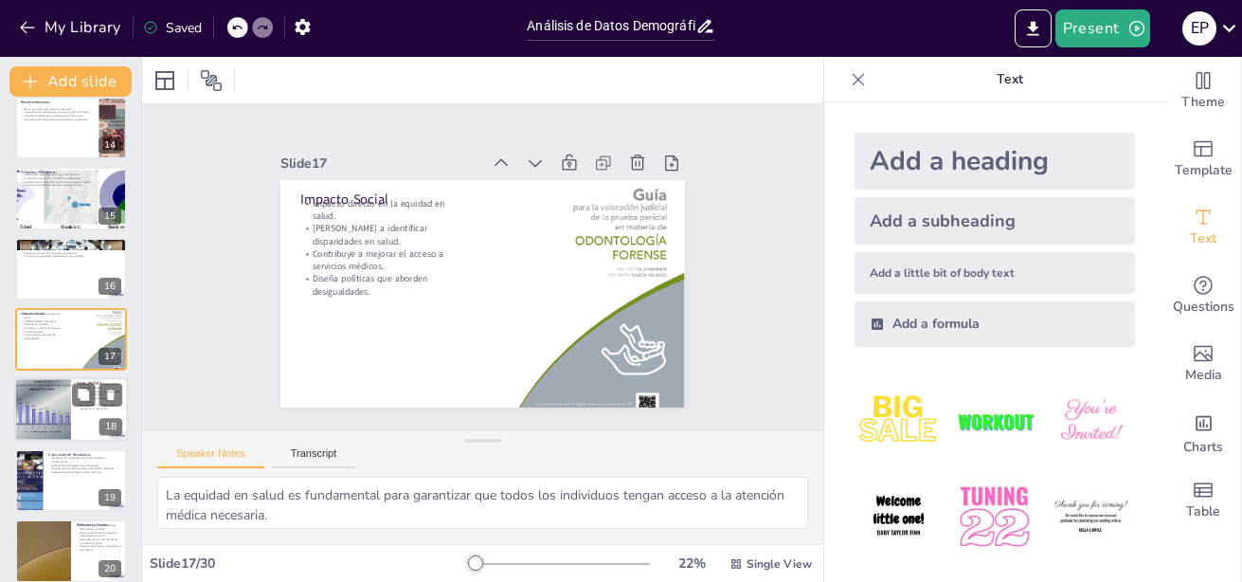
click at [42, 407] on div at bounding box center [43, 410] width 114 height 64
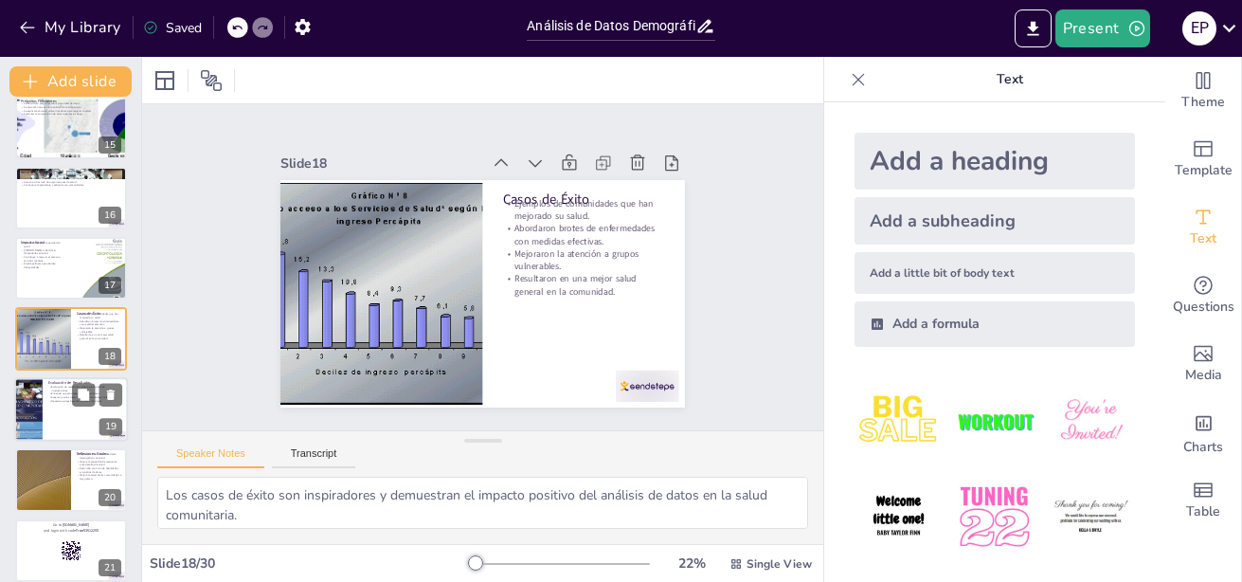
click at [44, 410] on div at bounding box center [71, 409] width 114 height 64
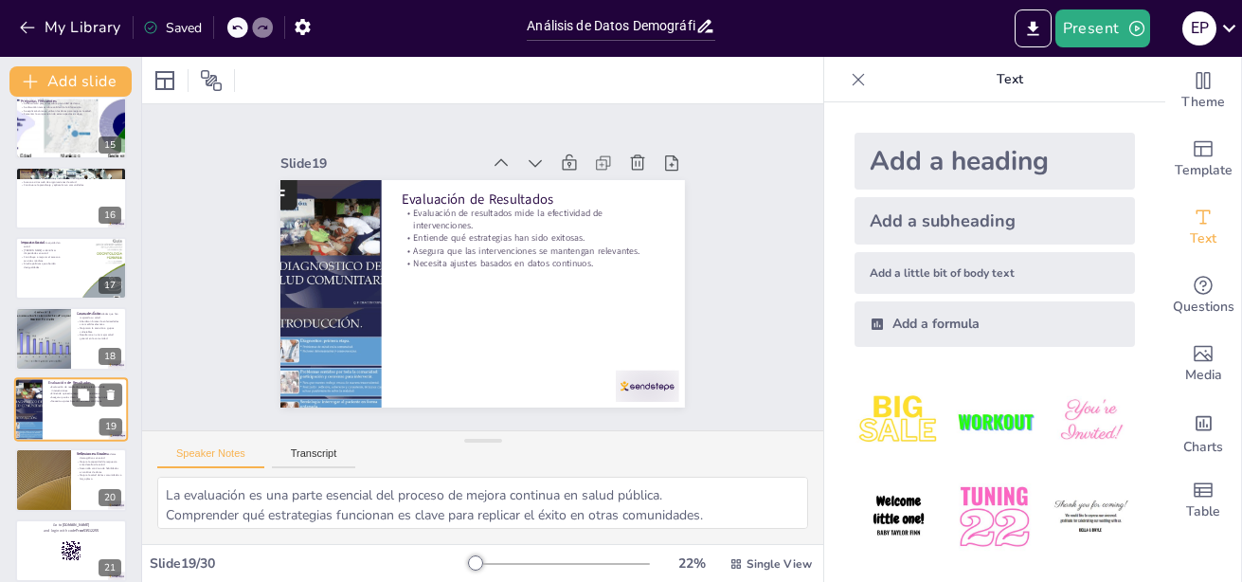
scroll to position [1073, 0]
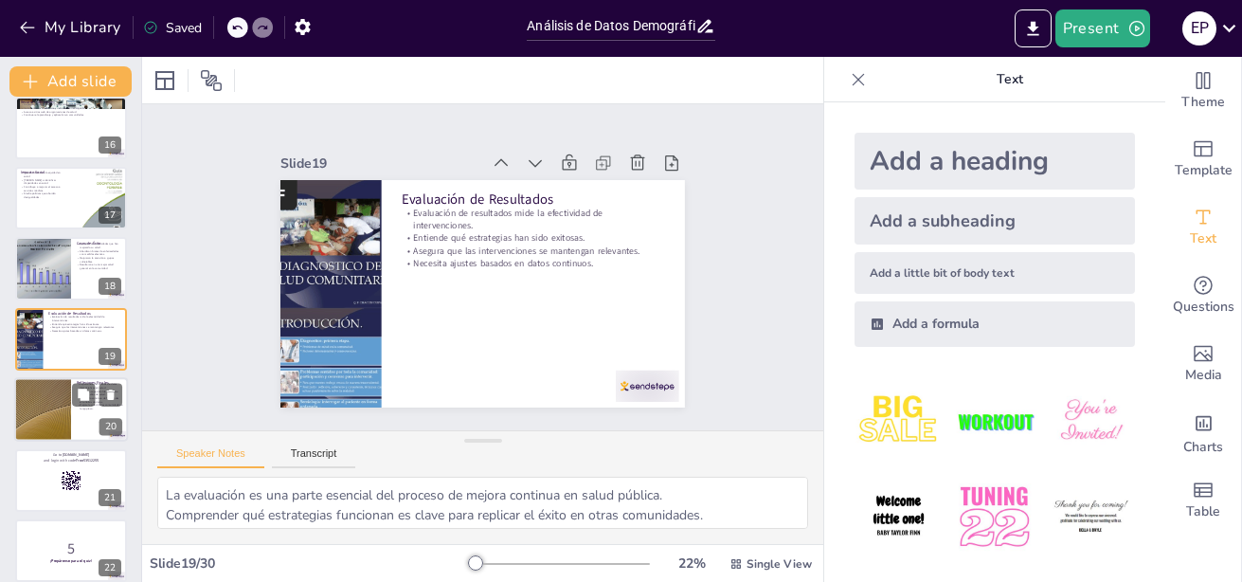
click at [45, 410] on div at bounding box center [43, 409] width 114 height 64
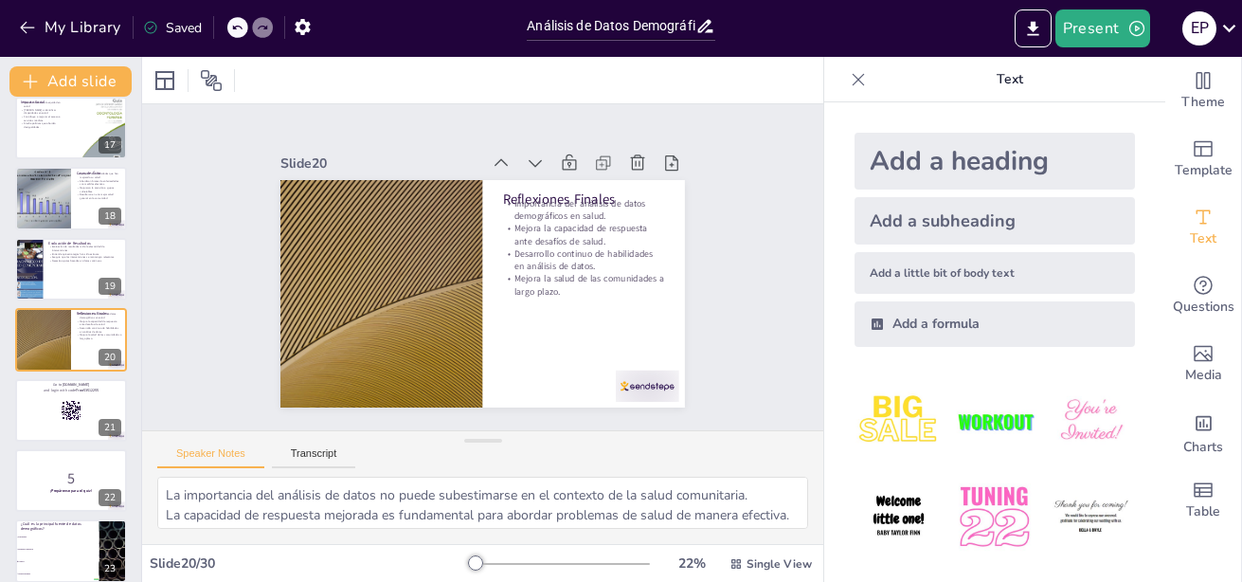
scroll to position [0, 0]
